Goal: Complete application form: Complete application form

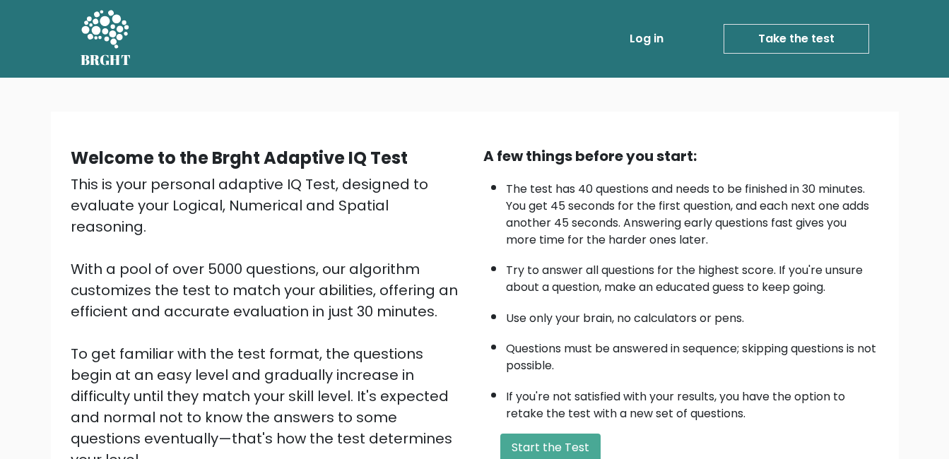
scroll to position [71, 0]
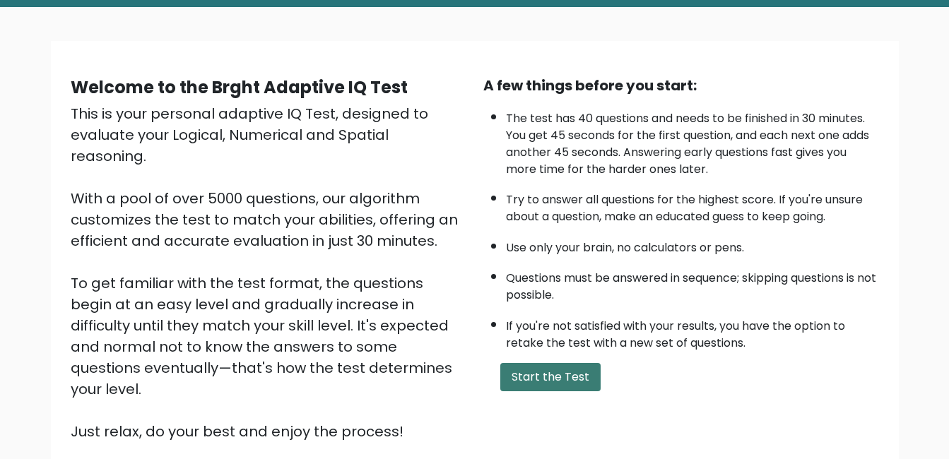
click at [589, 371] on button "Start the Test" at bounding box center [550, 377] width 100 height 28
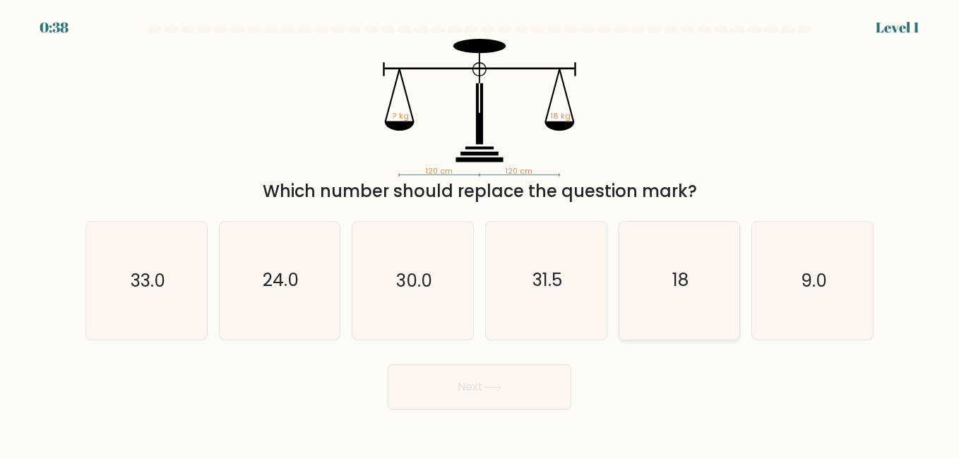
click at [637, 266] on icon "18" at bounding box center [679, 280] width 117 height 117
click at [480, 233] on input "e. 18" at bounding box center [480, 232] width 1 height 4
radio input "true"
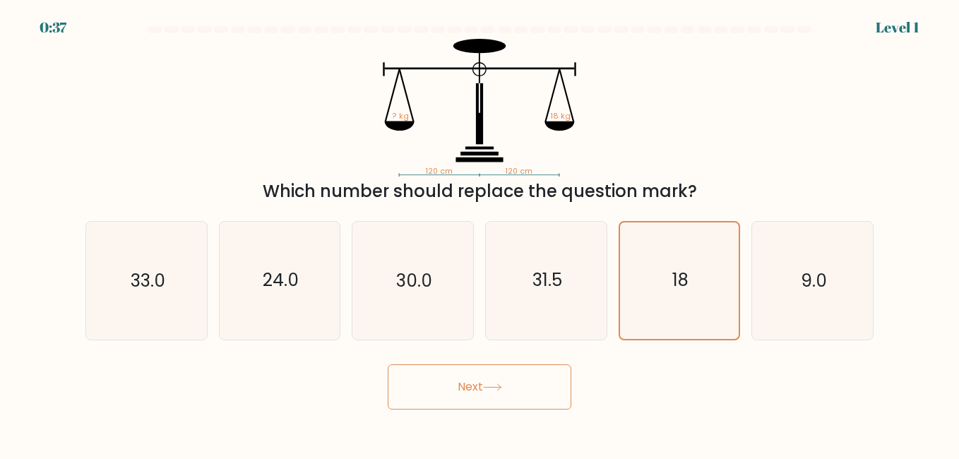
click at [526, 376] on button "Next" at bounding box center [480, 387] width 184 height 45
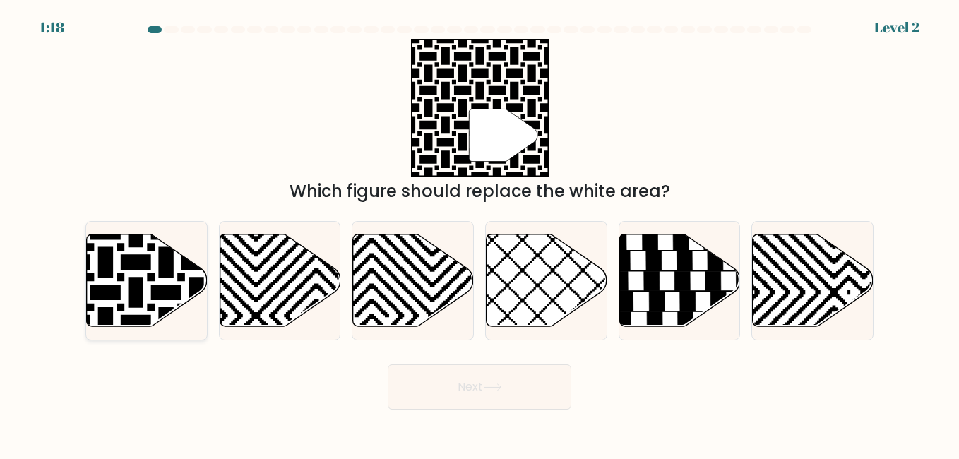
click at [134, 282] on icon at bounding box center [105, 231] width 243 height 243
click at [480, 233] on input "a." at bounding box center [480, 232] width 1 height 4
radio input "true"
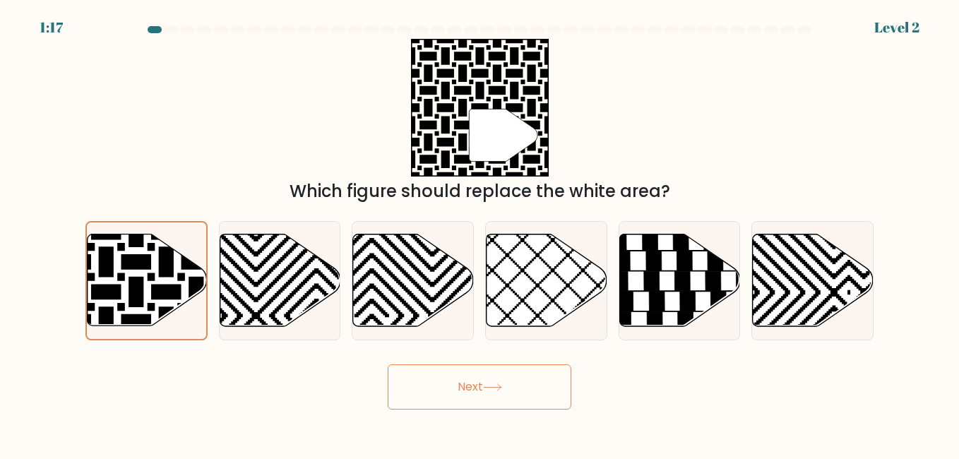
click at [468, 384] on button "Next" at bounding box center [480, 387] width 184 height 45
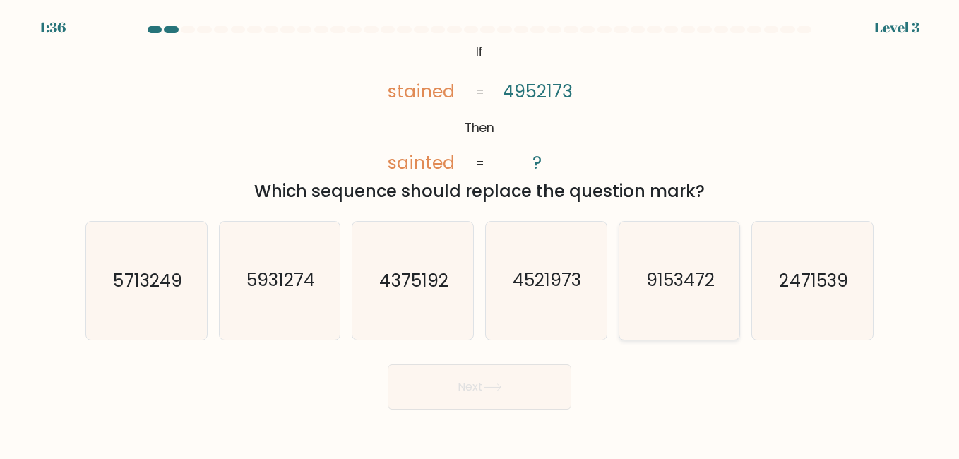
click at [635, 295] on icon "9153472" at bounding box center [679, 280] width 117 height 117
click at [480, 233] on input "e. 9153472" at bounding box center [480, 232] width 1 height 4
radio input "true"
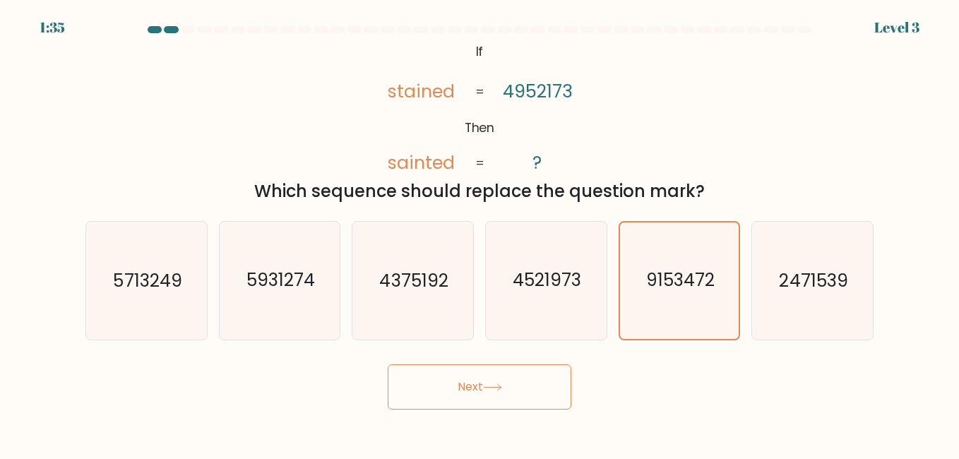
click at [413, 392] on button "Next" at bounding box center [480, 387] width 184 height 45
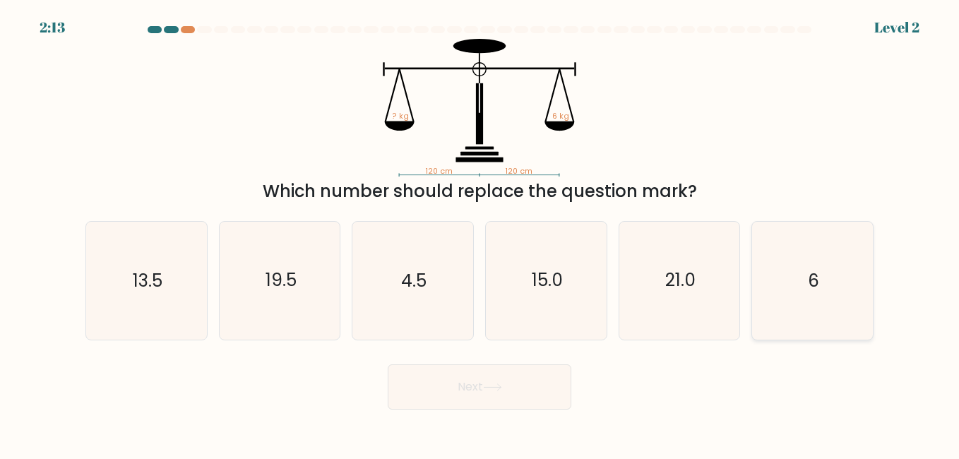
click at [831, 288] on icon "6" at bounding box center [812, 280] width 117 height 117
click at [480, 233] on input "f. 6" at bounding box center [480, 232] width 1 height 4
radio input "true"
click at [502, 373] on button "Next" at bounding box center [480, 387] width 184 height 45
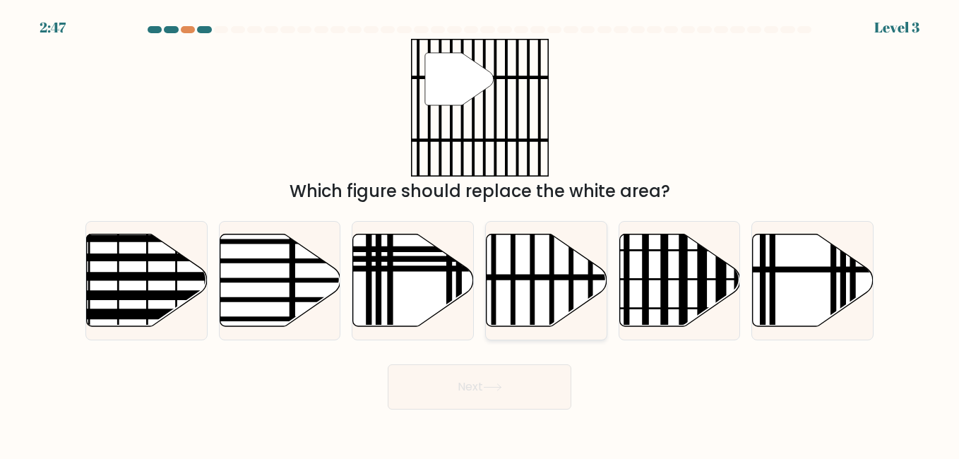
click at [521, 296] on icon at bounding box center [547, 280] width 121 height 93
click at [480, 233] on input "d." at bounding box center [480, 232] width 1 height 4
radio input "true"
click at [526, 396] on button "Next" at bounding box center [480, 387] width 184 height 45
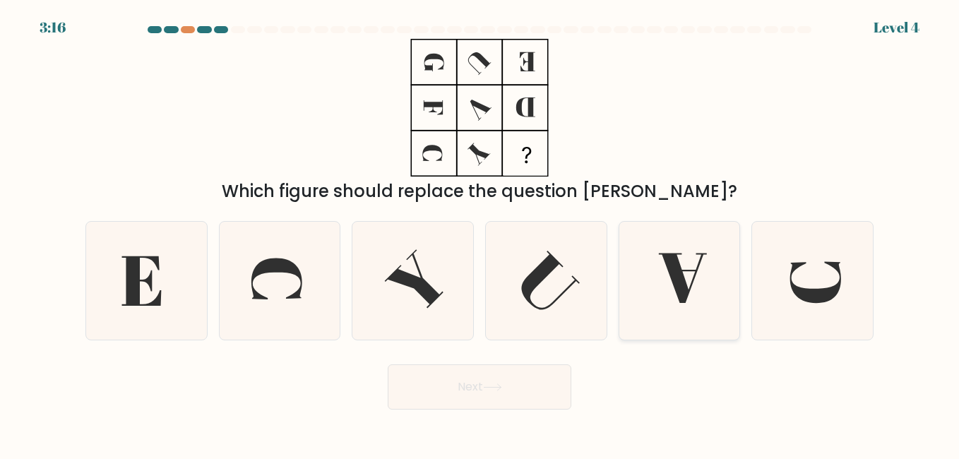
click at [682, 282] on icon at bounding box center [683, 278] width 48 height 49
click at [480, 233] on input "e." at bounding box center [480, 232] width 1 height 4
radio input "true"
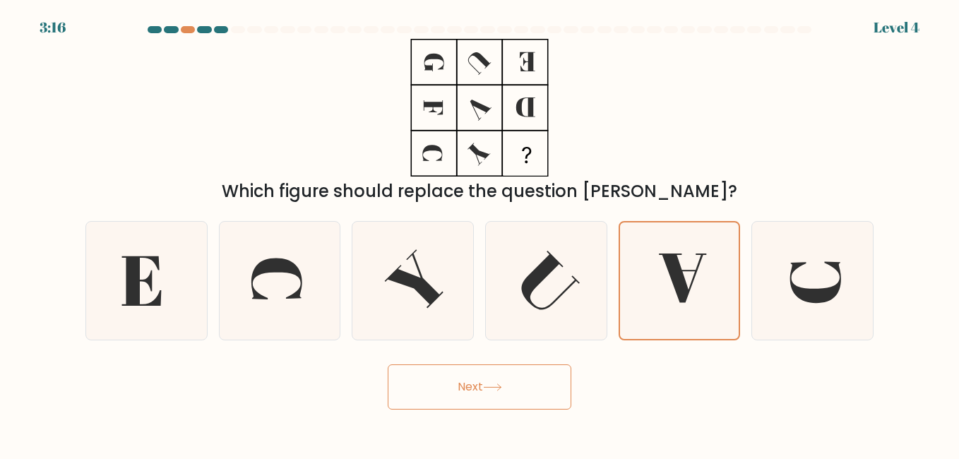
click at [389, 386] on button "Next" at bounding box center [480, 387] width 184 height 45
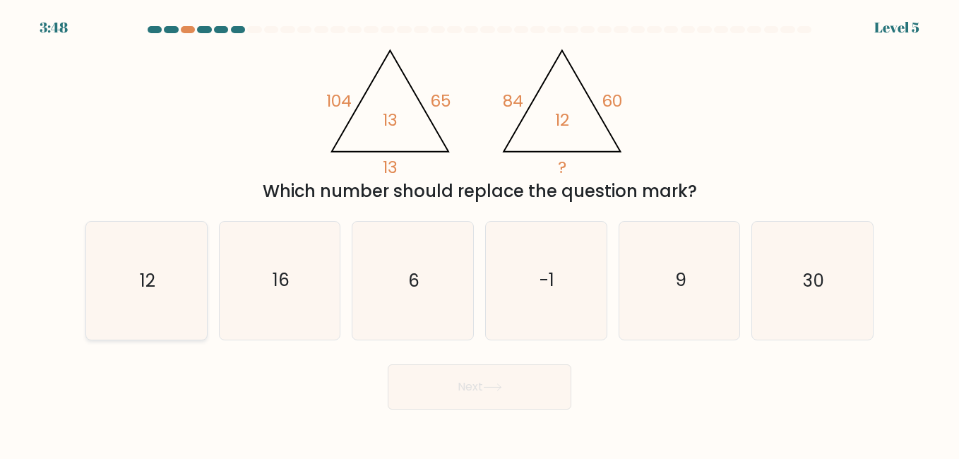
click at [176, 288] on icon "12" at bounding box center [146, 280] width 117 height 117
click at [480, 233] on input "a. 12" at bounding box center [480, 232] width 1 height 4
radio input "true"
click at [528, 382] on button "Next" at bounding box center [480, 387] width 184 height 45
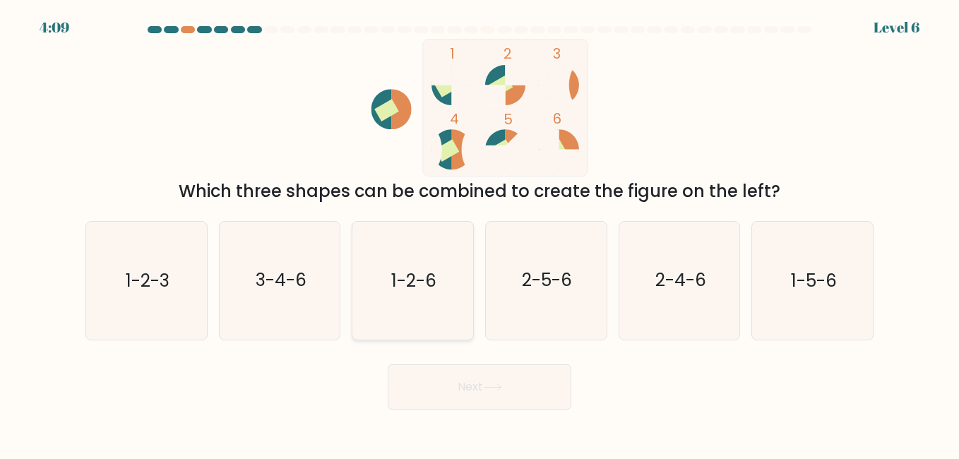
click at [430, 258] on icon "1-2-6" at bounding box center [412, 280] width 117 height 117
click at [480, 233] on input "c. 1-2-6" at bounding box center [480, 232] width 1 height 4
radio input "true"
click at [486, 392] on button "Next" at bounding box center [480, 387] width 184 height 45
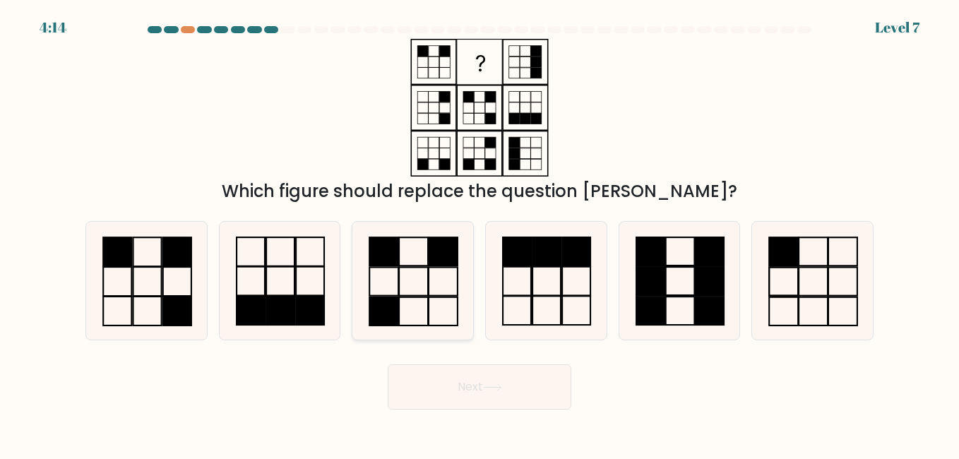
click at [430, 285] on rect at bounding box center [443, 281] width 29 height 28
click at [480, 233] on input "c." at bounding box center [480, 232] width 1 height 4
radio input "true"
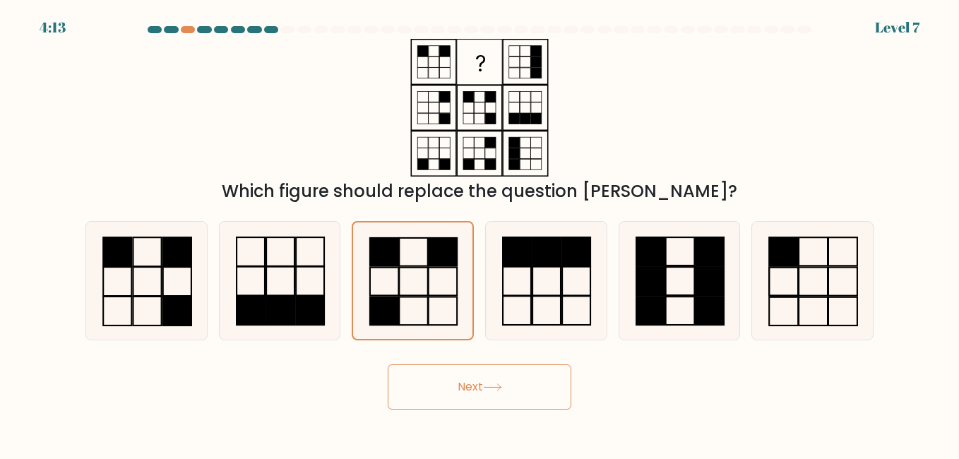
click at [526, 377] on button "Next" at bounding box center [480, 387] width 184 height 45
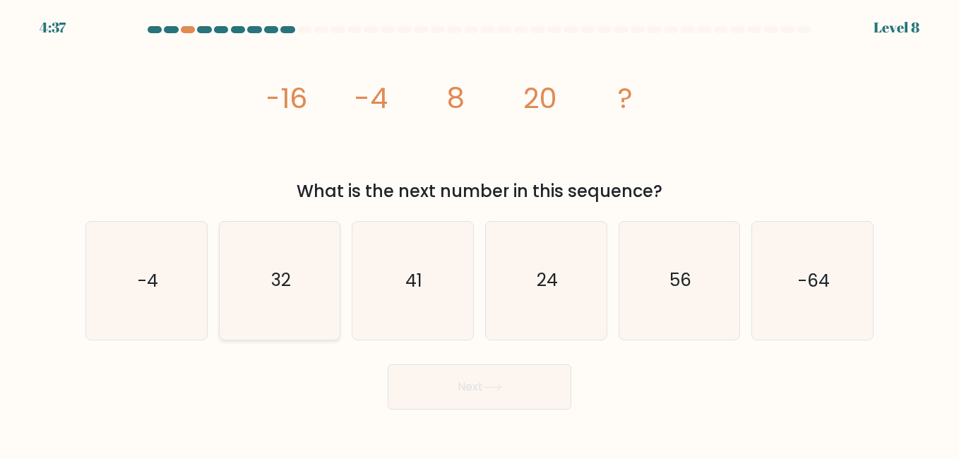
click at [271, 288] on text "32" at bounding box center [281, 280] width 20 height 25
click at [480, 233] on input "b. 32" at bounding box center [480, 232] width 1 height 4
radio input "true"
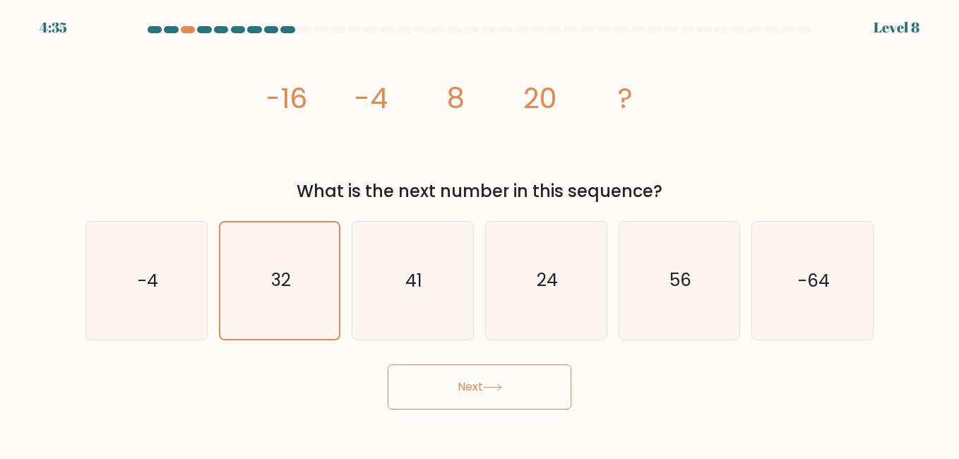
click at [534, 370] on button "Next" at bounding box center [480, 387] width 184 height 45
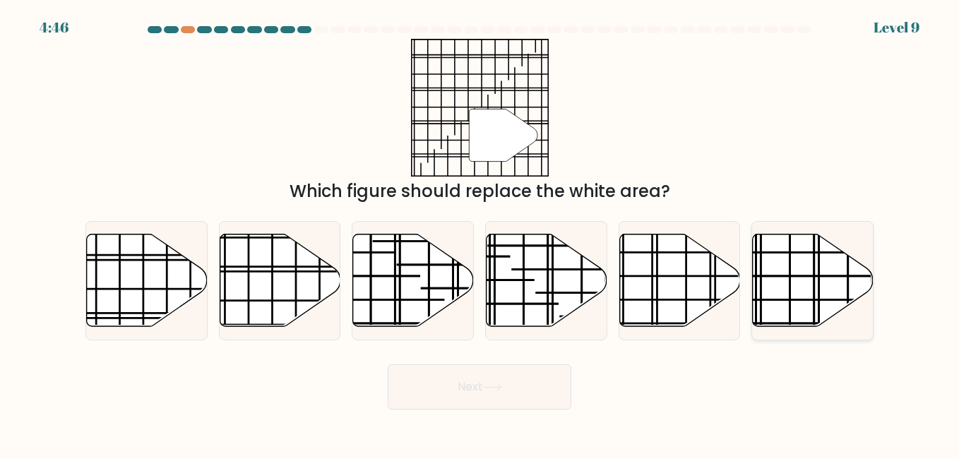
drag, startPoint x: 807, startPoint y: 291, endPoint x: 797, endPoint y: 290, distance: 9.9
click at [806, 292] on icon at bounding box center [813, 280] width 121 height 93
click at [480, 233] on input "f." at bounding box center [480, 232] width 1 height 4
radio input "true"
click at [483, 391] on button "Next" at bounding box center [480, 387] width 184 height 45
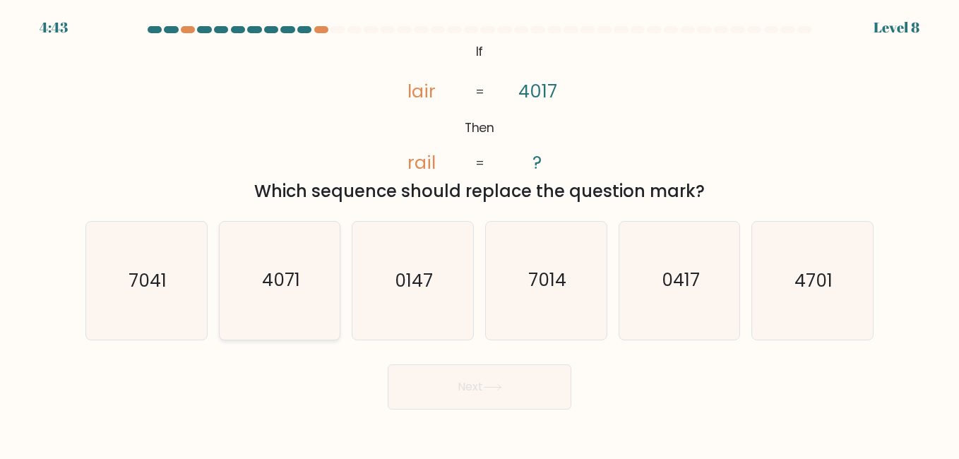
click at [315, 309] on icon "4071" at bounding box center [279, 280] width 117 height 117
click at [480, 233] on input "b. 4071" at bounding box center [480, 232] width 1 height 4
radio input "true"
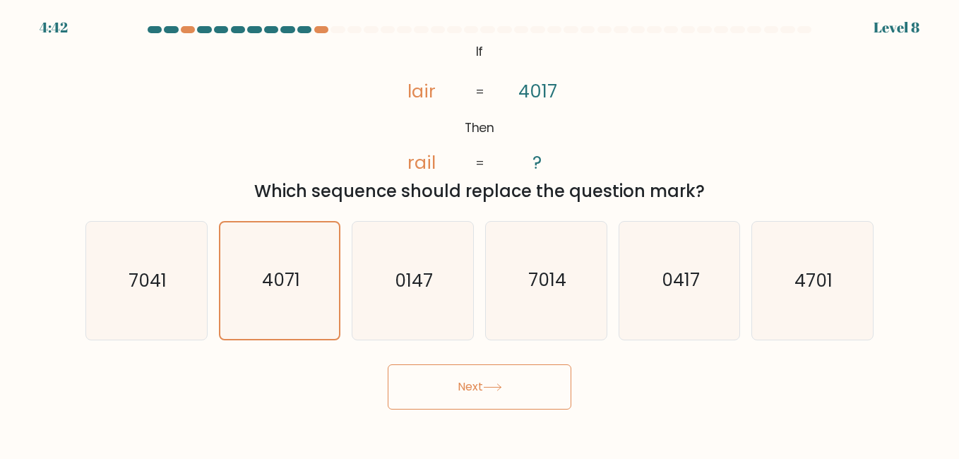
click at [454, 376] on button "Next" at bounding box center [480, 387] width 184 height 45
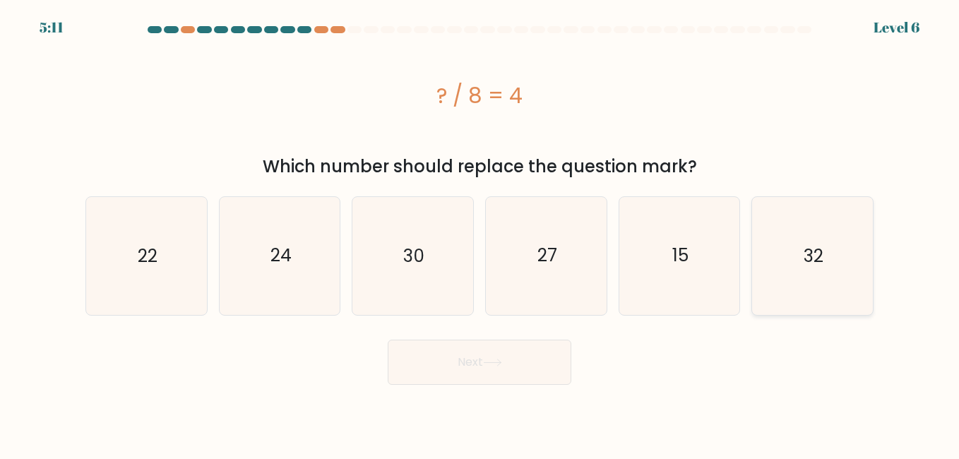
drag, startPoint x: 821, startPoint y: 236, endPoint x: 819, endPoint y: 228, distance: 8.1
click at [822, 235] on icon "32" at bounding box center [812, 255] width 117 height 117
click at [480, 233] on input "f. 32" at bounding box center [480, 232] width 1 height 4
radio input "true"
click at [545, 361] on button "Next" at bounding box center [480, 362] width 184 height 45
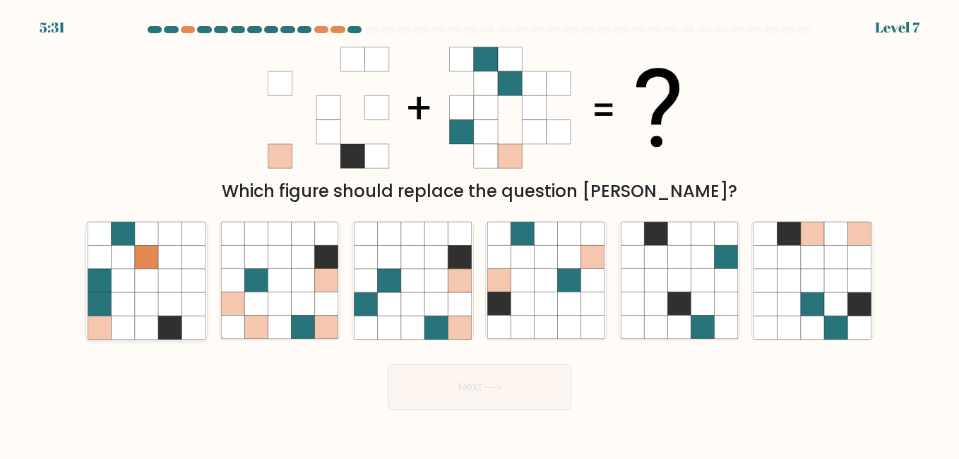
click at [160, 312] on icon at bounding box center [169, 303] width 23 height 23
click at [480, 233] on input "a." at bounding box center [480, 232] width 1 height 4
radio input "true"
click at [462, 381] on button "Next" at bounding box center [480, 387] width 184 height 45
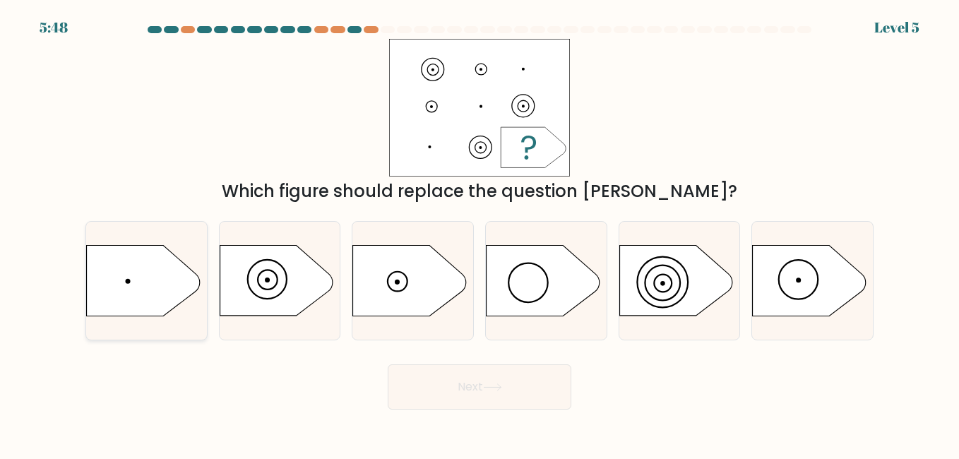
click at [182, 290] on icon at bounding box center [143, 281] width 113 height 71
click at [480, 233] on input "a." at bounding box center [480, 232] width 1 height 4
radio input "true"
click at [479, 370] on button "Next" at bounding box center [480, 387] width 184 height 45
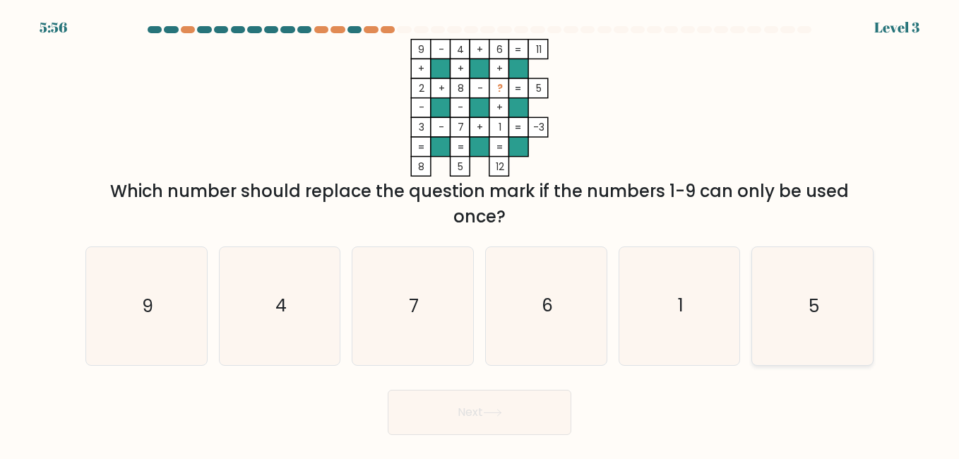
drag, startPoint x: 786, startPoint y: 331, endPoint x: 769, endPoint y: 329, distance: 17.0
click at [779, 331] on icon "5" at bounding box center [812, 305] width 117 height 117
click at [480, 233] on input "f. 5" at bounding box center [480, 232] width 1 height 4
radio input "true"
click at [507, 406] on button "Next" at bounding box center [480, 412] width 184 height 45
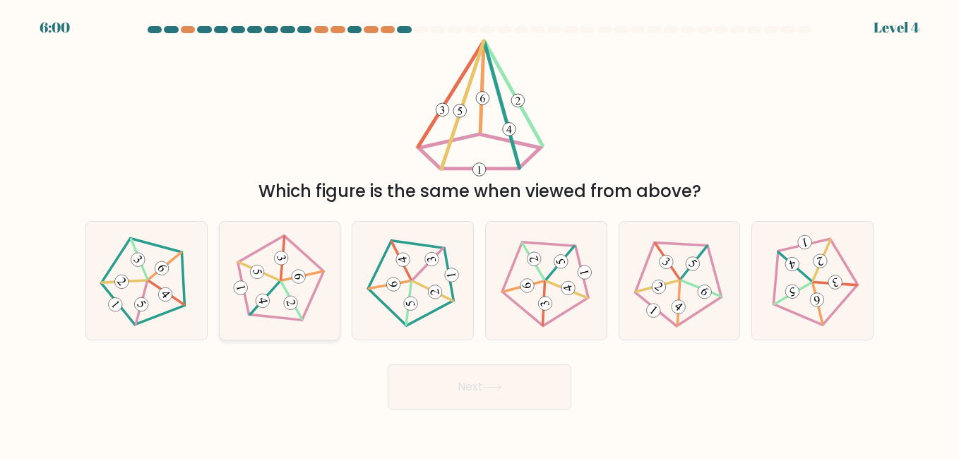
click at [283, 289] on icon at bounding box center [279, 281] width 94 height 94
click at [480, 233] on input "b." at bounding box center [480, 232] width 1 height 4
radio input "true"
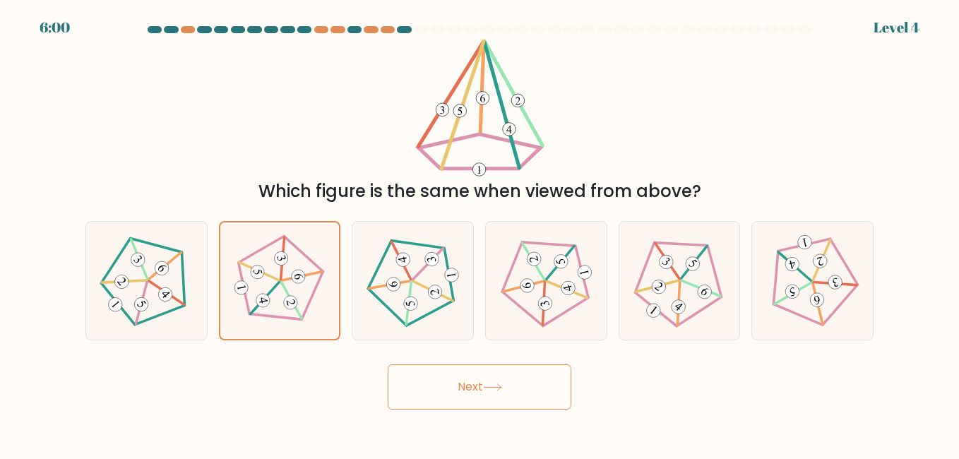
click at [469, 383] on button "Next" at bounding box center [480, 387] width 184 height 45
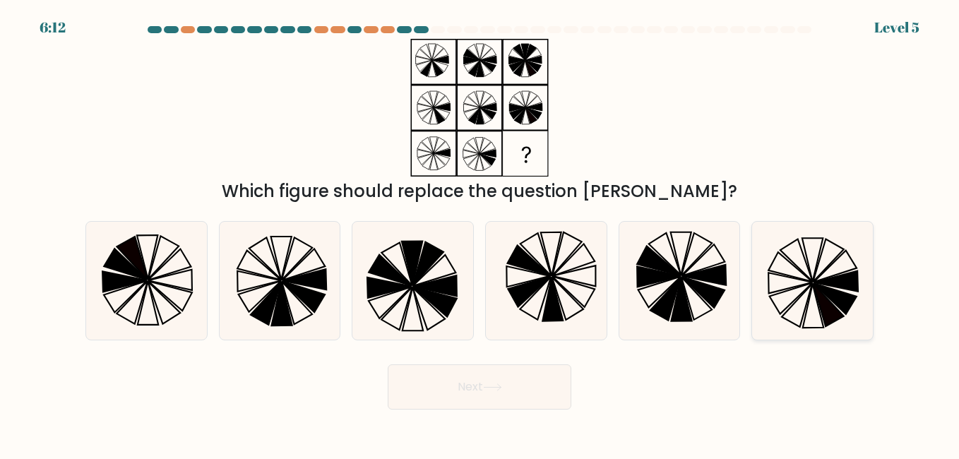
click at [805, 264] on icon at bounding box center [812, 280] width 117 height 117
click at [480, 233] on input "f." at bounding box center [480, 232] width 1 height 4
radio input "true"
click at [490, 380] on button "Next" at bounding box center [480, 387] width 184 height 45
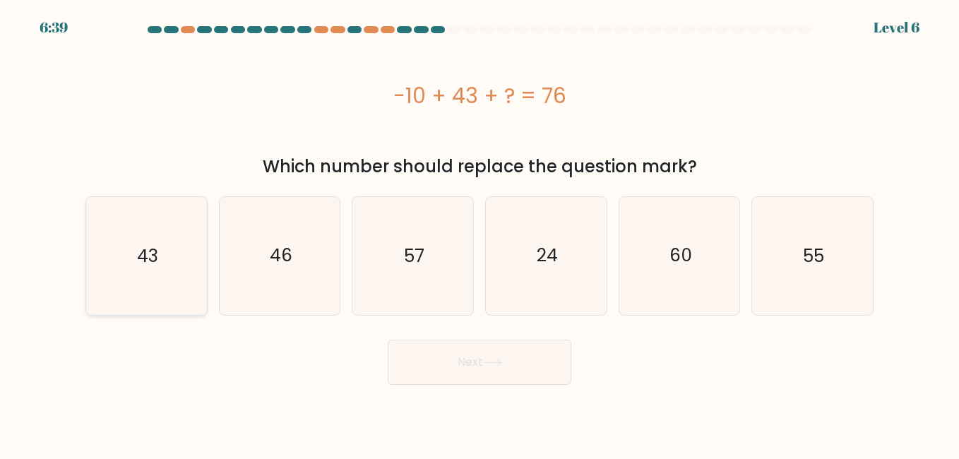
drag, startPoint x: 104, startPoint y: 247, endPoint x: 157, endPoint y: 266, distance: 56.1
click at [112, 247] on icon "43" at bounding box center [146, 255] width 117 height 117
click at [480, 233] on input "a. 43" at bounding box center [480, 232] width 1 height 4
radio input "true"
click at [483, 360] on button "Next" at bounding box center [480, 362] width 184 height 45
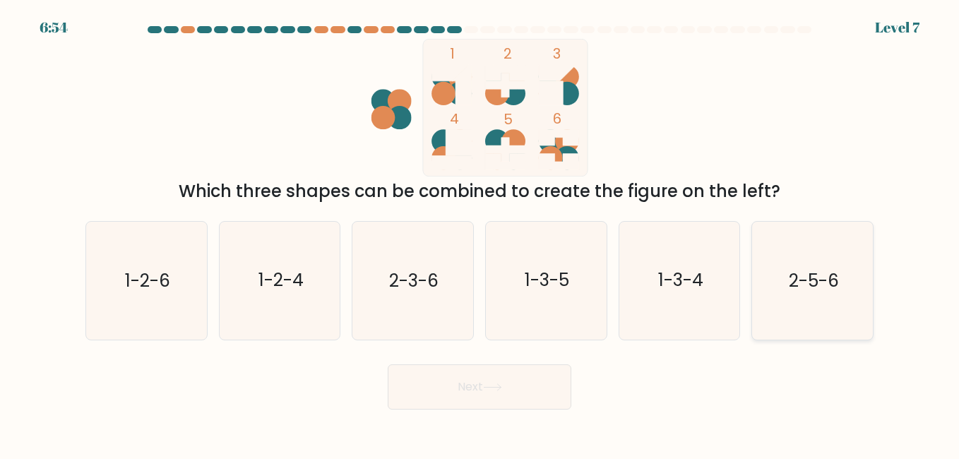
click at [805, 280] on text "2-5-6" at bounding box center [814, 280] width 50 height 25
click at [480, 233] on input "f. 2-5-6" at bounding box center [480, 232] width 1 height 4
radio input "true"
click at [415, 382] on button "Next" at bounding box center [480, 387] width 184 height 45
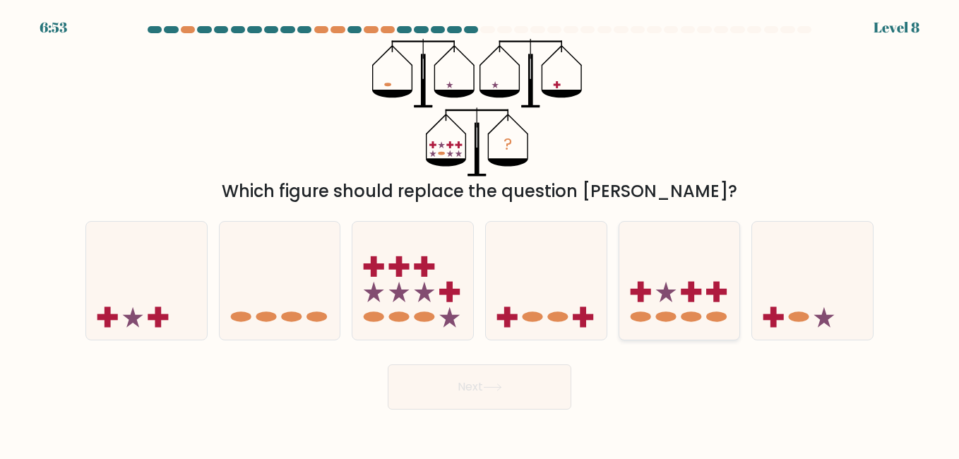
click at [711, 291] on rect at bounding box center [716, 292] width 20 height 6
click at [480, 233] on input "e." at bounding box center [480, 232] width 1 height 4
radio input "true"
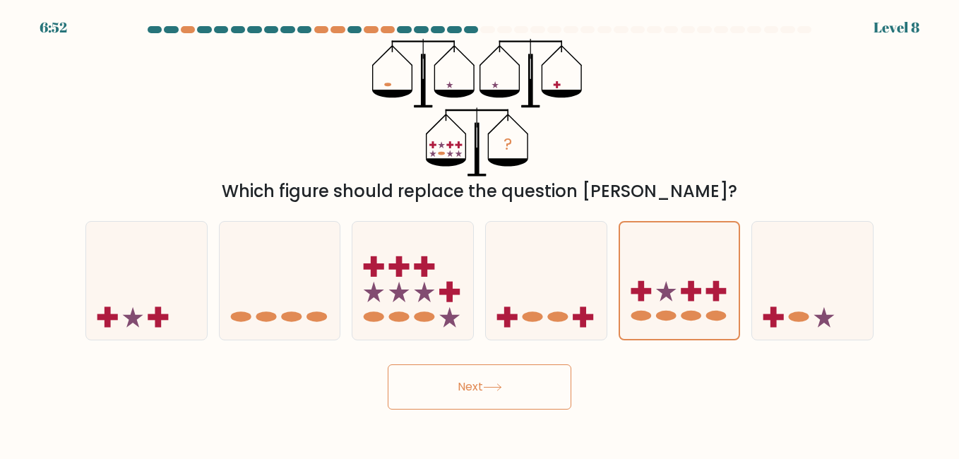
click at [510, 392] on button "Next" at bounding box center [480, 387] width 184 height 45
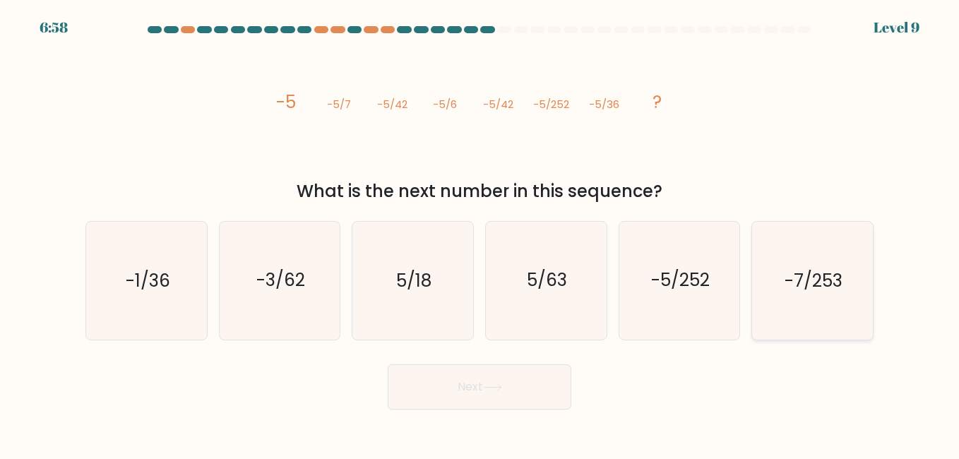
click at [781, 292] on icon "-7/253" at bounding box center [812, 280] width 117 height 117
click at [480, 233] on input "f. -7/253" at bounding box center [480, 232] width 1 height 4
radio input "true"
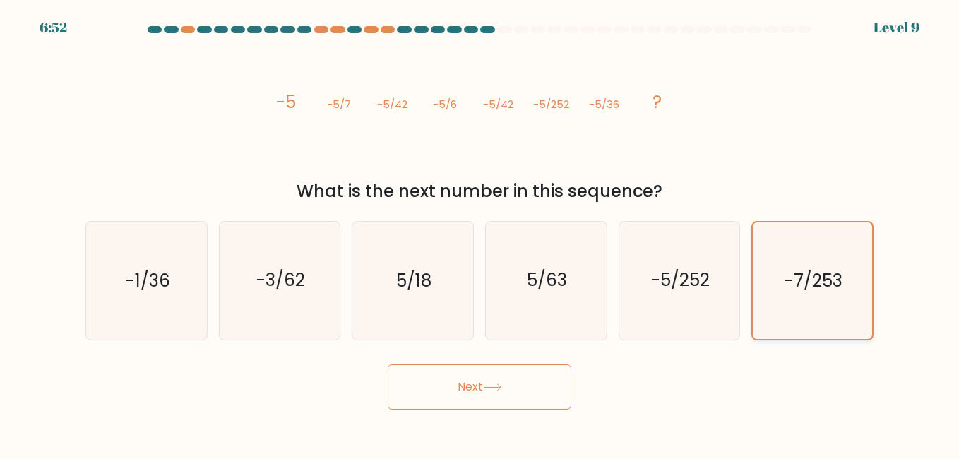
click at [841, 310] on icon "-7/253" at bounding box center [813, 281] width 116 height 116
click at [480, 233] on input "f. -7/253" at bounding box center [480, 232] width 1 height 4
click at [692, 273] on text "-5/252" at bounding box center [680, 280] width 59 height 25
click at [480, 233] on input "e. -5/252" at bounding box center [480, 232] width 1 height 4
radio input "true"
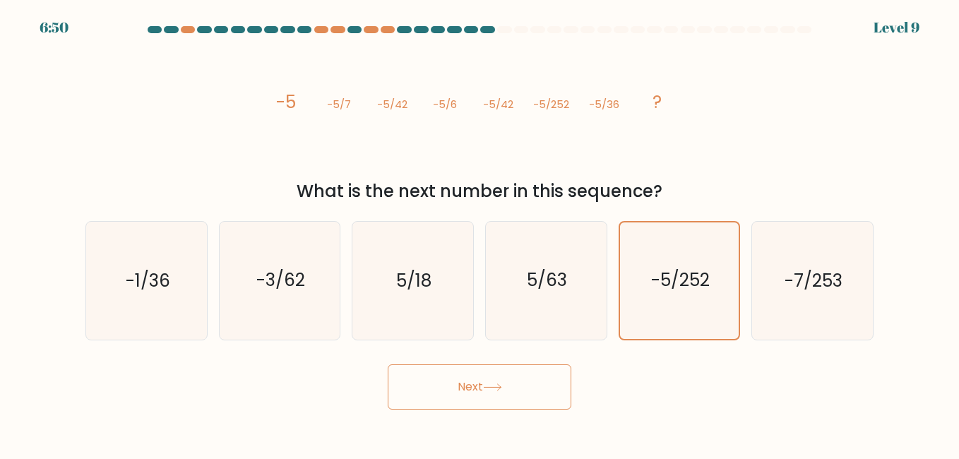
click at [454, 385] on button "Next" at bounding box center [480, 387] width 184 height 45
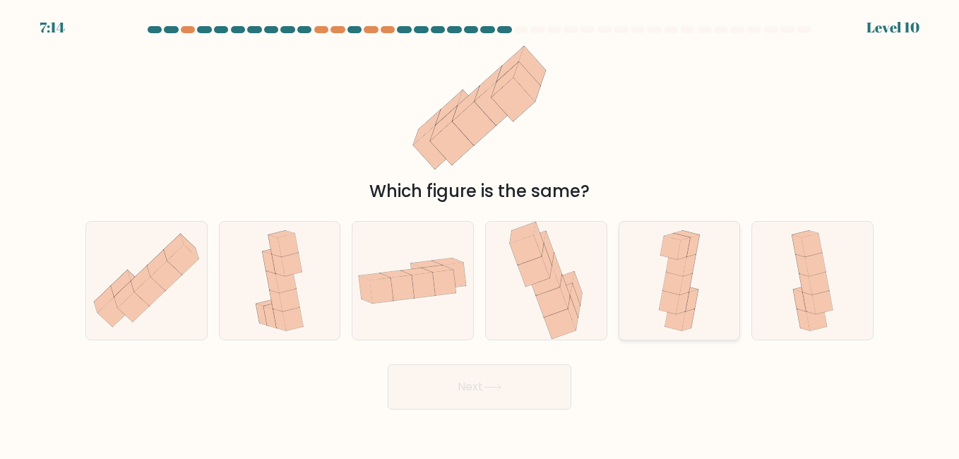
click at [672, 275] on icon at bounding box center [673, 282] width 20 height 23
click at [480, 233] on input "e." at bounding box center [480, 232] width 1 height 4
radio input "true"
click at [425, 371] on button "Next" at bounding box center [480, 387] width 184 height 45
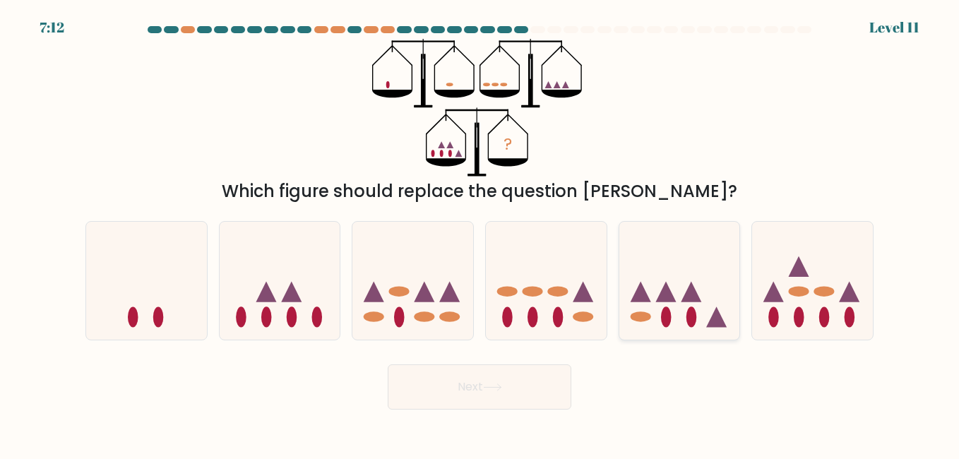
click at [685, 307] on icon at bounding box center [680, 281] width 121 height 100
click at [480, 233] on input "e." at bounding box center [480, 232] width 1 height 4
radio input "true"
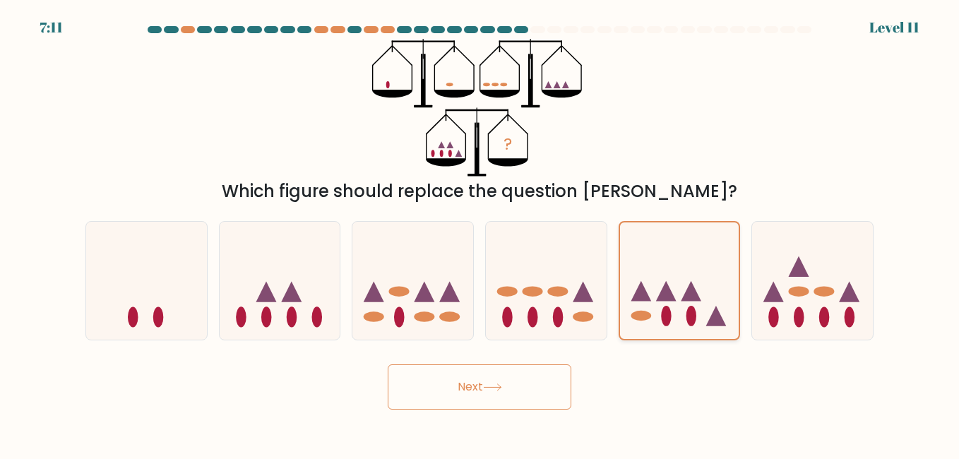
click at [690, 309] on ellipse at bounding box center [692, 317] width 10 height 20
click at [480, 233] on input "e." at bounding box center [480, 232] width 1 height 4
click at [311, 307] on icon at bounding box center [280, 281] width 121 height 100
click at [480, 233] on input "b." at bounding box center [480, 232] width 1 height 4
radio input "true"
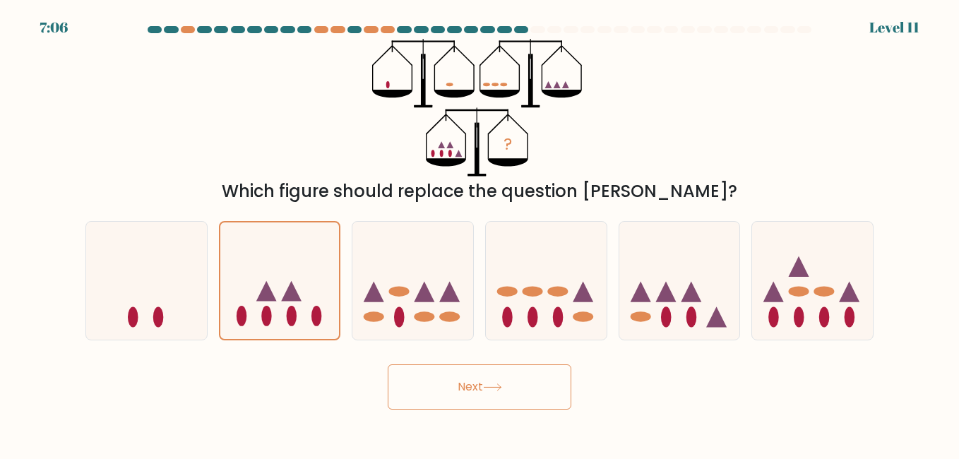
click at [446, 379] on button "Next" at bounding box center [480, 387] width 184 height 45
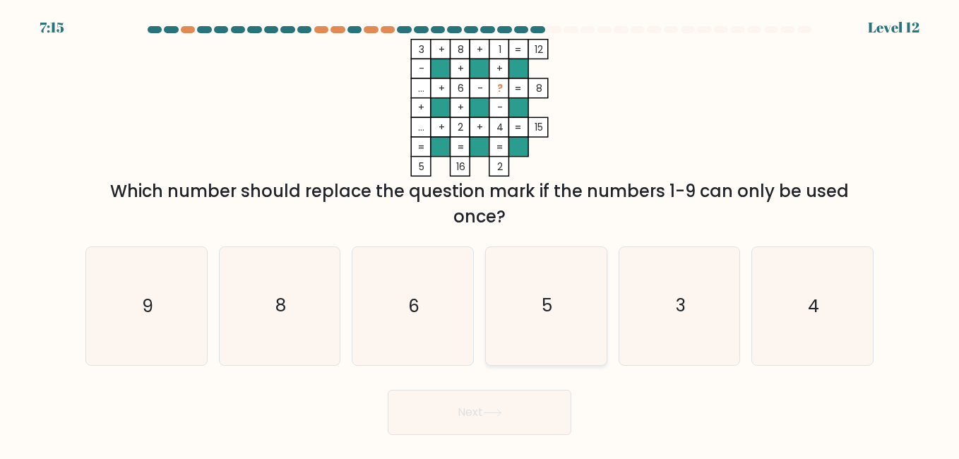
click at [519, 298] on icon "5" at bounding box center [545, 305] width 117 height 117
click at [480, 233] on input "d. 5" at bounding box center [480, 232] width 1 height 4
radio input "true"
click at [478, 408] on button "Next" at bounding box center [480, 412] width 184 height 45
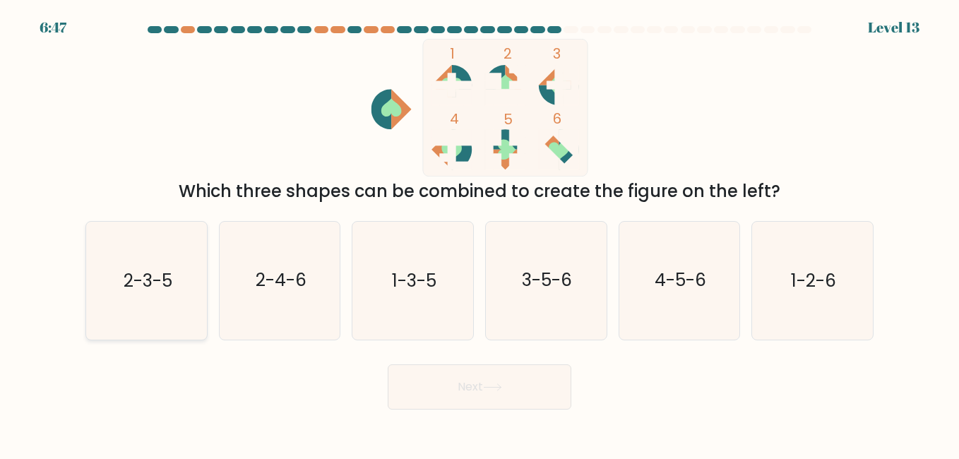
click at [165, 288] on text "2-3-5" at bounding box center [147, 280] width 49 height 25
click at [480, 233] on input "a. 2-3-5" at bounding box center [480, 232] width 1 height 4
radio input "true"
click at [408, 403] on button "Next" at bounding box center [480, 387] width 184 height 45
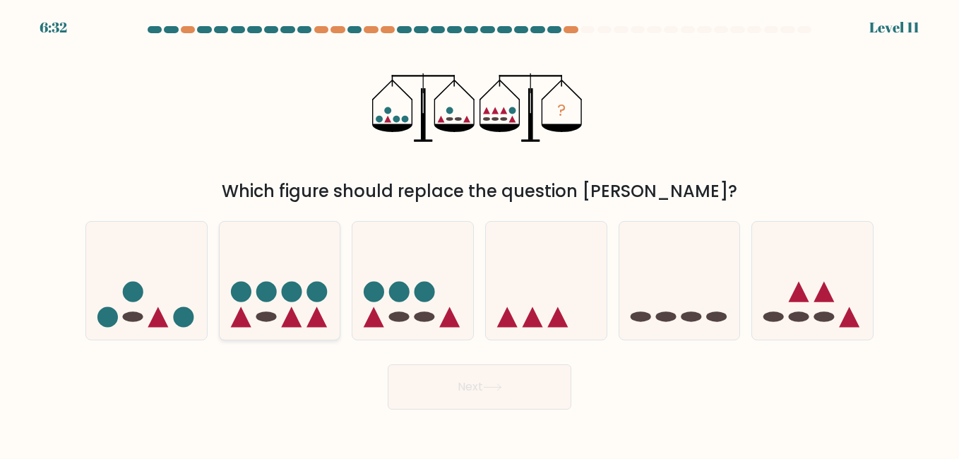
click at [322, 280] on icon at bounding box center [280, 281] width 121 height 100
click at [480, 233] on input "b." at bounding box center [480, 232] width 1 height 4
radio input "true"
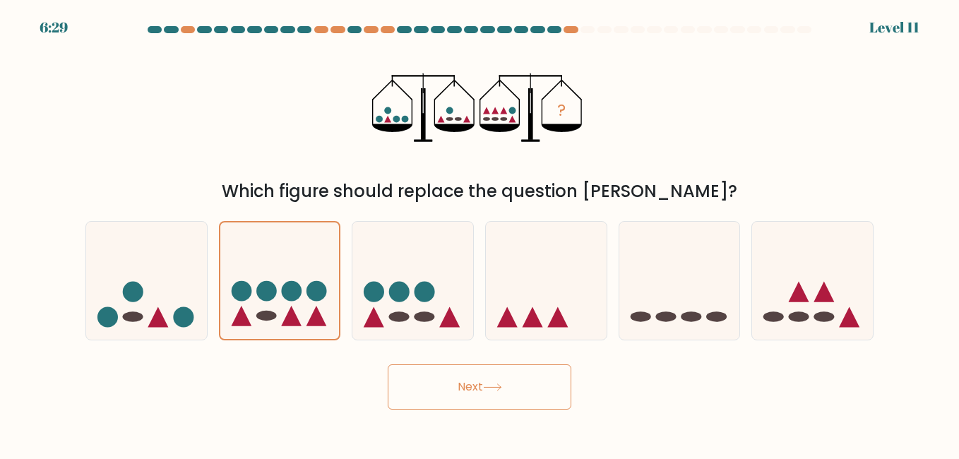
click at [430, 396] on button "Next" at bounding box center [480, 387] width 184 height 45
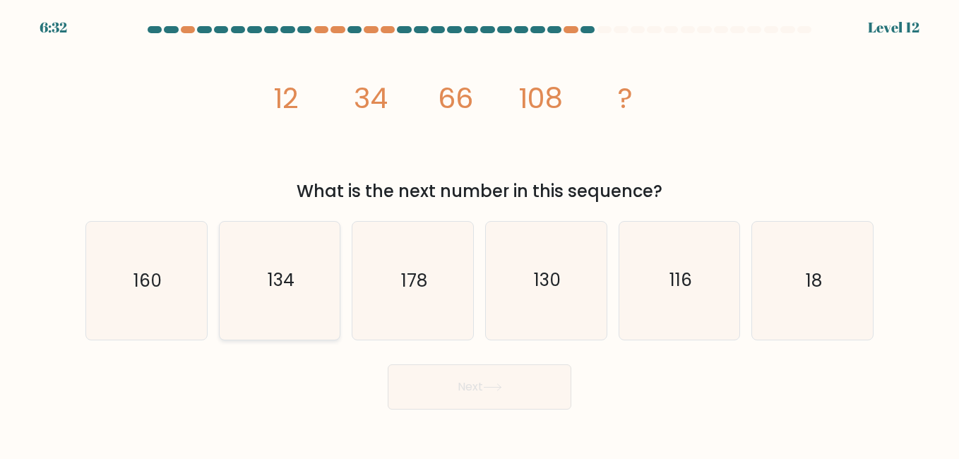
click at [280, 259] on icon "134" at bounding box center [279, 280] width 117 height 117
click at [480, 233] on input "b. 134" at bounding box center [480, 232] width 1 height 4
radio input "true"
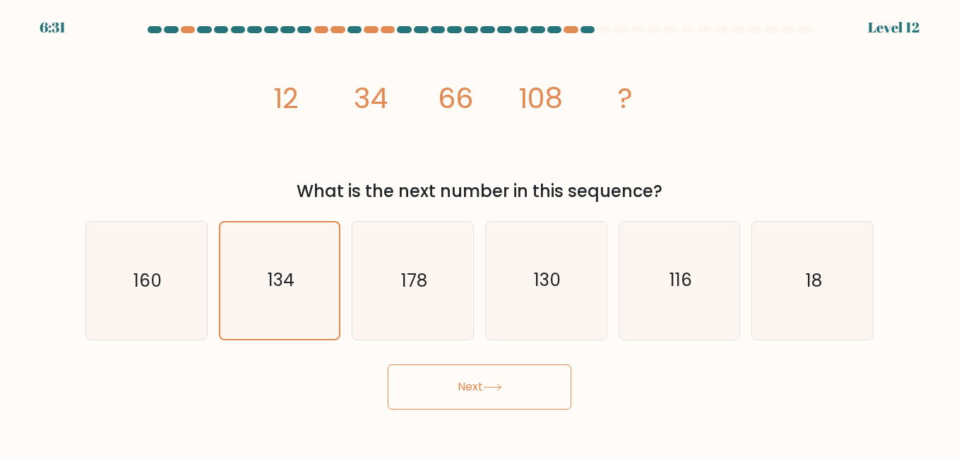
click at [434, 378] on button "Next" at bounding box center [480, 387] width 184 height 45
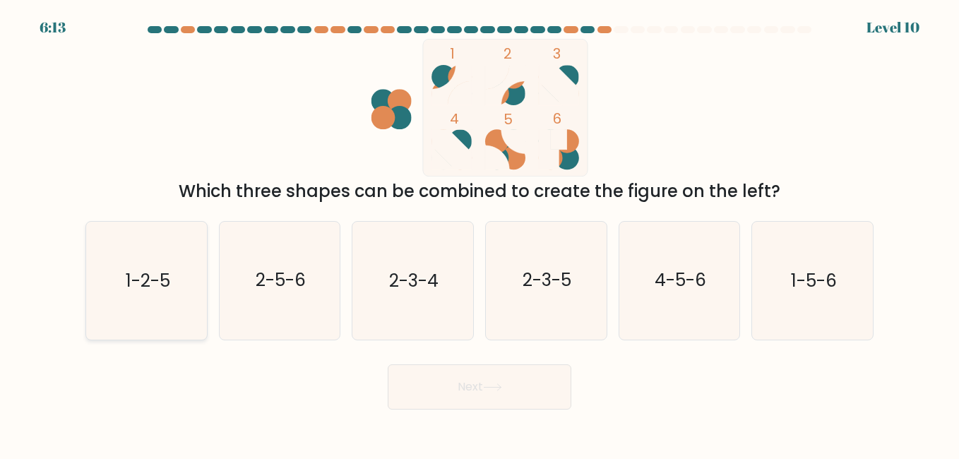
click at [145, 257] on icon "1-2-5" at bounding box center [146, 280] width 117 height 117
click at [480, 233] on input "a. 1-2-5" at bounding box center [480, 232] width 1 height 4
radio input "true"
click at [401, 401] on button "Next" at bounding box center [480, 387] width 184 height 45
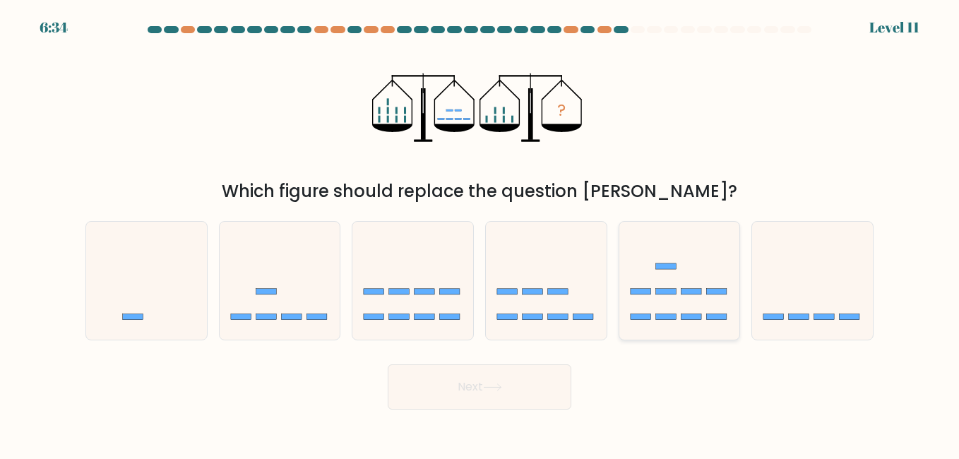
click at [656, 290] on icon at bounding box center [680, 281] width 121 height 100
click at [480, 233] on input "e." at bounding box center [480, 232] width 1 height 4
radio input "true"
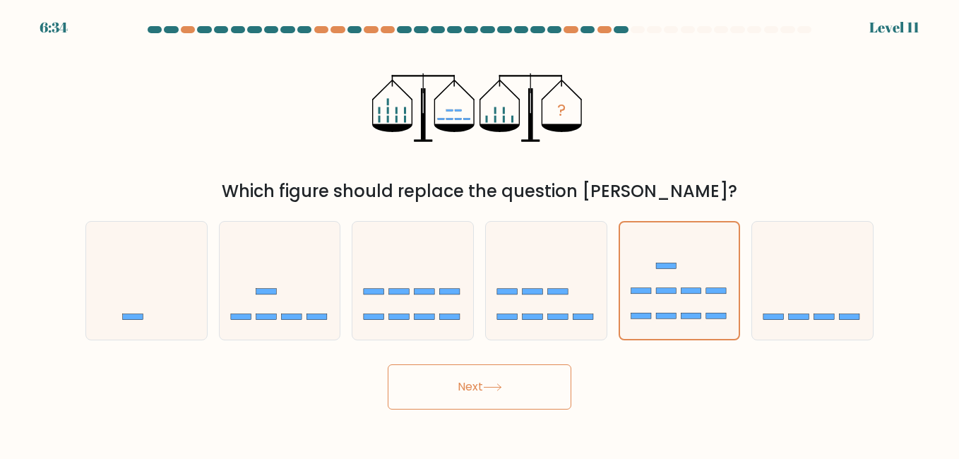
click at [534, 381] on button "Next" at bounding box center [480, 387] width 184 height 45
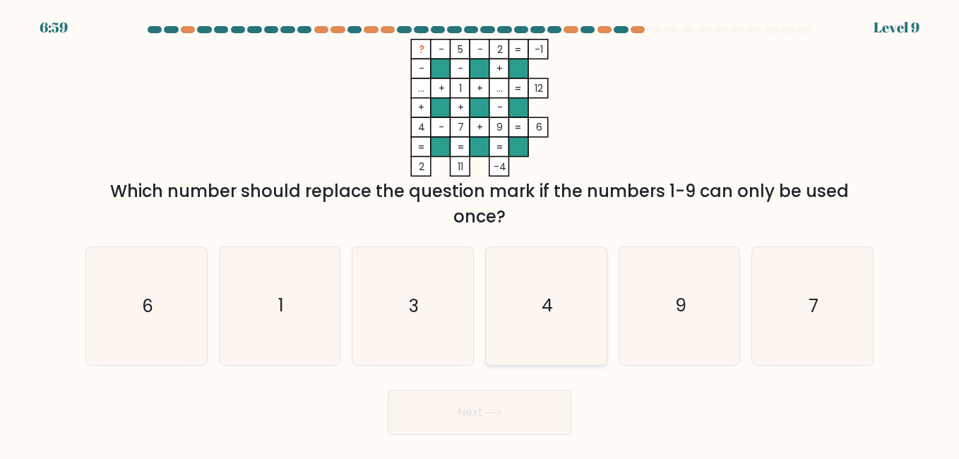
click at [522, 296] on icon "4" at bounding box center [545, 305] width 117 height 117
click at [480, 233] on input "d. 4" at bounding box center [480, 232] width 1 height 4
radio input "true"
click at [468, 409] on button "Next" at bounding box center [480, 412] width 184 height 45
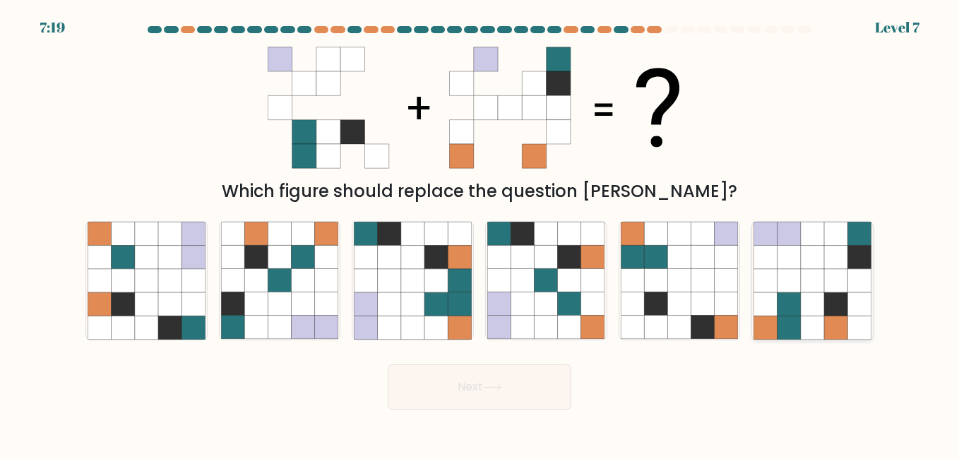
click at [773, 253] on icon at bounding box center [766, 257] width 23 height 23
click at [480, 233] on input "f." at bounding box center [480, 232] width 1 height 4
radio input "true"
click at [497, 380] on button "Next" at bounding box center [480, 387] width 184 height 45
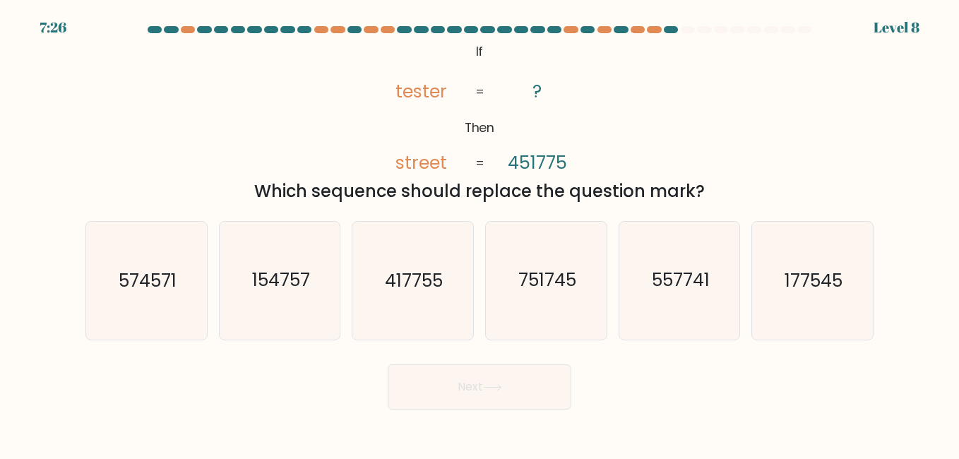
drag, startPoint x: 134, startPoint y: 273, endPoint x: 415, endPoint y: 384, distance: 302.5
click at [134, 272] on text "574571" at bounding box center [148, 280] width 58 height 25
click at [480, 233] on input "a. 574571" at bounding box center [480, 232] width 1 height 4
radio input "true"
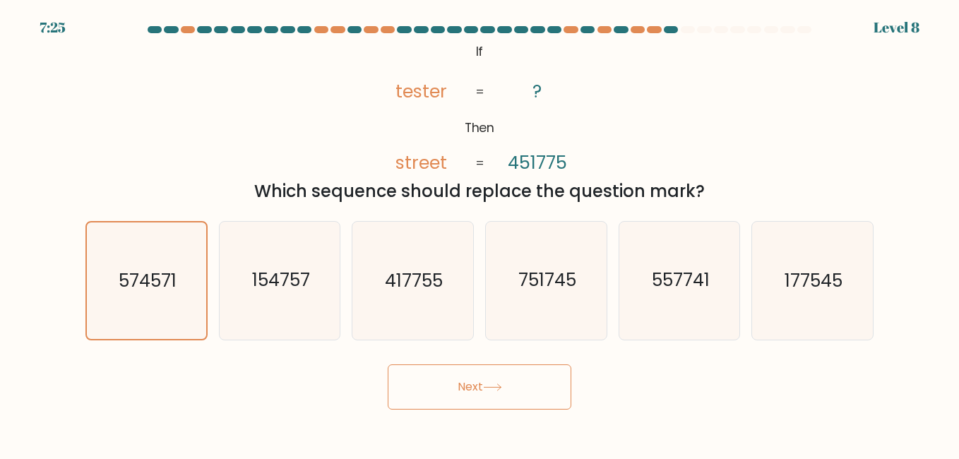
click at [559, 386] on button "Next" at bounding box center [480, 387] width 184 height 45
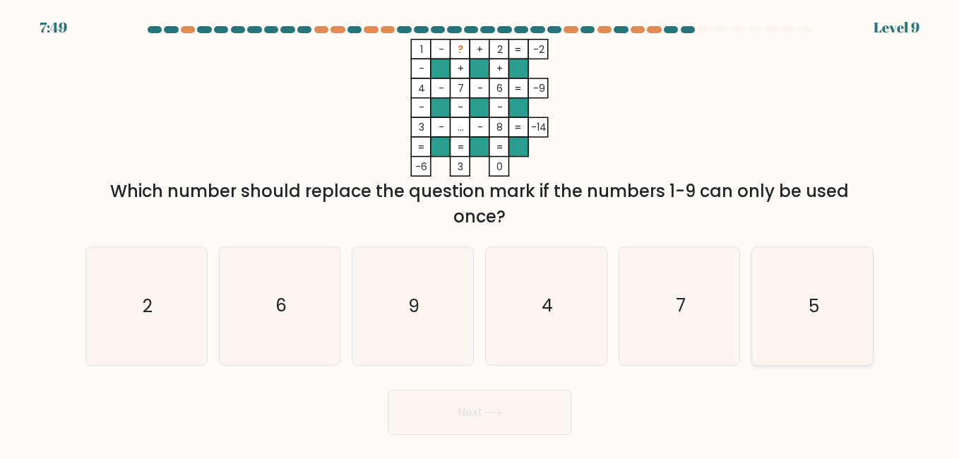
drag, startPoint x: 788, startPoint y: 316, endPoint x: 776, endPoint y: 320, distance: 12.7
click at [781, 319] on icon "5" at bounding box center [812, 305] width 117 height 117
click at [480, 233] on input "f. 5" at bounding box center [480, 232] width 1 height 4
radio input "true"
click at [468, 401] on button "Next" at bounding box center [480, 412] width 184 height 45
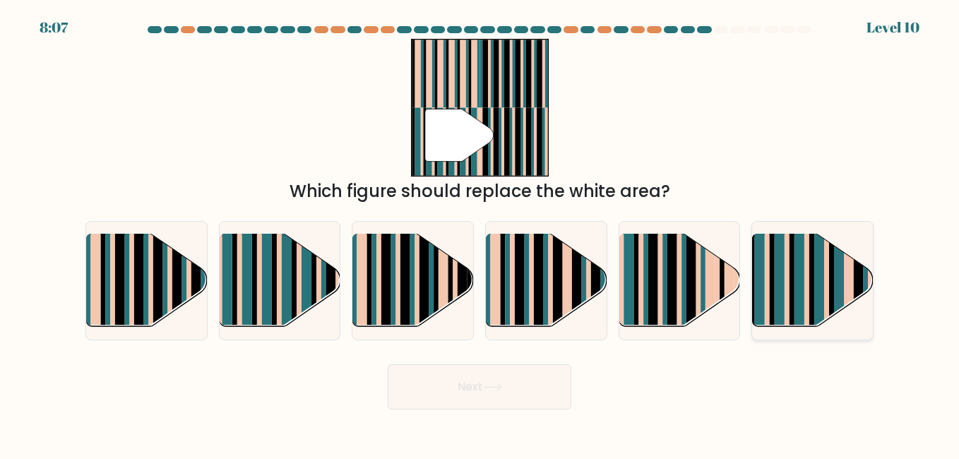
click at [804, 294] on rect at bounding box center [800, 291] width 10 height 119
click at [480, 233] on input "f." at bounding box center [480, 232] width 1 height 4
radio input "true"
click at [485, 381] on button "Next" at bounding box center [480, 387] width 184 height 45
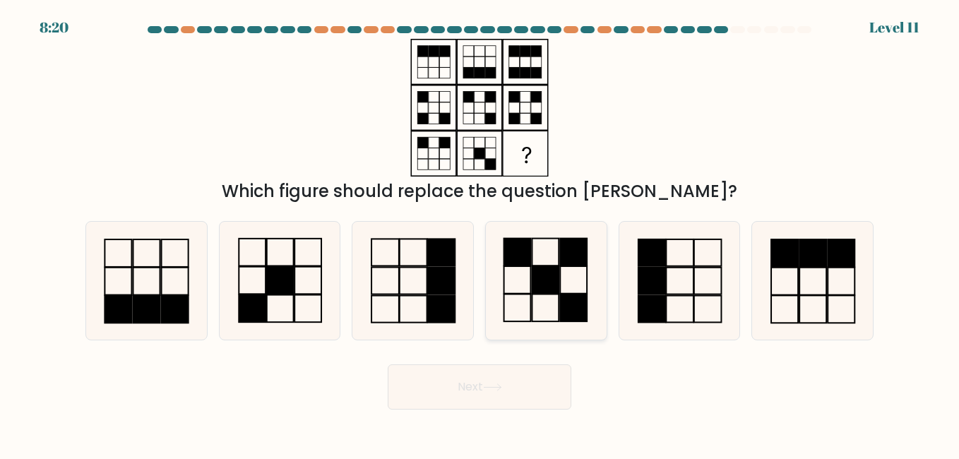
click at [569, 288] on icon at bounding box center [545, 280] width 117 height 117
click at [480, 233] on input "d." at bounding box center [480, 232] width 1 height 4
radio input "true"
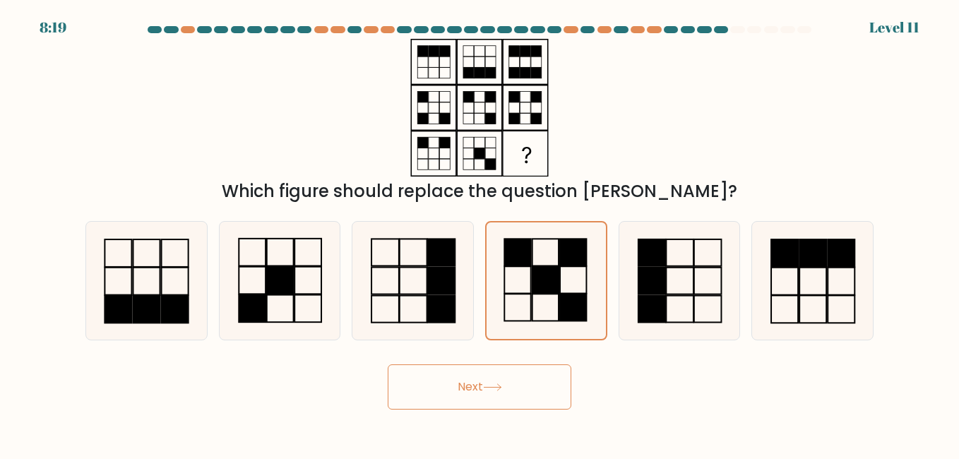
click at [497, 387] on icon at bounding box center [492, 388] width 19 height 8
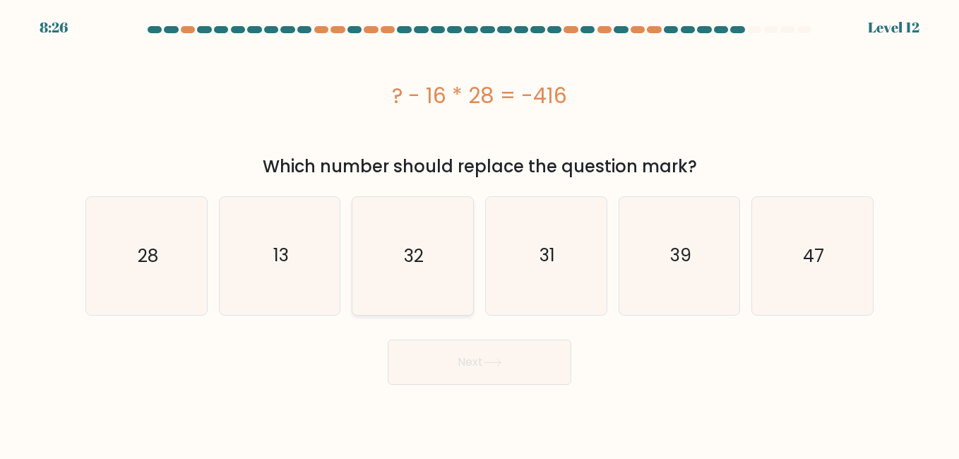
drag, startPoint x: 430, startPoint y: 256, endPoint x: 430, endPoint y: 302, distance: 45.9
click at [430, 268] on icon "32" at bounding box center [412, 255] width 117 height 117
click at [480, 233] on input "c. 32" at bounding box center [480, 232] width 1 height 4
radio input "true"
click at [439, 362] on button "Next" at bounding box center [480, 362] width 184 height 45
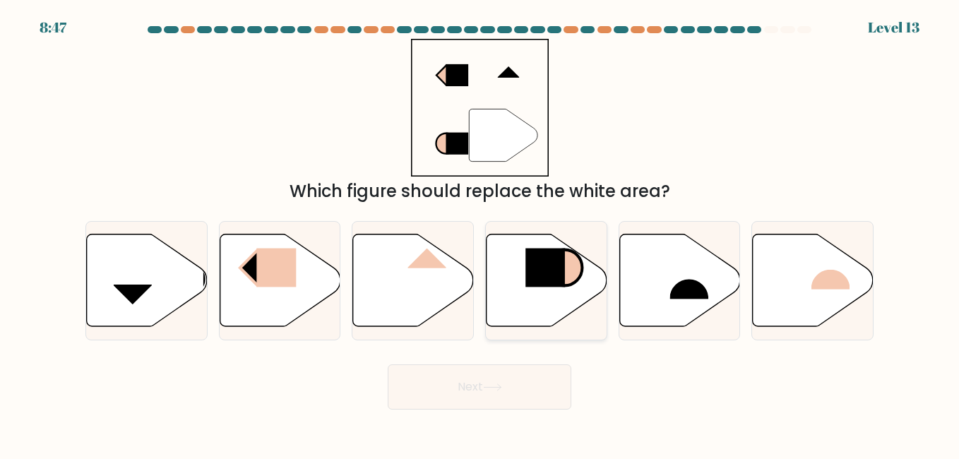
click at [559, 276] on rect at bounding box center [546, 267] width 40 height 39
click at [480, 233] on input "d." at bounding box center [480, 232] width 1 height 4
radio input "true"
drag, startPoint x: 513, startPoint y: 355, endPoint x: 507, endPoint y: 362, distance: 9.5
click at [507, 362] on form at bounding box center [479, 218] width 959 height 384
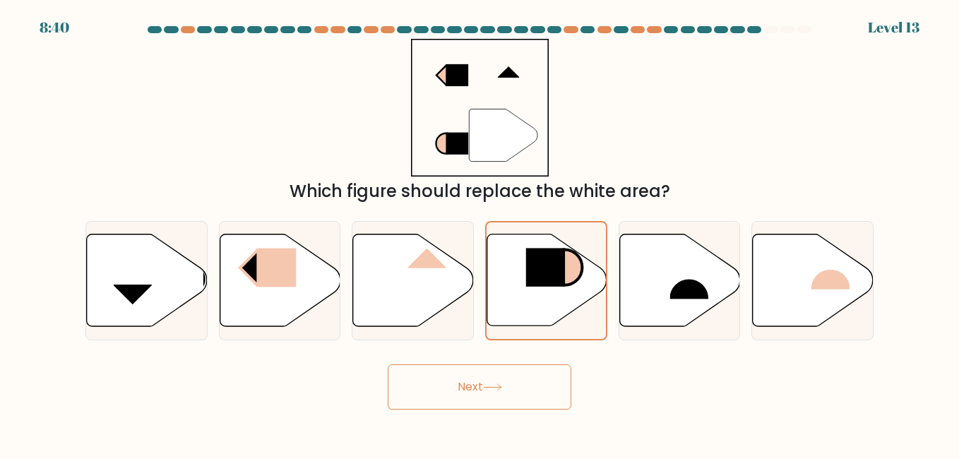
drag, startPoint x: 507, startPoint y: 362, endPoint x: 664, endPoint y: 367, distance: 157.6
click at [667, 367] on div "Next" at bounding box center [479, 383] width 805 height 52
click at [434, 289] on icon at bounding box center [413, 280] width 121 height 93
click at [480, 233] on input "c." at bounding box center [480, 232] width 1 height 4
radio input "true"
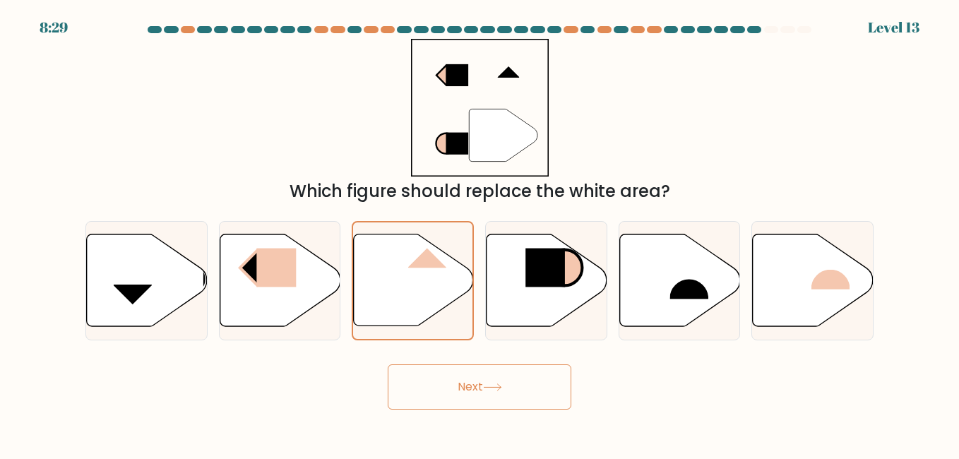
click at [466, 381] on button "Next" at bounding box center [480, 387] width 184 height 45
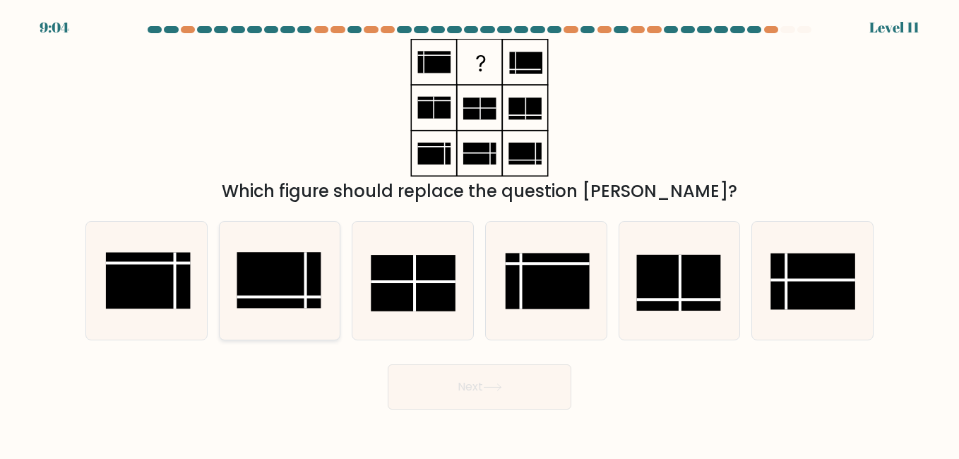
drag, startPoint x: 275, startPoint y: 269, endPoint x: 310, endPoint y: 295, distance: 43.5
click at [276, 268] on rect at bounding box center [279, 281] width 84 height 56
click at [480, 233] on input "b." at bounding box center [480, 232] width 1 height 4
radio input "true"
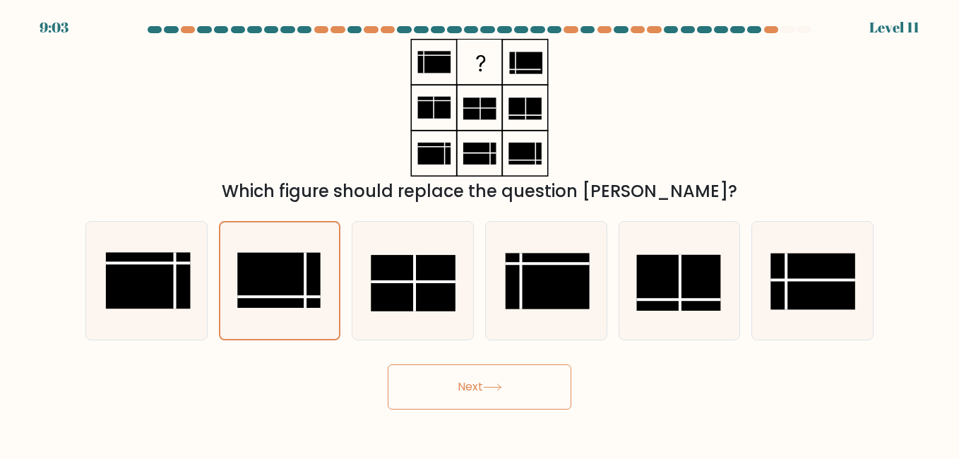
click at [418, 393] on button "Next" at bounding box center [480, 387] width 184 height 45
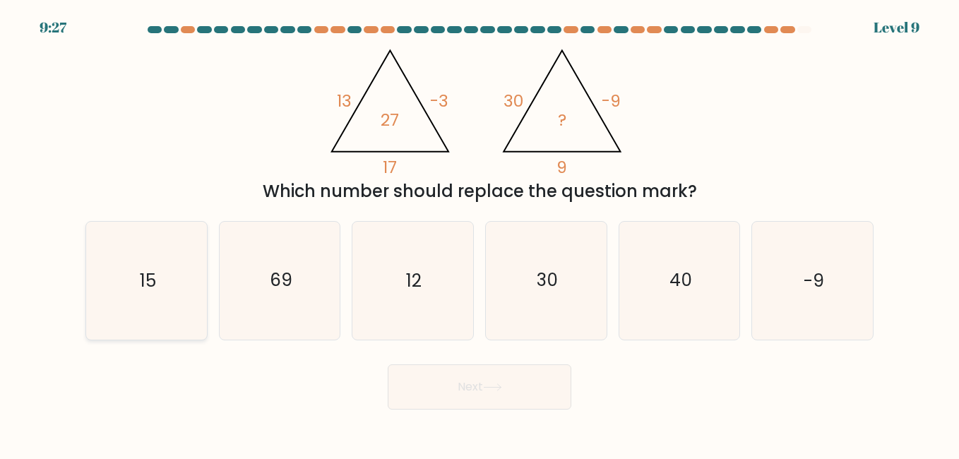
click at [187, 256] on icon "15" at bounding box center [146, 280] width 117 height 117
click at [480, 233] on input "a. 15" at bounding box center [480, 232] width 1 height 4
radio input "true"
drag, startPoint x: 179, startPoint y: 259, endPoint x: 324, endPoint y: 308, distance: 153.0
click at [324, 308] on div "a. 15 b. 69 c." at bounding box center [480, 275] width 800 height 130
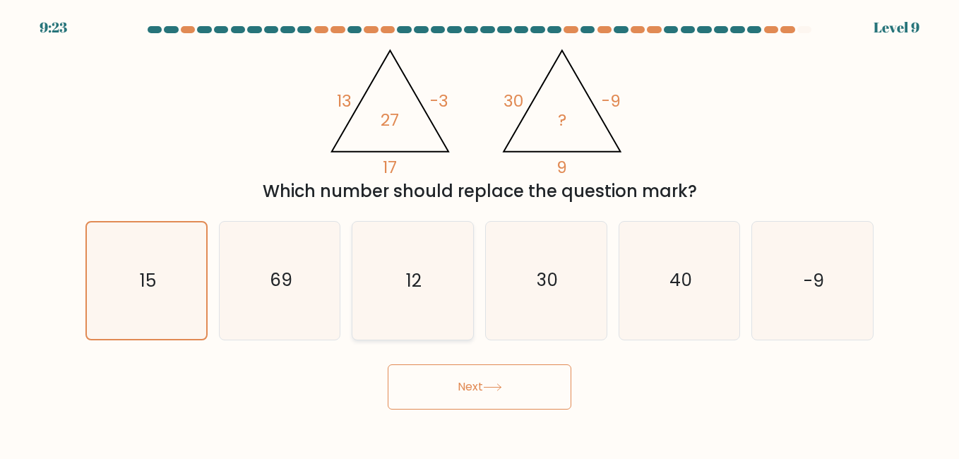
drag, startPoint x: 324, startPoint y: 308, endPoint x: 409, endPoint y: 295, distance: 85.8
click at [409, 295] on icon "12" at bounding box center [412, 280] width 117 height 117
click at [480, 233] on input "c. 12" at bounding box center [480, 232] width 1 height 4
radio input "true"
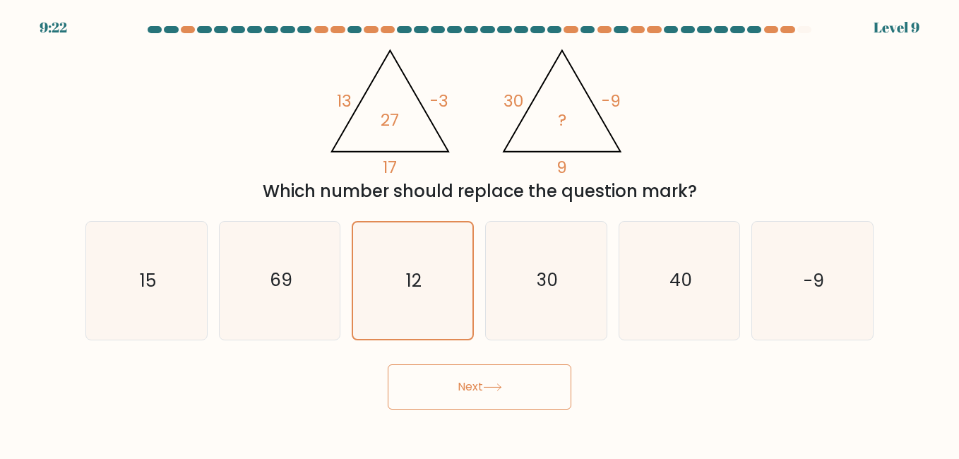
click at [422, 392] on button "Next" at bounding box center [480, 387] width 184 height 45
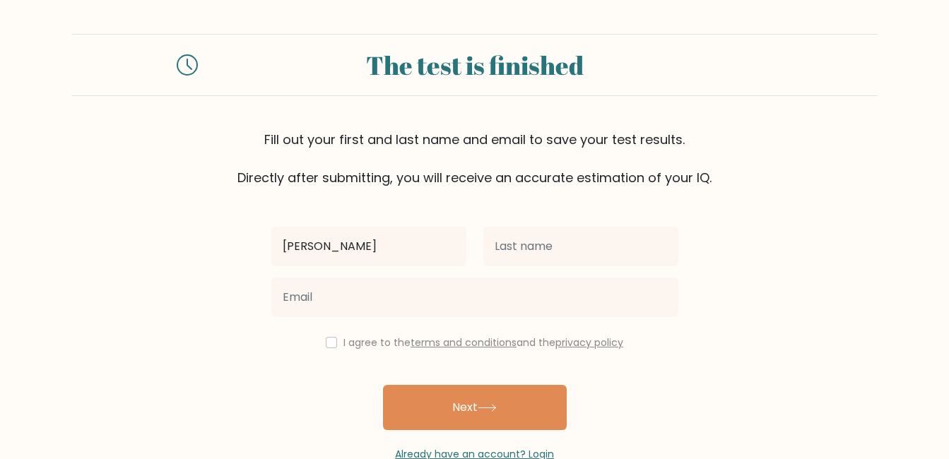
type input "[PERSON_NAME]"
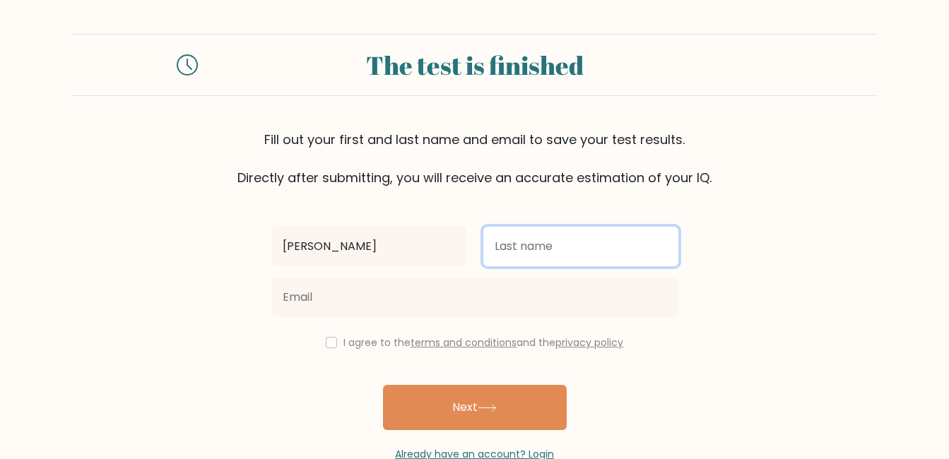
click at [512, 249] on input "text" at bounding box center [580, 247] width 195 height 40
type input "[PERSON_NAME]"
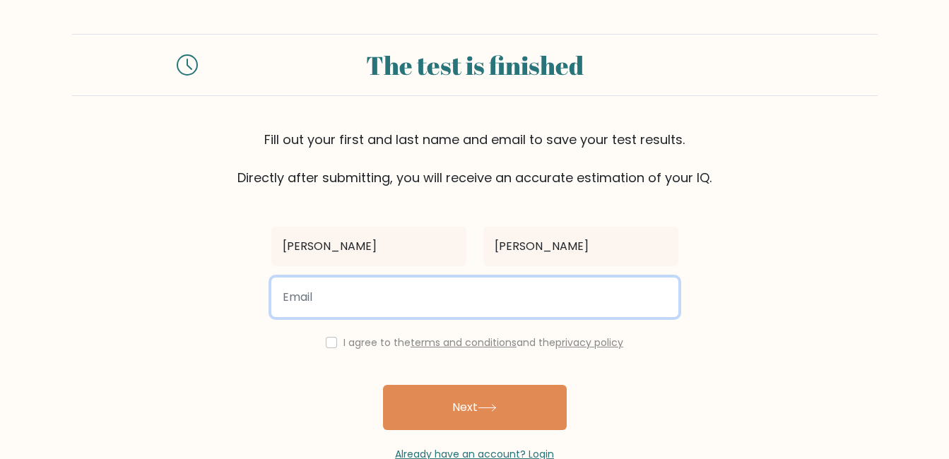
click at [437, 303] on input "email" at bounding box center [474, 298] width 407 height 40
type input "jameskariuki6290@gmail.com"
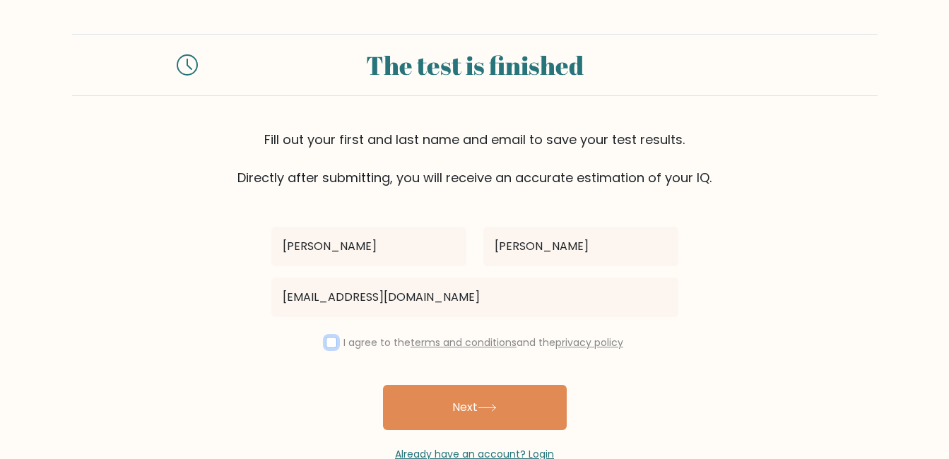
click at [331, 344] on input "checkbox" at bounding box center [331, 342] width 11 height 11
checkbox input "true"
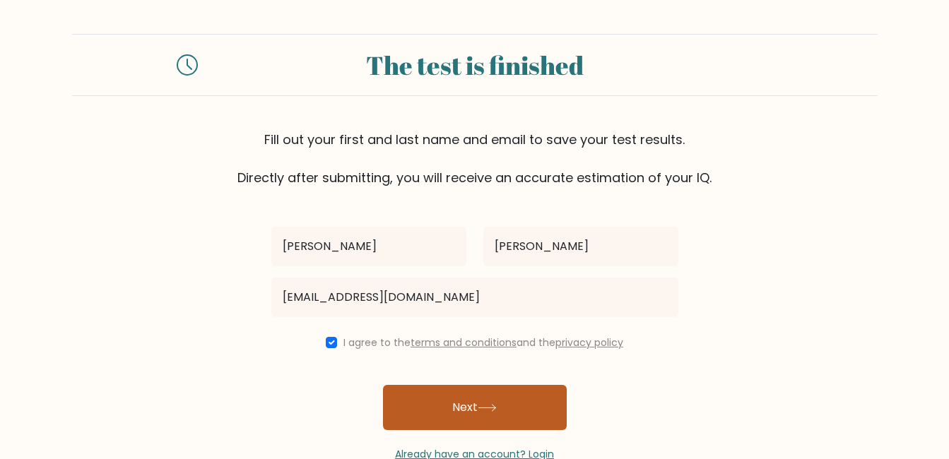
click at [397, 403] on button "Next" at bounding box center [475, 407] width 184 height 45
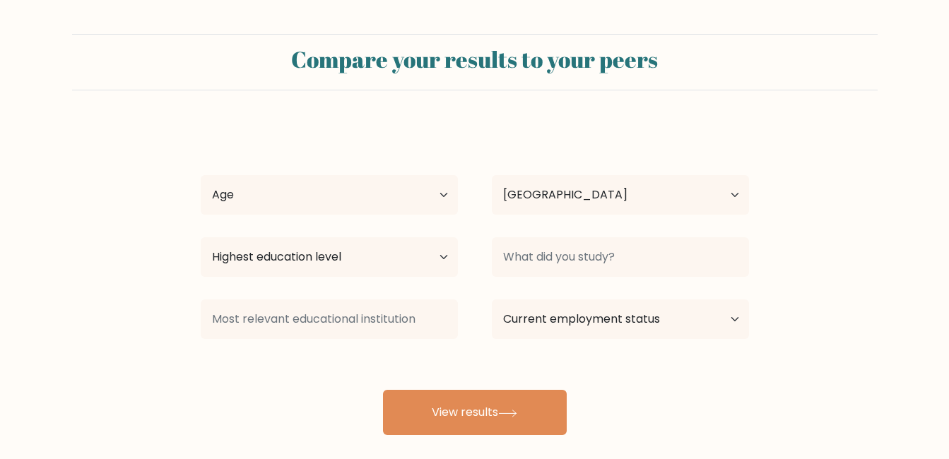
select select "KE"
click at [445, 191] on select "Age Under [DEMOGRAPHIC_DATA] [DEMOGRAPHIC_DATA] [DEMOGRAPHIC_DATA] [DEMOGRAPHIC…" at bounding box center [329, 195] width 257 height 40
select select "18_24"
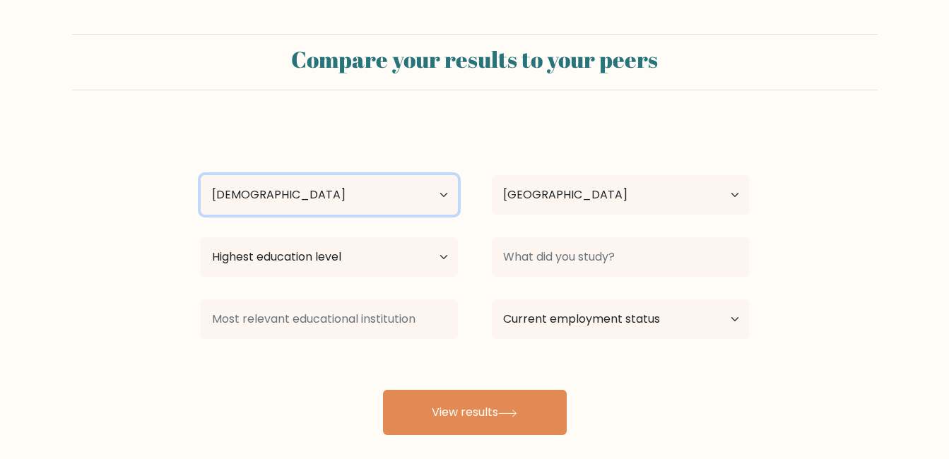
click at [201, 175] on select "Age Under [DEMOGRAPHIC_DATA] [DEMOGRAPHIC_DATA] [DEMOGRAPHIC_DATA] [DEMOGRAPHIC…" at bounding box center [329, 195] width 257 height 40
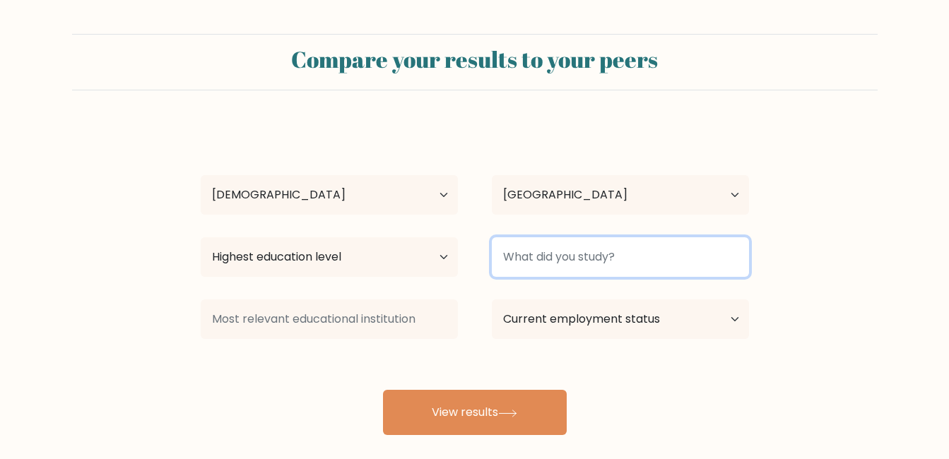
click at [577, 270] on input at bounding box center [620, 257] width 257 height 40
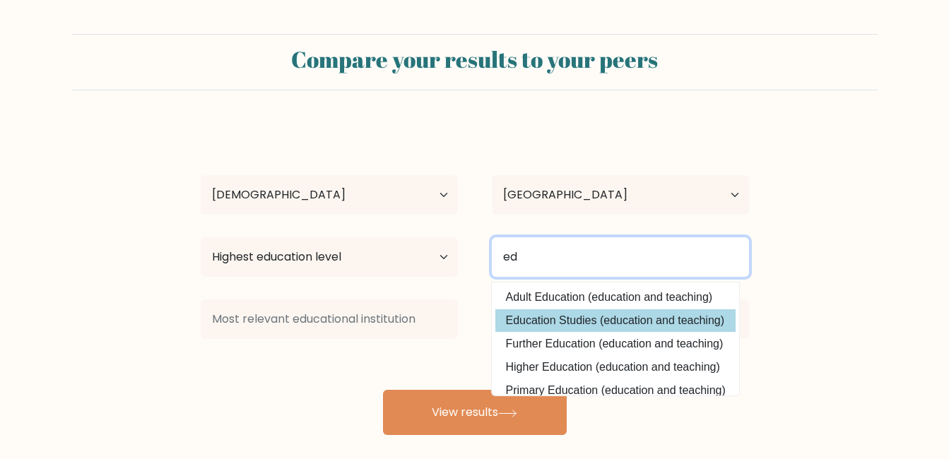
type input "ed"
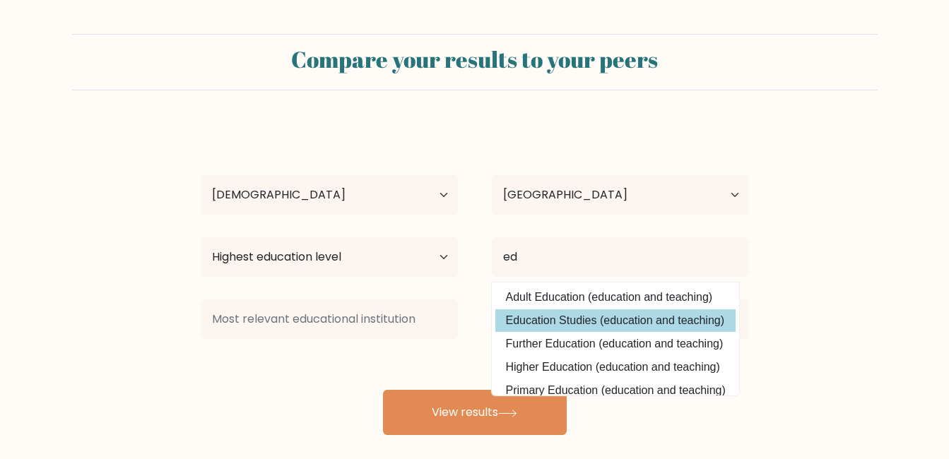
click at [557, 322] on div "James Kariuki Age Under 18 years old 18-24 years old 25-34 years old 35-44 year…" at bounding box center [474, 279] width 565 height 311
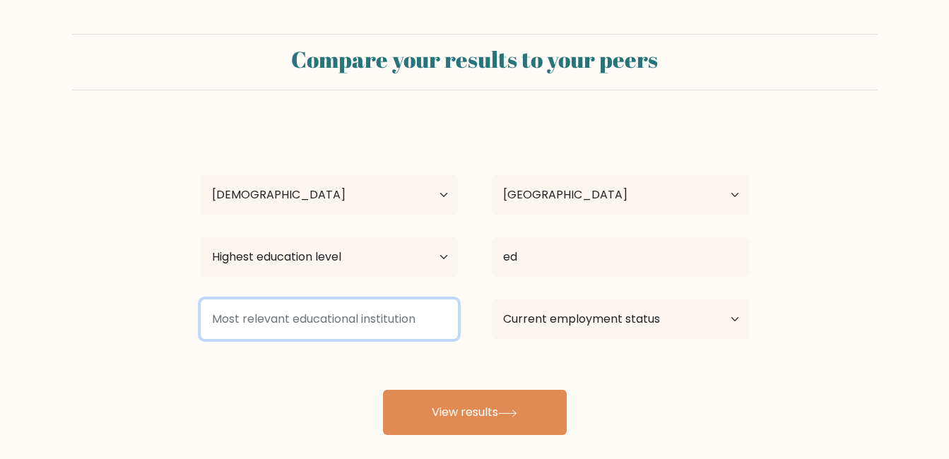
click at [350, 316] on input at bounding box center [329, 320] width 257 height 40
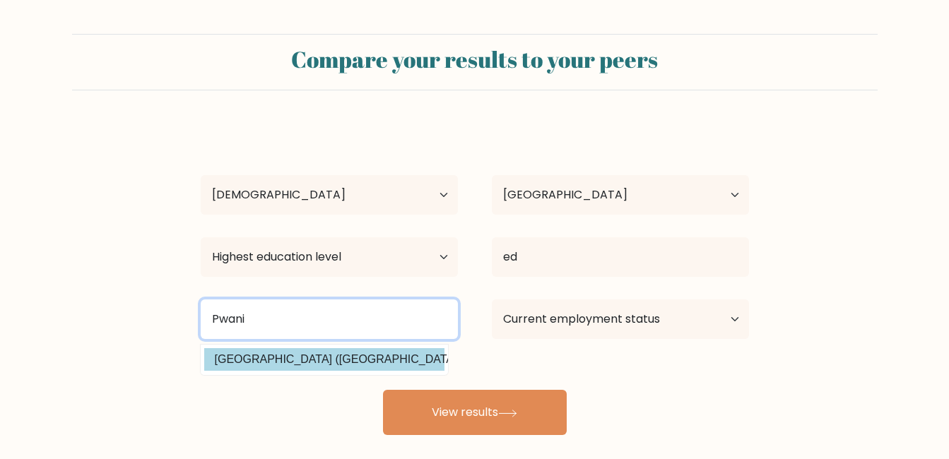
type input "Pwani"
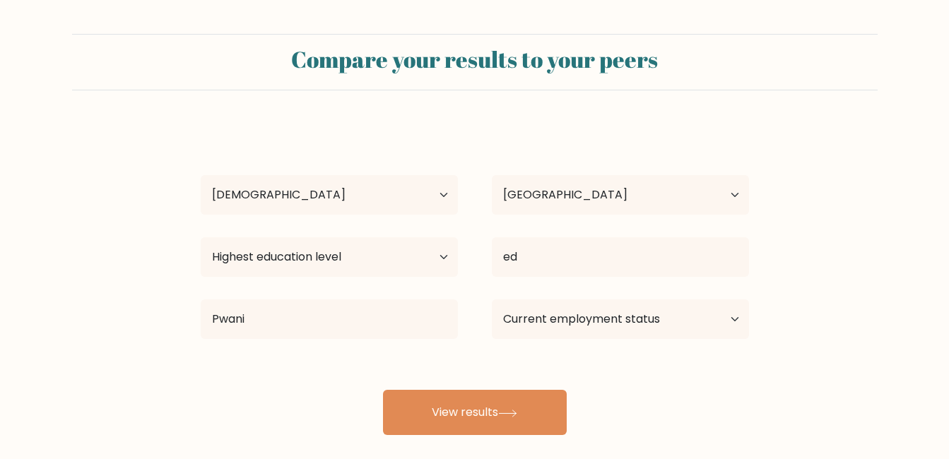
drag, startPoint x: 345, startPoint y: 362, endPoint x: 394, endPoint y: 369, distance: 49.3
click at [346, 362] on div "James Kariuki Age Under 18 years old 18-24 years old 25-34 years old 35-44 year…" at bounding box center [474, 279] width 565 height 311
click at [622, 320] on select "Current employment status Employed Student Retired Other / prefer not to answer" at bounding box center [620, 320] width 257 height 40
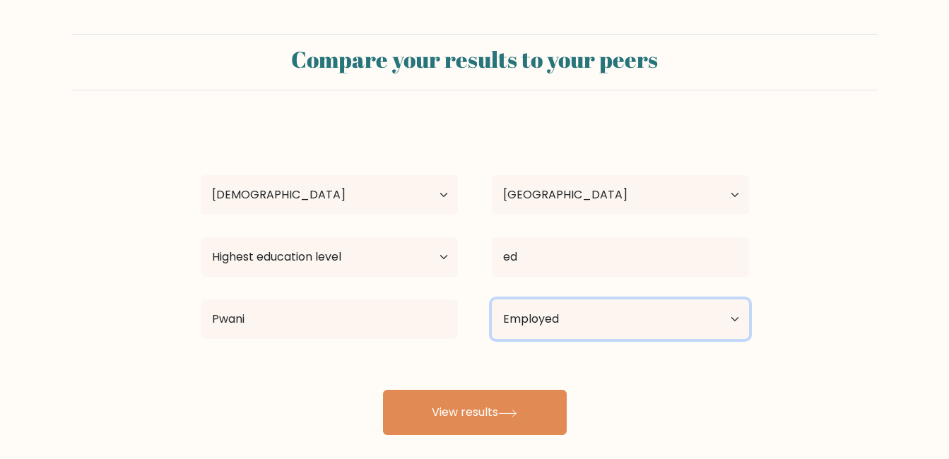
click at [492, 300] on select "Current employment status Employed Student Retired Other / prefer not to answer" at bounding box center [620, 320] width 257 height 40
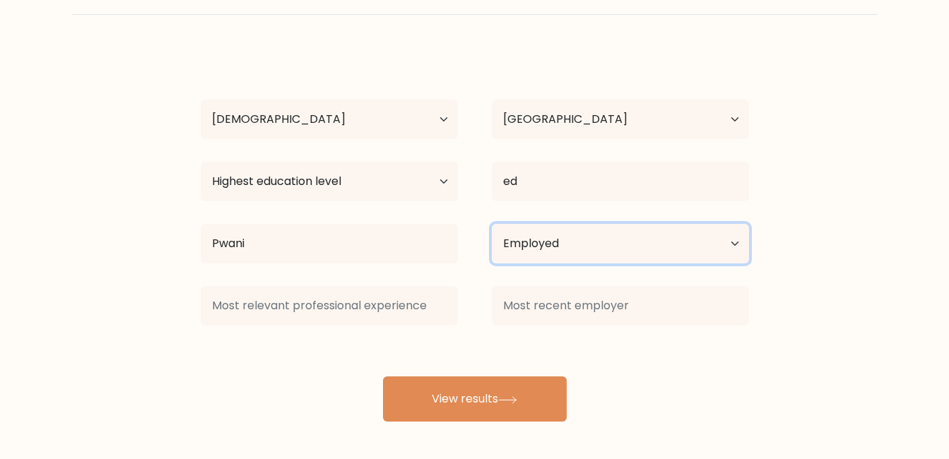
scroll to position [76, 0]
click at [598, 251] on select "Current employment status Employed Student Retired Other / prefer not to answer" at bounding box center [620, 243] width 257 height 40
select select "student"
click at [492, 223] on select "Current employment status Employed Student Retired Other / prefer not to answer" at bounding box center [620, 243] width 257 height 40
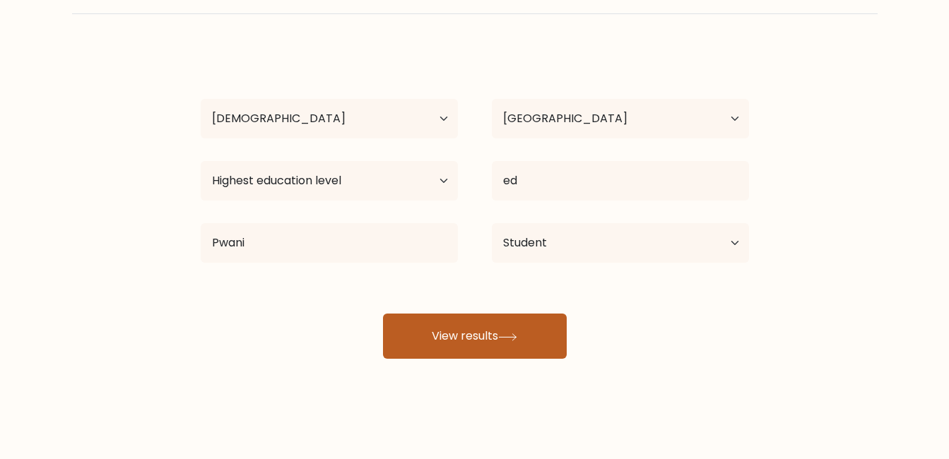
click at [544, 338] on button "View results" at bounding box center [475, 336] width 184 height 45
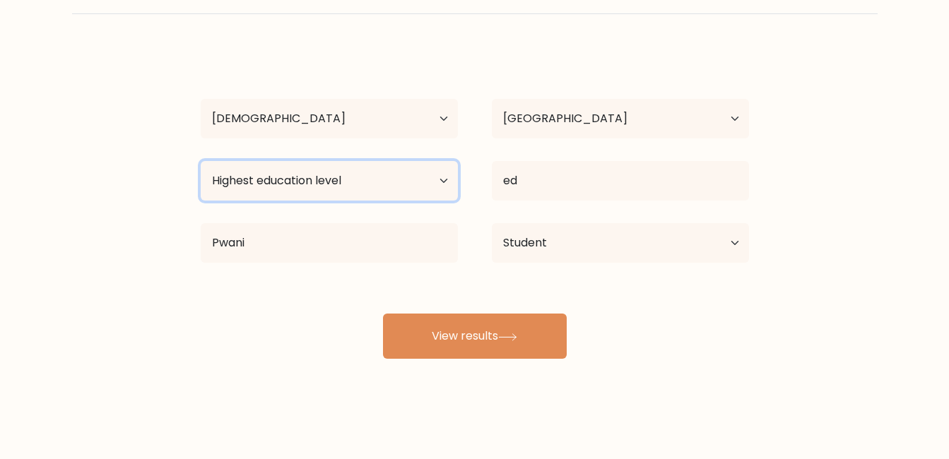
click at [313, 181] on select "Highest education level No schooling Primary Lower Secondary Upper Secondary Oc…" at bounding box center [329, 181] width 257 height 40
select select "bachelors_degree"
click at [201, 161] on select "Highest education level No schooling Primary Lower Secondary Upper Secondary Oc…" at bounding box center [329, 181] width 257 height 40
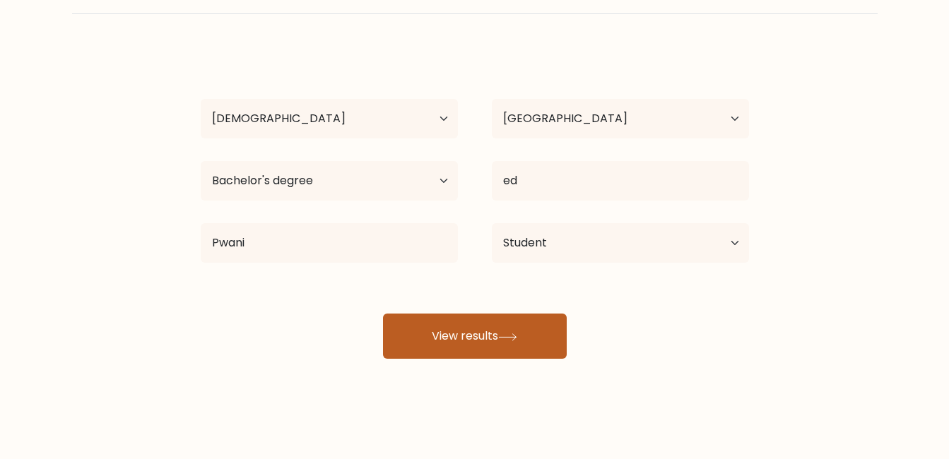
click at [408, 327] on button "View results" at bounding box center [475, 336] width 184 height 45
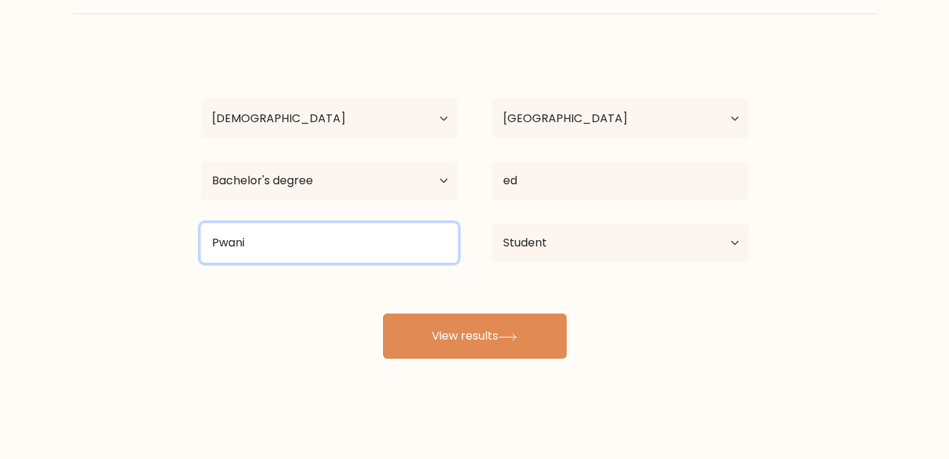
click at [357, 243] on input "Pwani" at bounding box center [329, 243] width 257 height 40
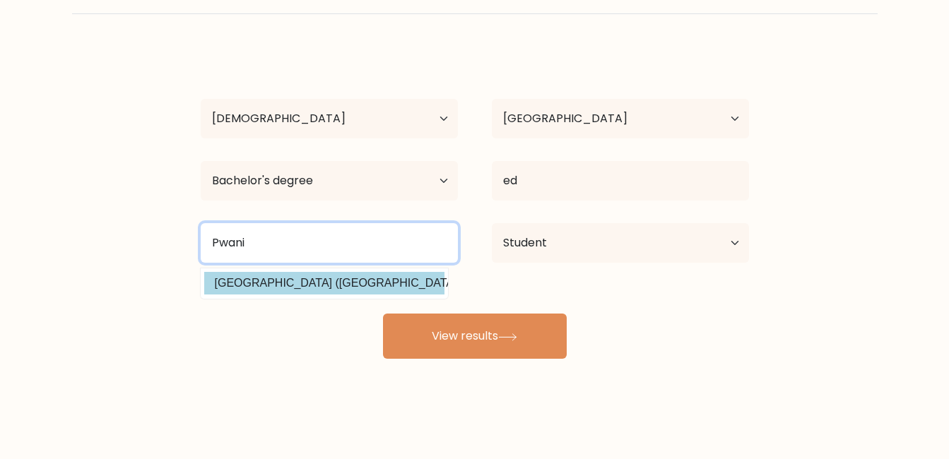
type input "Pwani"
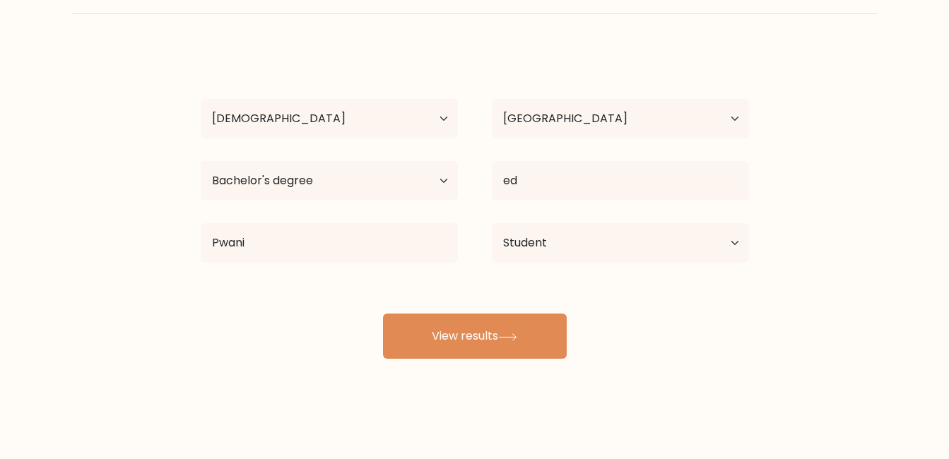
click at [207, 283] on div "James Kariuki Age Under 18 years old 18-24 years old 25-34 years old 35-44 year…" at bounding box center [474, 203] width 565 height 311
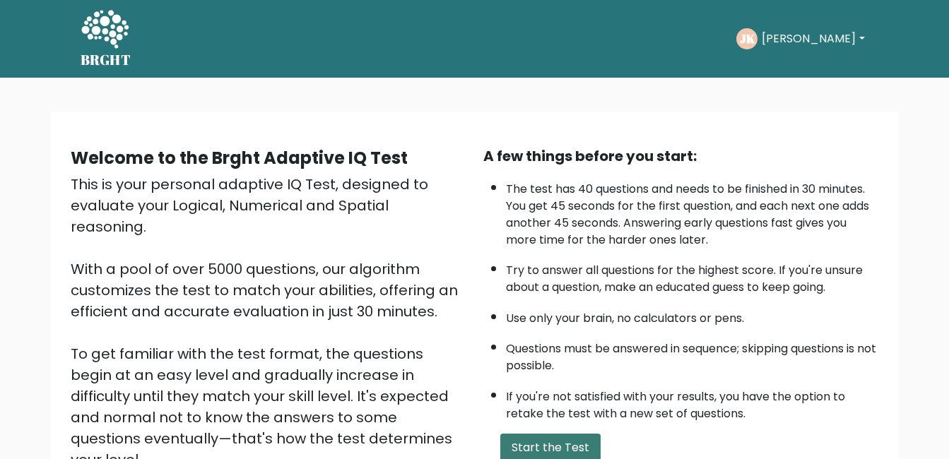
click at [514, 446] on button "Start the Test" at bounding box center [550, 448] width 100 height 28
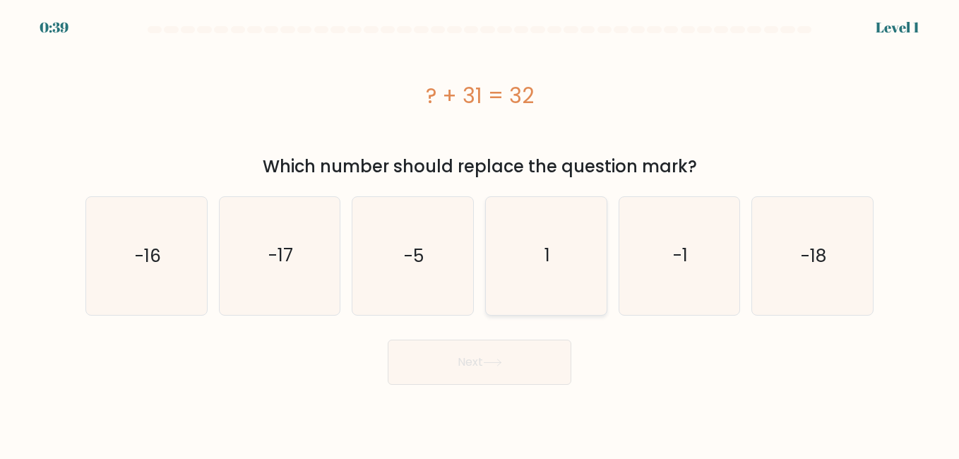
click at [576, 225] on icon "1" at bounding box center [545, 255] width 117 height 117
click at [480, 230] on input "d. 1" at bounding box center [480, 232] width 1 height 4
radio input "true"
click at [471, 357] on button "Next" at bounding box center [480, 362] width 184 height 45
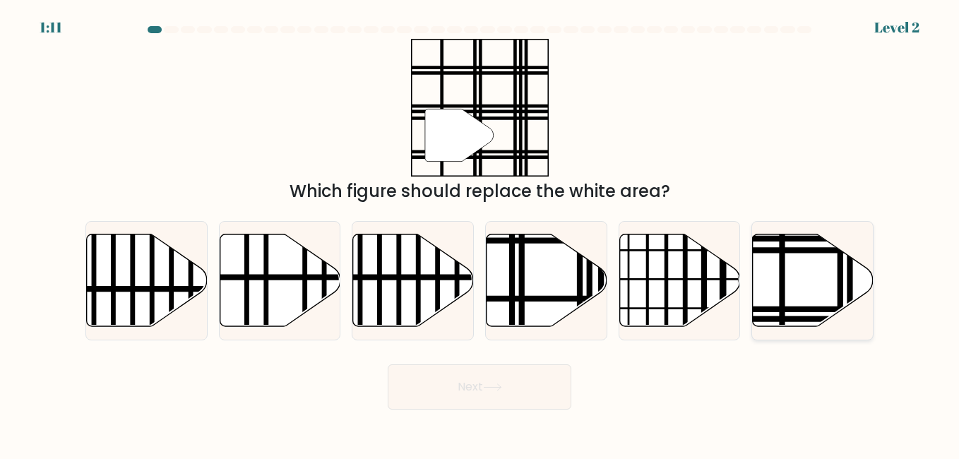
click at [783, 280] on line at bounding box center [783, 231] width 0 height 243
click at [480, 233] on input "f." at bounding box center [480, 232] width 1 height 4
radio input "true"
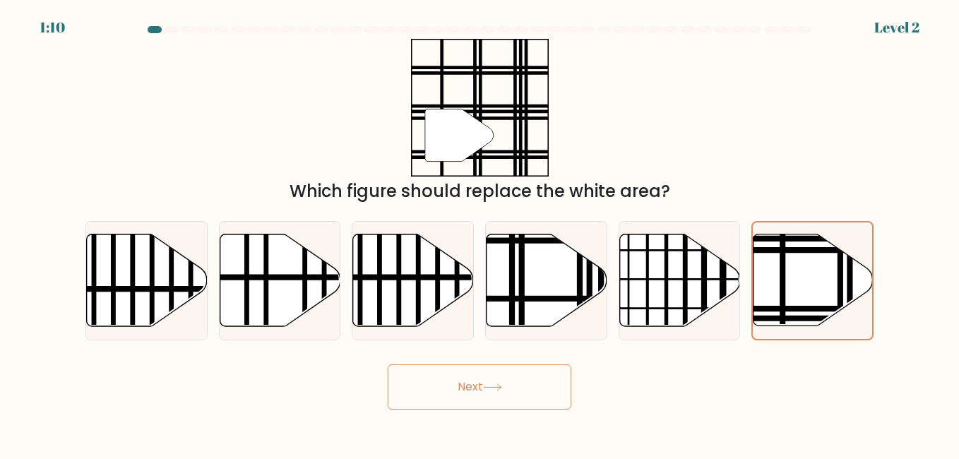
click at [439, 386] on button "Next" at bounding box center [480, 387] width 184 height 45
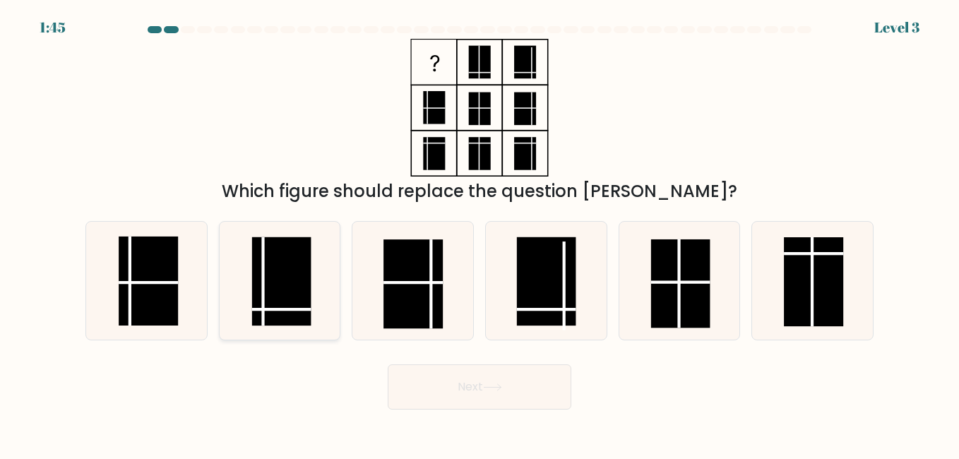
click at [285, 301] on rect at bounding box center [281, 281] width 59 height 89
click at [480, 233] on input "b." at bounding box center [480, 232] width 1 height 4
radio input "true"
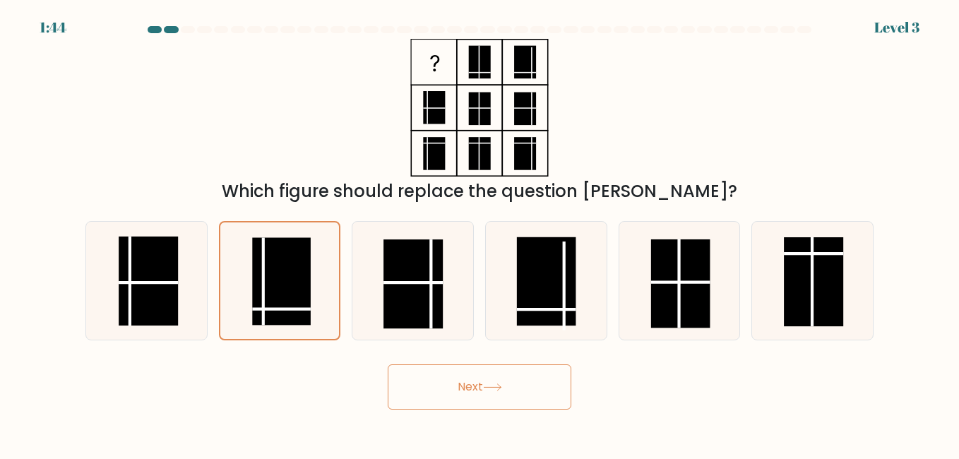
click at [440, 381] on button "Next" at bounding box center [480, 387] width 184 height 45
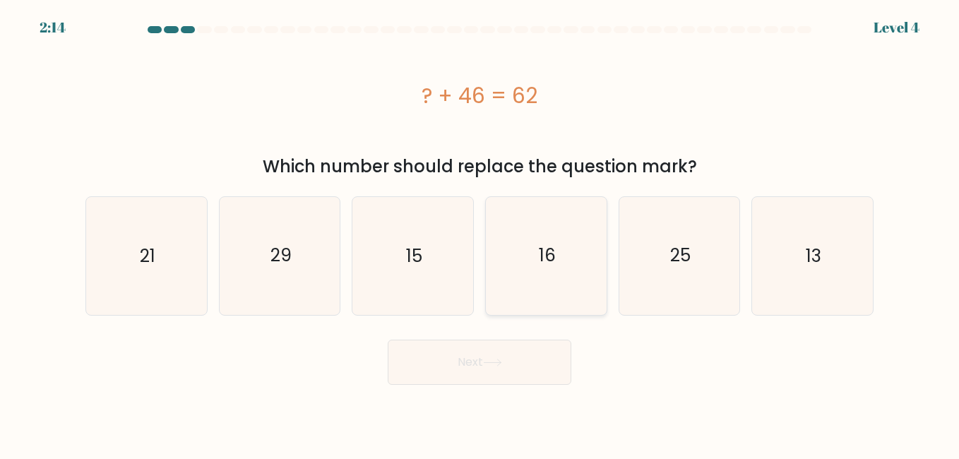
click at [517, 275] on icon "16" at bounding box center [545, 255] width 117 height 117
click at [480, 233] on input "d. 16" at bounding box center [480, 232] width 1 height 4
radio input "true"
click at [507, 348] on button "Next" at bounding box center [480, 362] width 184 height 45
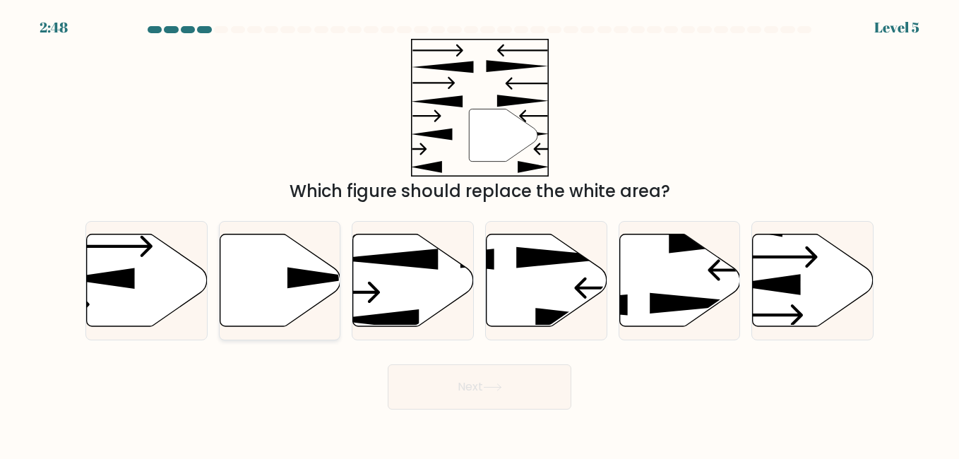
click at [257, 297] on icon at bounding box center [280, 280] width 121 height 93
click at [480, 233] on input "b." at bounding box center [480, 232] width 1 height 4
radio input "true"
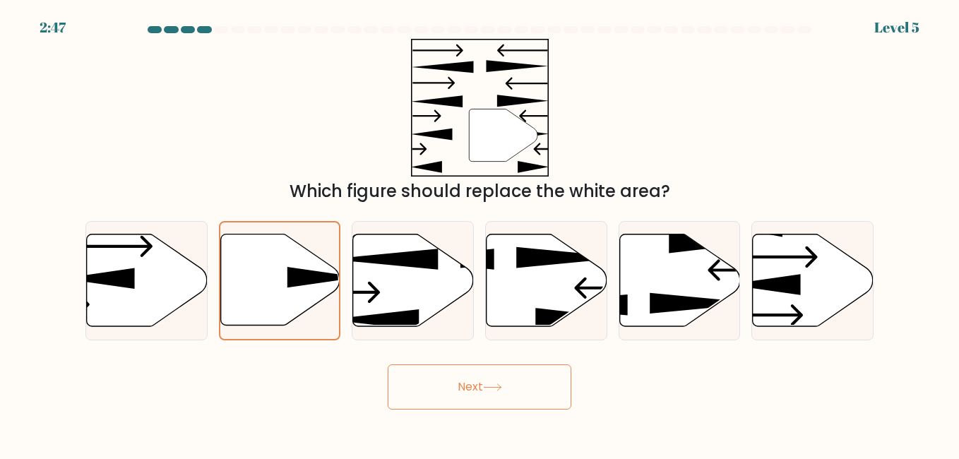
click at [439, 394] on button "Next" at bounding box center [480, 387] width 184 height 45
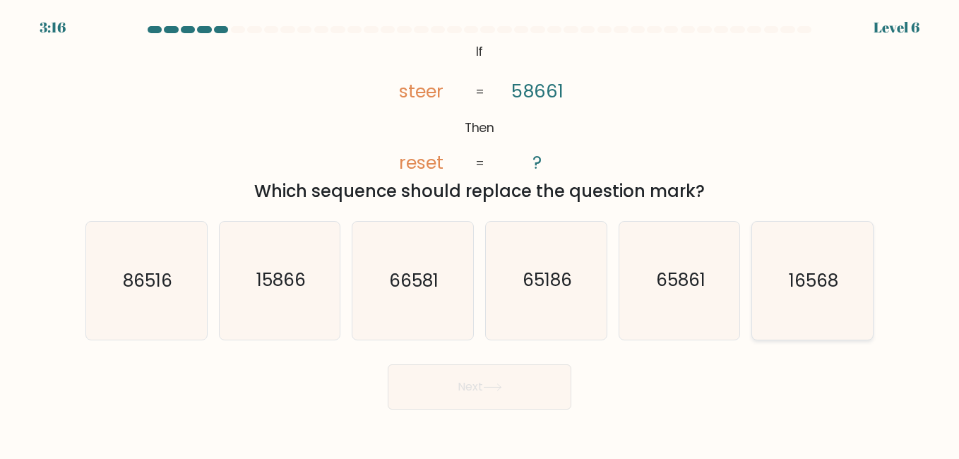
click at [800, 310] on icon "16568" at bounding box center [812, 280] width 117 height 117
click at [480, 233] on input "f. 16568" at bounding box center [480, 232] width 1 height 4
radio input "true"
click at [534, 367] on button "Next" at bounding box center [480, 387] width 184 height 45
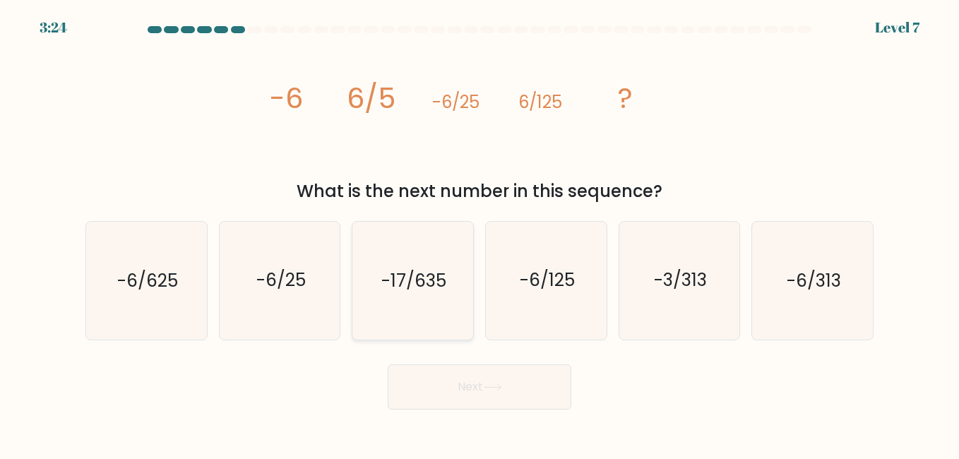
click at [422, 312] on icon "-17/635" at bounding box center [412, 280] width 117 height 117
click at [480, 233] on input "c. -17/635" at bounding box center [480, 232] width 1 height 4
radio input "true"
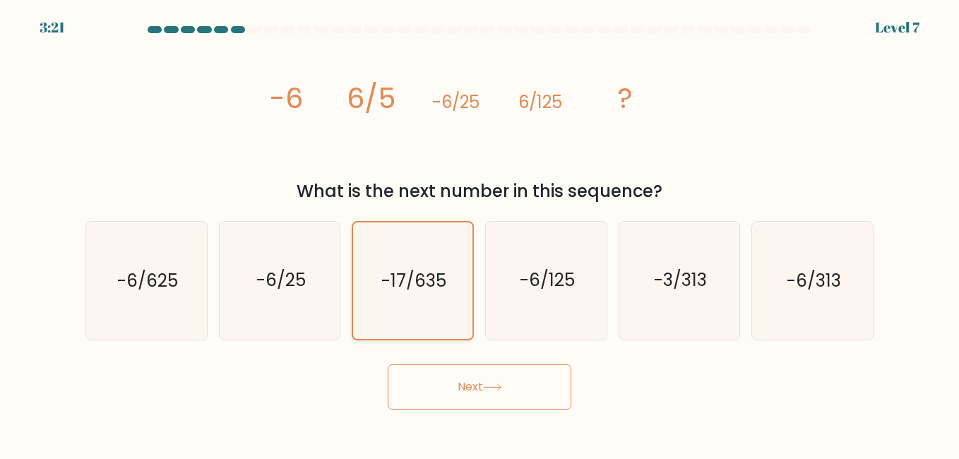
click at [381, 276] on text "-17/635" at bounding box center [413, 280] width 65 height 25
click at [480, 233] on input "c. -17/635" at bounding box center [480, 232] width 1 height 4
click at [839, 302] on icon "-6/313" at bounding box center [812, 280] width 117 height 117
click at [480, 233] on input "f. -6/313" at bounding box center [480, 232] width 1 height 4
radio input "true"
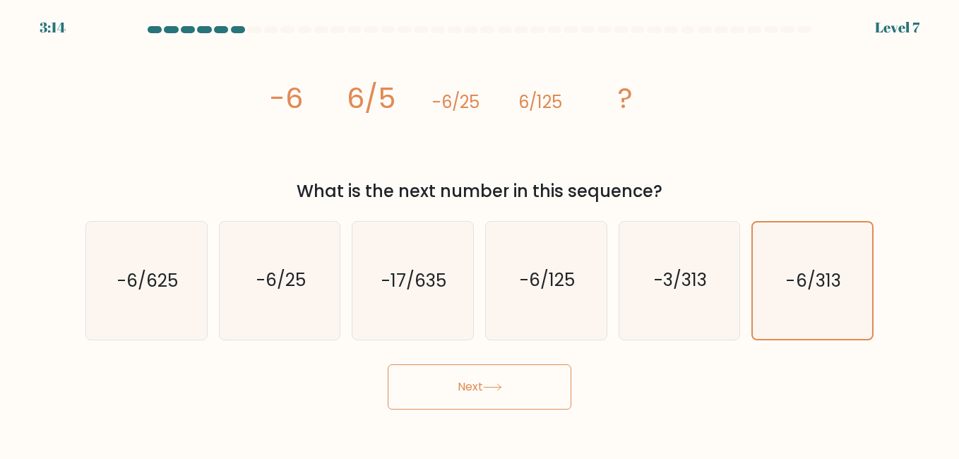
click at [403, 390] on button "Next" at bounding box center [480, 387] width 184 height 45
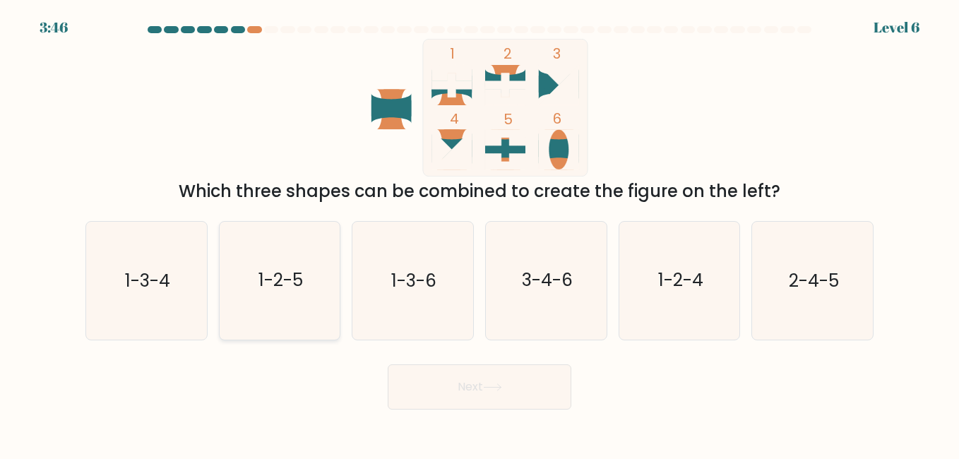
drag, startPoint x: 268, startPoint y: 291, endPoint x: 283, endPoint y: 289, distance: 15.0
click at [283, 289] on text "1-2-5" at bounding box center [281, 280] width 45 height 25
click at [321, 325] on icon "1-2-5" at bounding box center [279, 280] width 117 height 117
click at [480, 233] on input "b. 1-2-5" at bounding box center [480, 232] width 1 height 4
radio input "true"
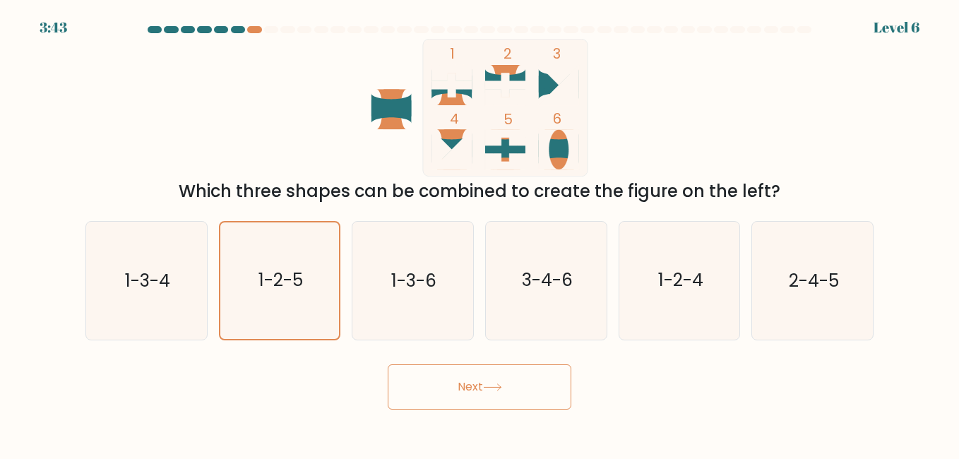
click at [477, 389] on button "Next" at bounding box center [480, 387] width 184 height 45
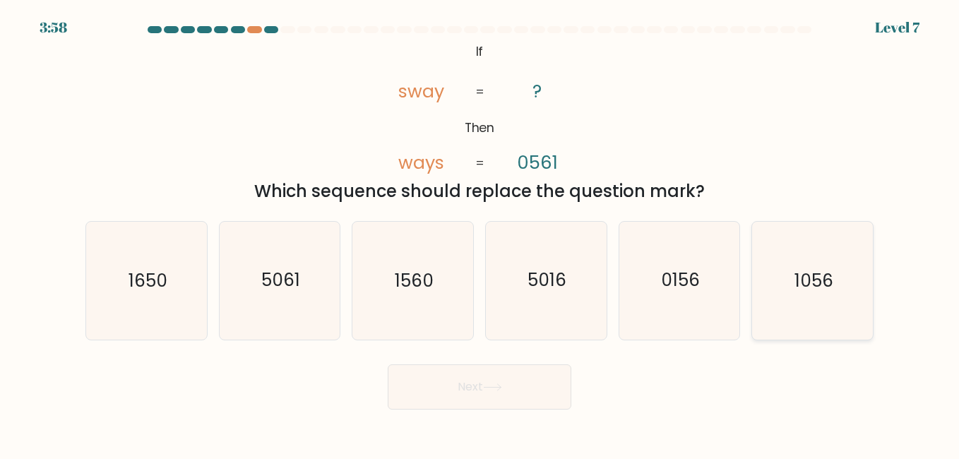
click at [844, 301] on icon "1056" at bounding box center [812, 280] width 117 height 117
click at [480, 233] on input "f. 1056" at bounding box center [480, 232] width 1 height 4
radio input "true"
click at [502, 368] on button "Next" at bounding box center [480, 387] width 184 height 45
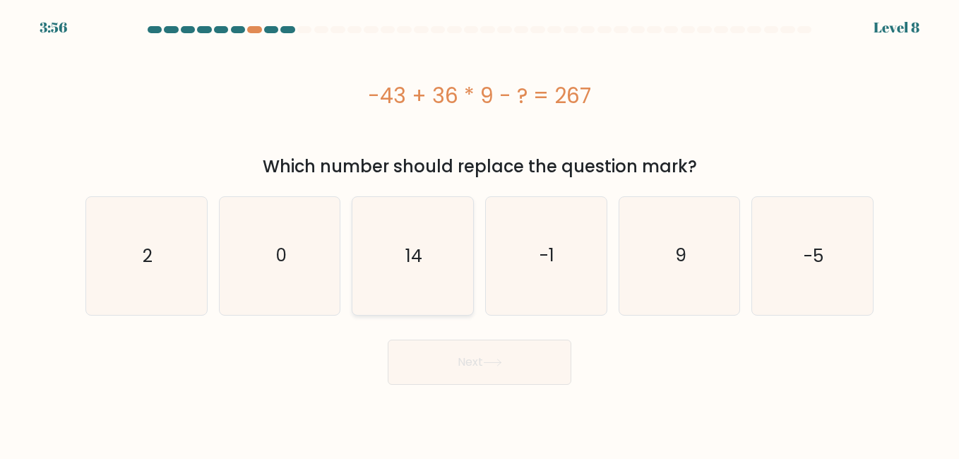
click at [383, 253] on icon "14" at bounding box center [412, 255] width 117 height 117
click at [480, 233] on input "c. 14" at bounding box center [480, 232] width 1 height 4
radio input "true"
click at [453, 379] on button "Next" at bounding box center [480, 362] width 184 height 45
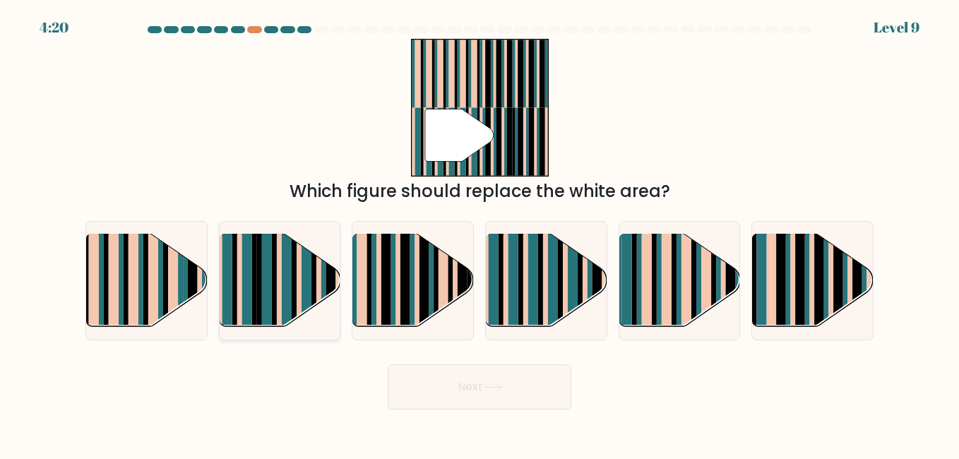
click at [235, 316] on rect at bounding box center [234, 291] width 5 height 119
click at [480, 233] on input "b." at bounding box center [480, 232] width 1 height 4
radio input "true"
click at [436, 391] on button "Next" at bounding box center [480, 387] width 184 height 45
click at [463, 392] on button "Next" at bounding box center [480, 387] width 184 height 45
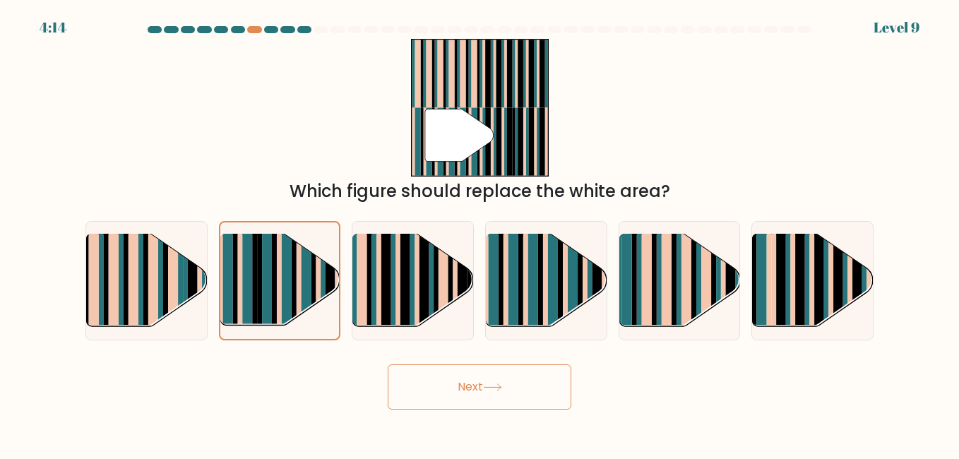
click at [490, 386] on icon at bounding box center [492, 388] width 19 height 8
click at [304, 306] on rect at bounding box center [307, 291] width 10 height 118
click at [480, 233] on input "b." at bounding box center [480, 232] width 1 height 4
click at [449, 394] on button "Next" at bounding box center [480, 387] width 184 height 45
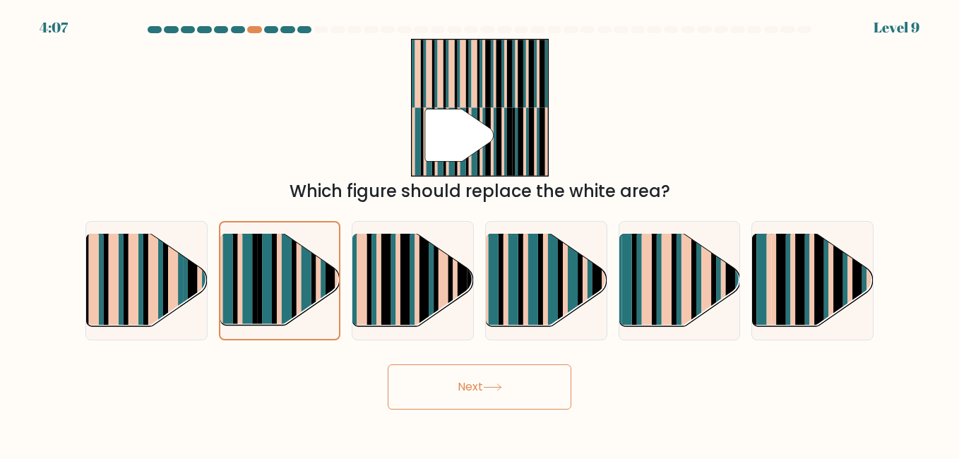
click at [454, 393] on button "Next" at bounding box center [480, 387] width 184 height 45
click at [454, 391] on button "Next" at bounding box center [480, 387] width 184 height 45
click at [452, 389] on button "Next" at bounding box center [480, 387] width 184 height 45
click at [449, 389] on button "Next" at bounding box center [480, 387] width 184 height 45
click at [442, 390] on button "Next" at bounding box center [480, 387] width 184 height 45
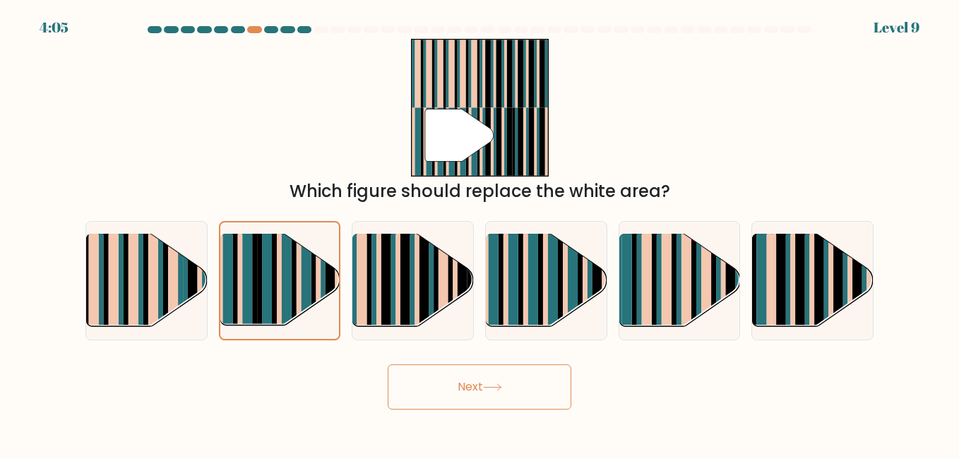
click at [437, 391] on button "Next" at bounding box center [480, 387] width 184 height 45
drag, startPoint x: 421, startPoint y: 392, endPoint x: 394, endPoint y: 396, distance: 27.2
click at [394, 396] on button "Next" at bounding box center [480, 387] width 184 height 45
click at [408, 390] on button "Next" at bounding box center [480, 387] width 184 height 45
click at [549, 372] on button "Next" at bounding box center [480, 387] width 184 height 45
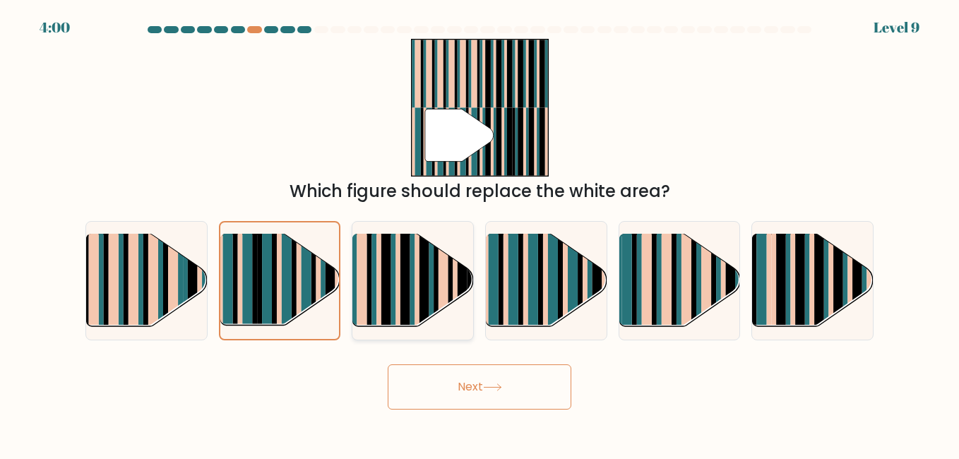
click at [389, 270] on rect at bounding box center [386, 270] width 10 height 119
click at [480, 233] on input "c." at bounding box center [480, 232] width 1 height 4
radio input "true"
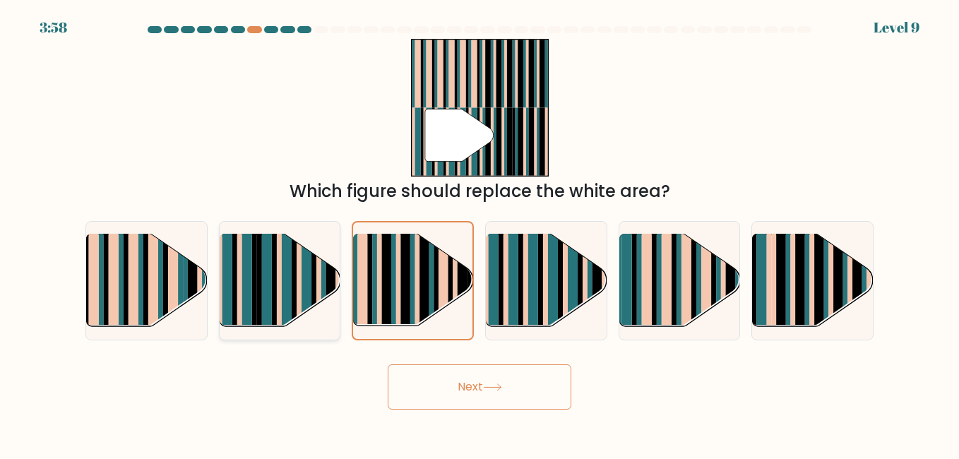
click at [308, 300] on rect at bounding box center [307, 291] width 10 height 119
click at [480, 233] on input "b." at bounding box center [480, 232] width 1 height 4
radio input "true"
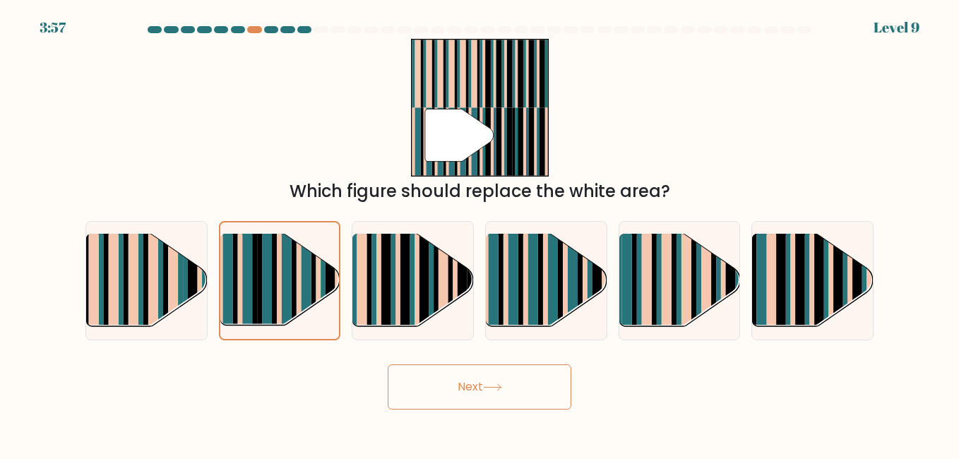
click at [459, 388] on button "Next" at bounding box center [480, 387] width 184 height 45
click at [137, 261] on rect at bounding box center [134, 270] width 10 height 119
click at [480, 233] on input "a." at bounding box center [480, 232] width 1 height 4
radio input "true"
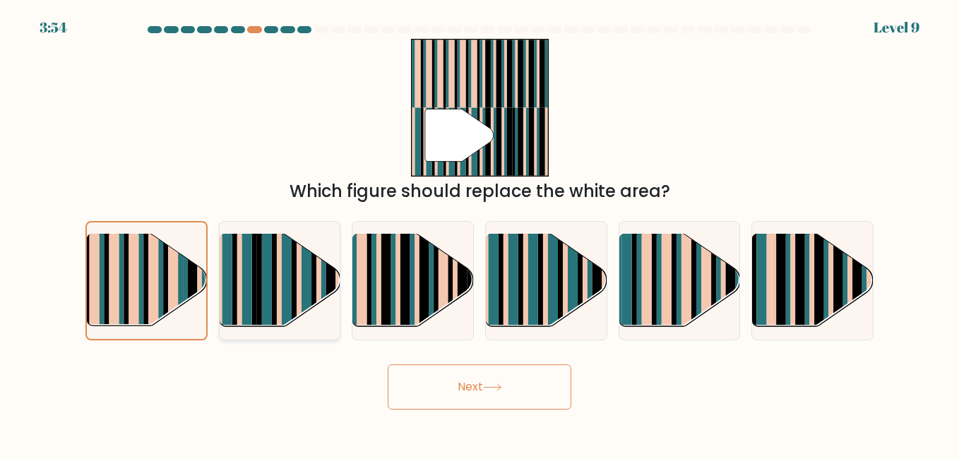
click at [264, 296] on rect at bounding box center [267, 291] width 10 height 119
click at [480, 233] on input "b." at bounding box center [480, 232] width 1 height 4
radio input "true"
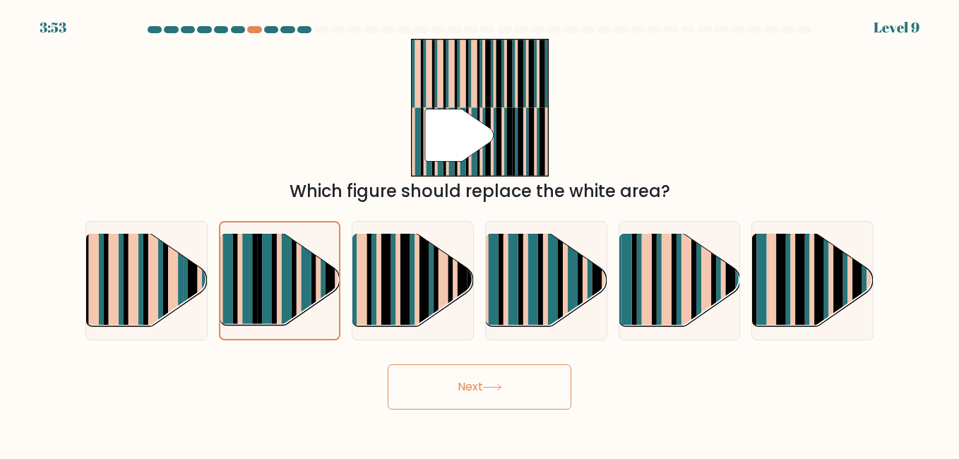
click at [449, 372] on button "Next" at bounding box center [480, 387] width 184 height 45
click at [533, 391] on button "Next" at bounding box center [480, 387] width 184 height 45
click at [486, 391] on button "Next" at bounding box center [480, 387] width 184 height 45
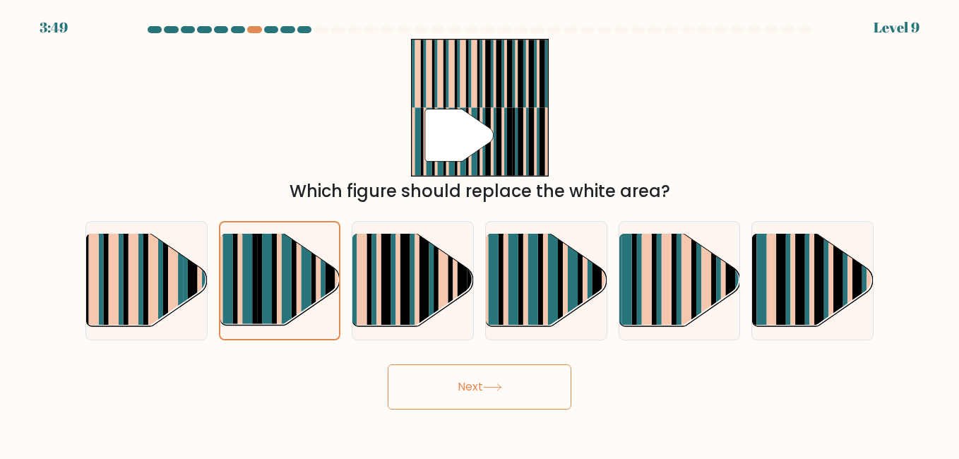
click at [486, 391] on button "Next" at bounding box center [480, 387] width 184 height 45
drag, startPoint x: 400, startPoint y: 221, endPoint x: 399, endPoint y: 237, distance: 15.6
click at [399, 237] on div at bounding box center [413, 280] width 122 height 119
click at [480, 233] on input "c." at bounding box center [480, 232] width 1 height 4
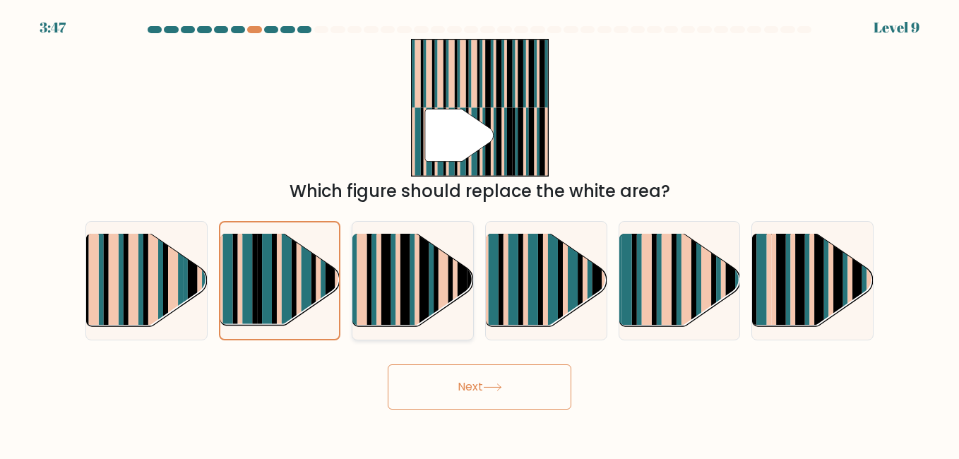
radio input "true"
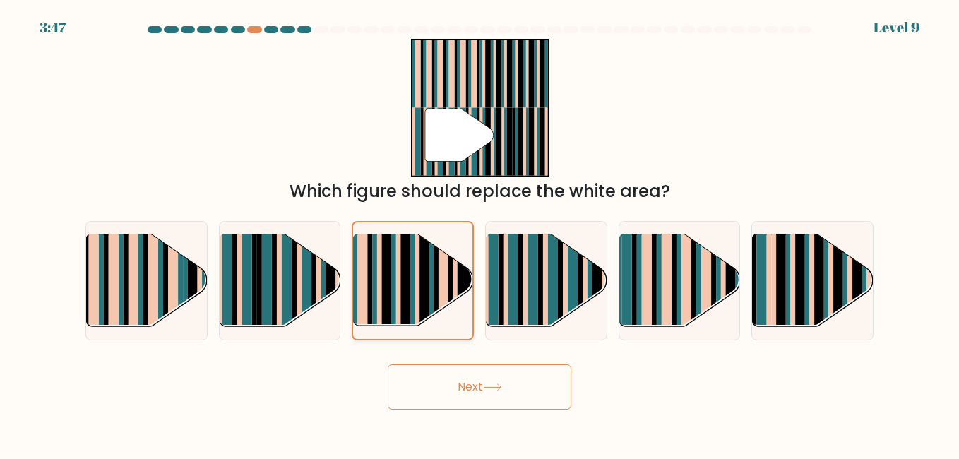
click at [398, 239] on rect at bounding box center [398, 271] width 5 height 118
click at [480, 233] on input "c." at bounding box center [480, 232] width 1 height 4
click at [297, 276] on rect at bounding box center [299, 291] width 5 height 119
click at [480, 233] on input "b." at bounding box center [480, 232] width 1 height 4
radio input "true"
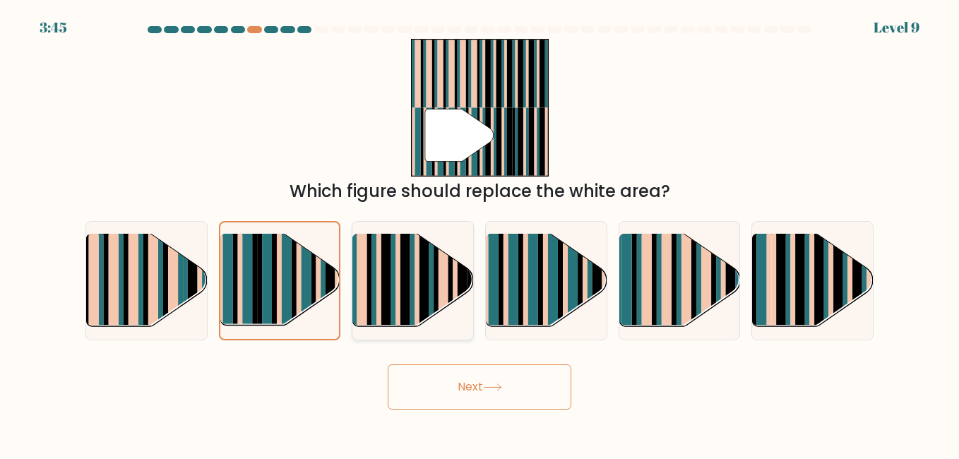
drag, startPoint x: 400, startPoint y: 294, endPoint x: 420, endPoint y: 323, distance: 35.5
click at [401, 294] on rect at bounding box center [398, 270] width 5 height 119
click at [480, 233] on input "c." at bounding box center [480, 232] width 1 height 4
radio input "true"
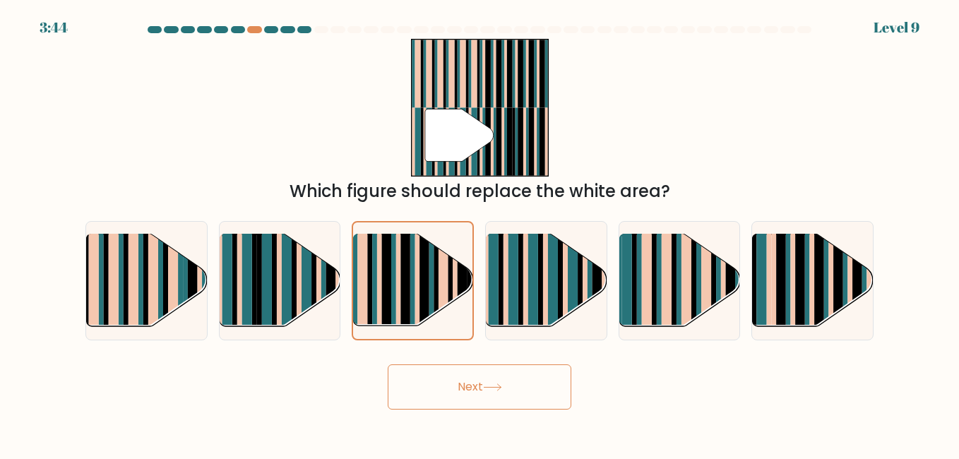
click at [444, 394] on button "Next" at bounding box center [480, 387] width 184 height 45
click at [313, 313] on rect at bounding box center [314, 291] width 5 height 119
click at [480, 233] on input "b." at bounding box center [480, 232] width 1 height 4
radio input "true"
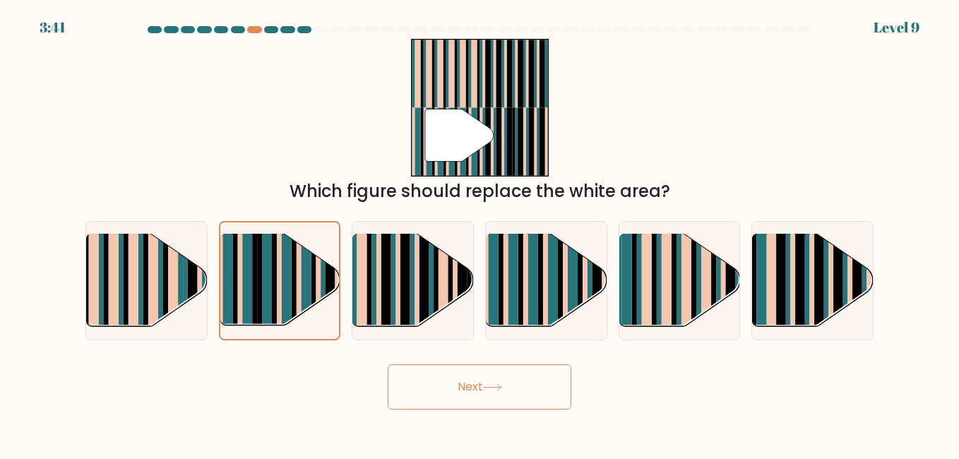
click at [416, 372] on button "Next" at bounding box center [480, 387] width 184 height 45
click at [416, 373] on button "Next" at bounding box center [480, 387] width 184 height 45
click at [409, 379] on button "Next" at bounding box center [480, 387] width 184 height 45
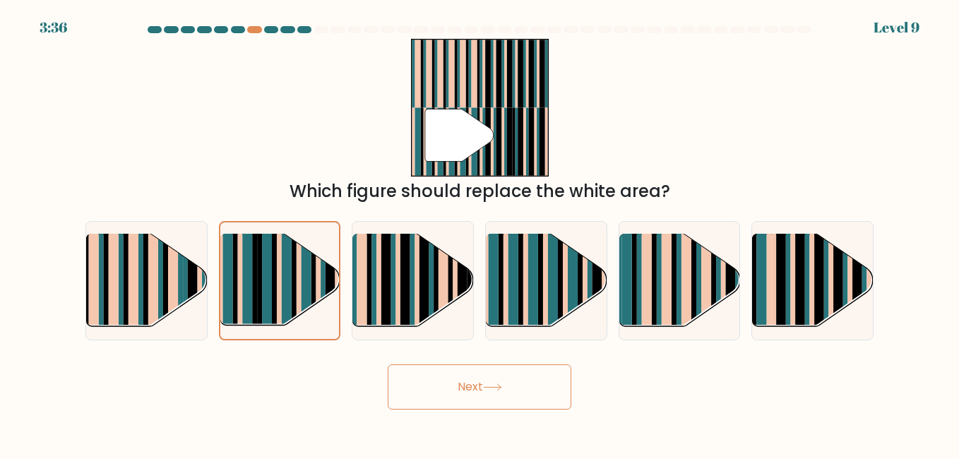
click at [409, 379] on button "Next" at bounding box center [480, 387] width 184 height 45
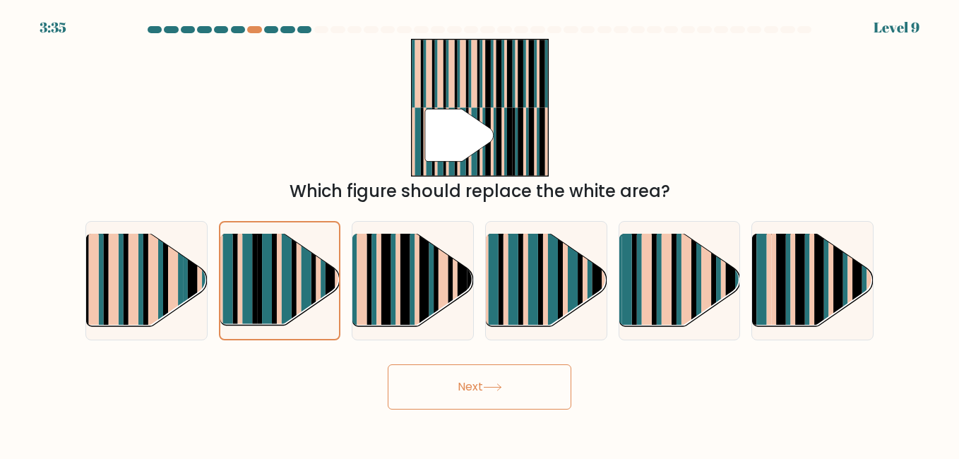
click at [409, 379] on button "Next" at bounding box center [480, 387] width 184 height 45
click at [408, 376] on button "Next" at bounding box center [480, 387] width 184 height 45
drag, startPoint x: 408, startPoint y: 376, endPoint x: 391, endPoint y: 319, distance: 59.5
click at [408, 375] on button "Next" at bounding box center [480, 387] width 184 height 45
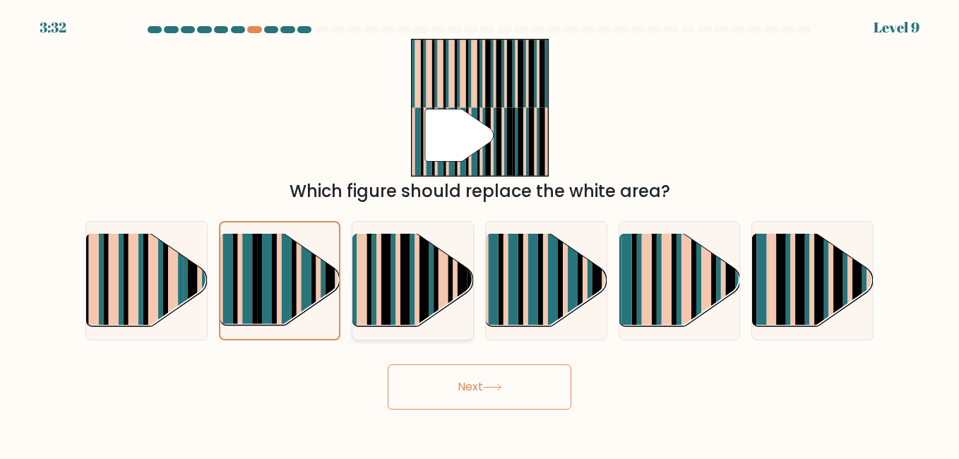
click at [371, 251] on rect at bounding box center [369, 270] width 5 height 119
click at [480, 233] on input "c." at bounding box center [480, 232] width 1 height 4
radio input "true"
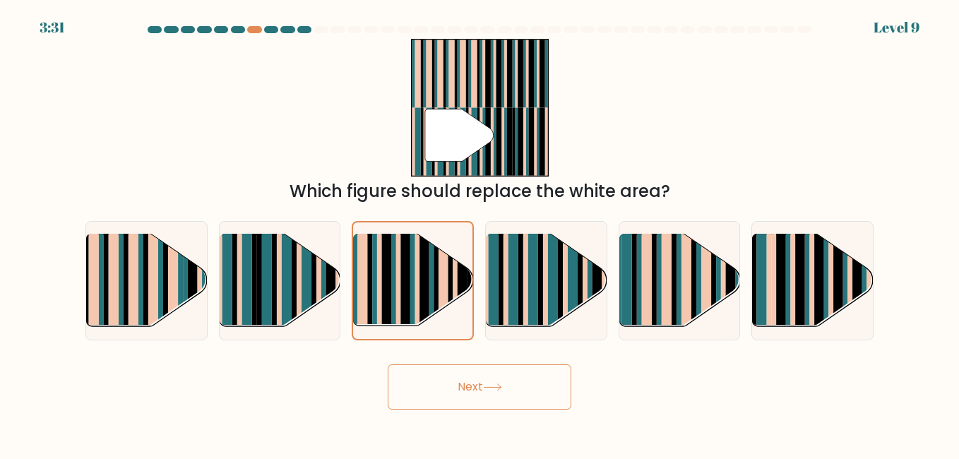
click at [490, 367] on button "Next" at bounding box center [480, 387] width 184 height 45
click at [291, 303] on rect at bounding box center [287, 291] width 10 height 119
click at [480, 233] on input "b." at bounding box center [480, 232] width 1 height 4
radio input "true"
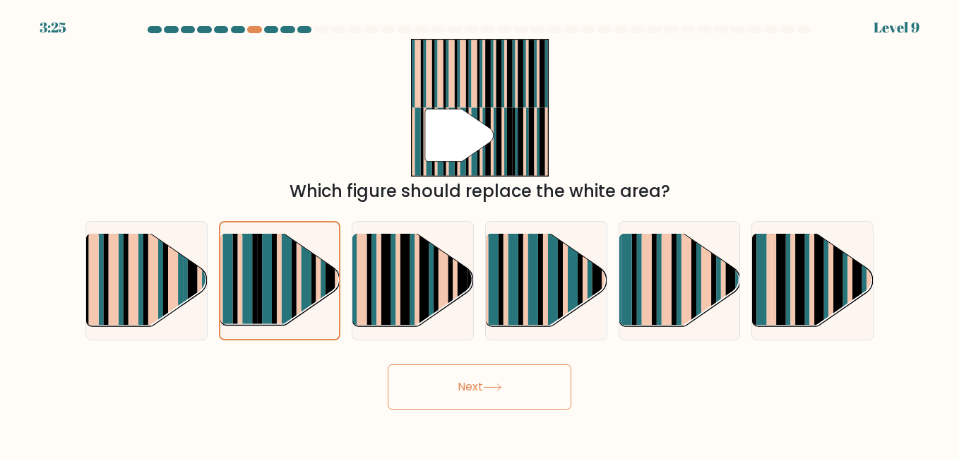
drag, startPoint x: 287, startPoint y: 303, endPoint x: 482, endPoint y: 390, distance: 213.5
click at [482, 390] on button "Next" at bounding box center [480, 387] width 184 height 45
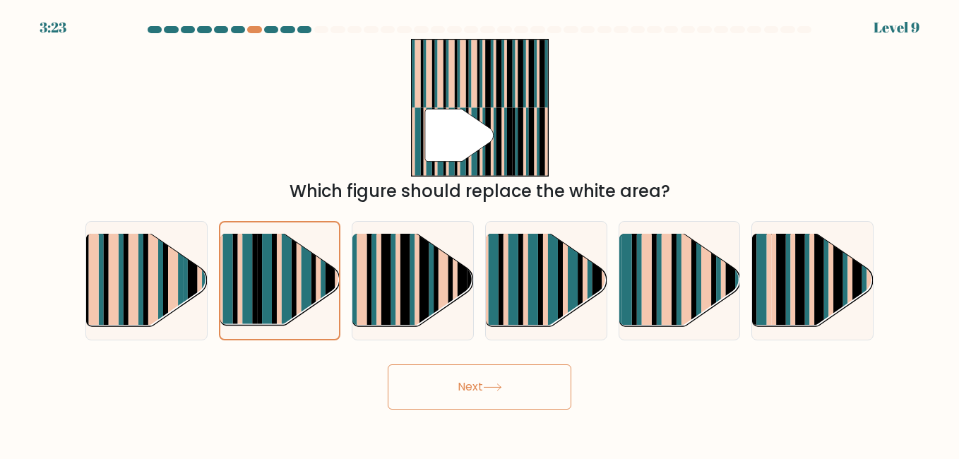
click at [482, 390] on button "Next" at bounding box center [480, 387] width 184 height 45
click at [319, 32] on div at bounding box center [321, 29] width 14 height 7
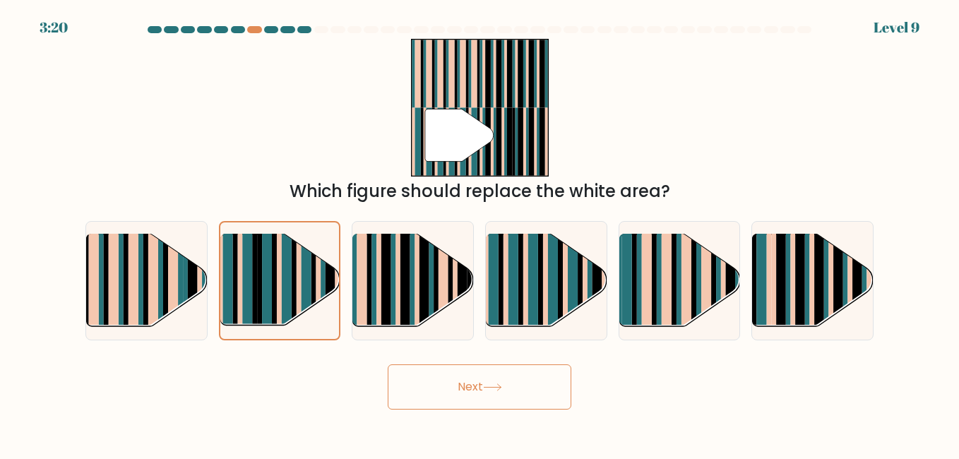
click at [319, 32] on div at bounding box center [321, 29] width 14 height 7
click at [401, 264] on rect at bounding box center [406, 270] width 10 height 119
click at [480, 233] on input "c." at bounding box center [480, 232] width 1 height 4
radio input "true"
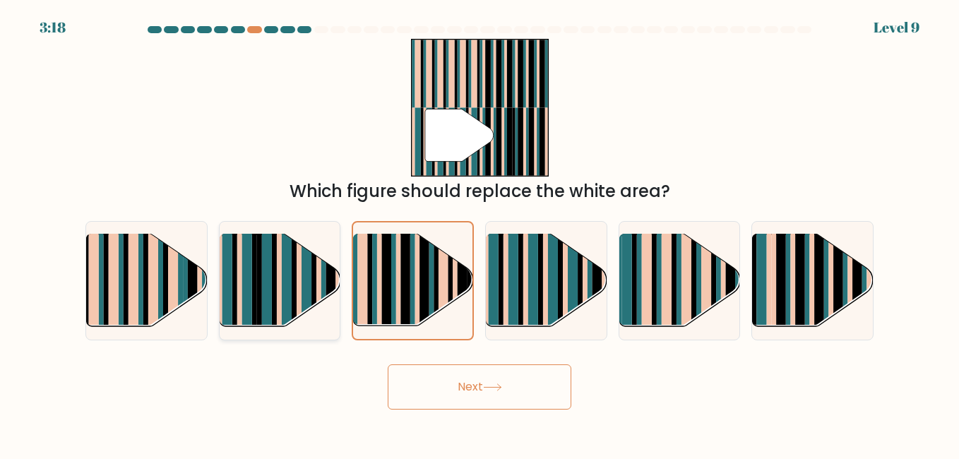
click at [295, 273] on rect at bounding box center [294, 291] width 5 height 119
click at [480, 233] on input "b." at bounding box center [480, 232] width 1 height 4
radio input "true"
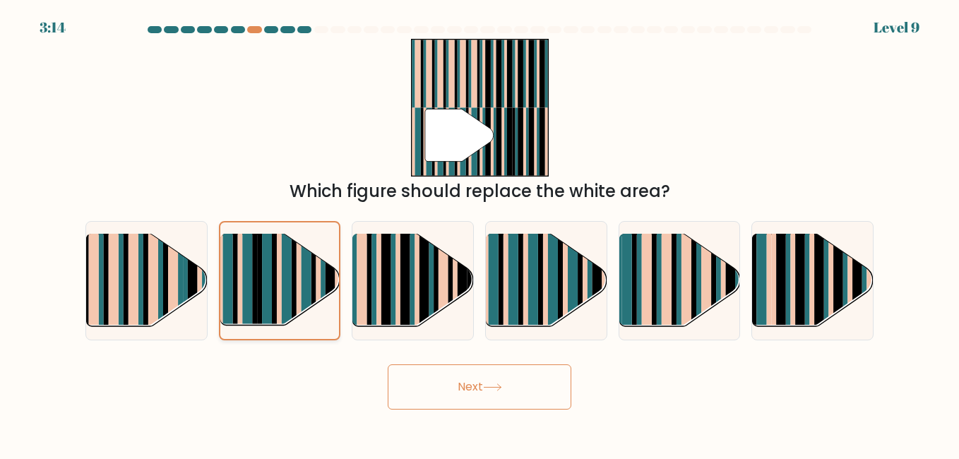
click at [295, 273] on rect at bounding box center [294, 291] width 5 height 118
click at [480, 233] on input "b." at bounding box center [480, 232] width 1 height 4
click at [475, 375] on button "Next" at bounding box center [480, 387] width 184 height 45
click at [476, 375] on button "Next" at bounding box center [480, 387] width 184 height 45
click at [673, 424] on body "2:46 Level 9" at bounding box center [479, 229] width 959 height 459
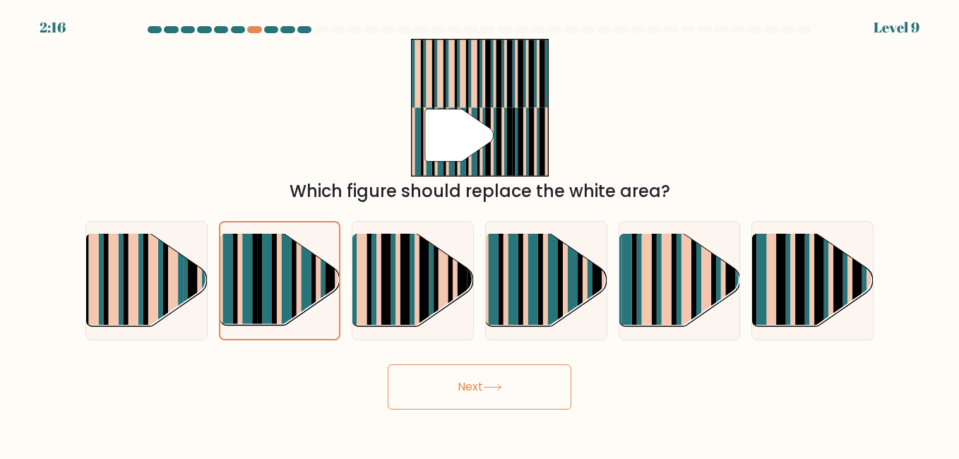
click at [637, 117] on div "" Which figure should replace the white area?" at bounding box center [479, 121] width 805 height 165
click at [625, 130] on div "" Which figure should replace the white area?" at bounding box center [479, 121] width 805 height 165
click at [474, 381] on button "Next" at bounding box center [480, 387] width 184 height 45
click at [319, 318] on rect at bounding box center [318, 291] width 5 height 118
click at [480, 233] on input "b." at bounding box center [480, 232] width 1 height 4
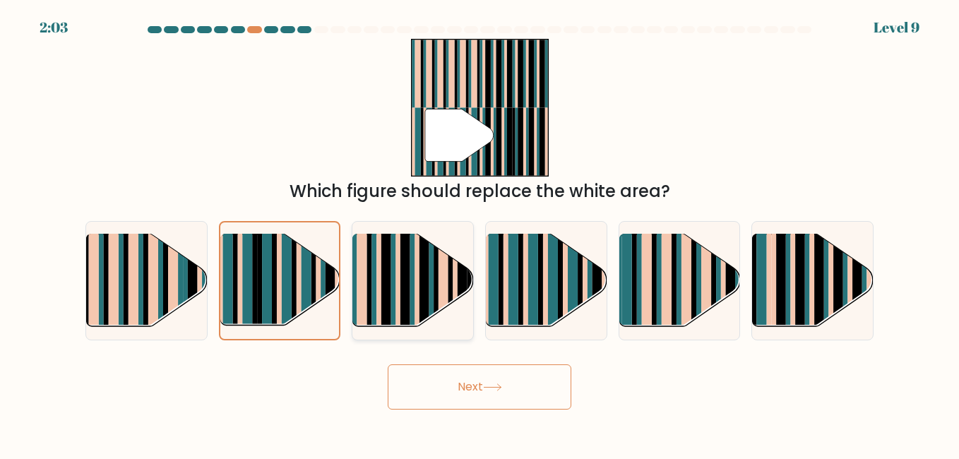
click at [402, 280] on rect at bounding box center [406, 270] width 10 height 119
click at [480, 233] on input "c." at bounding box center [480, 232] width 1 height 4
radio input "true"
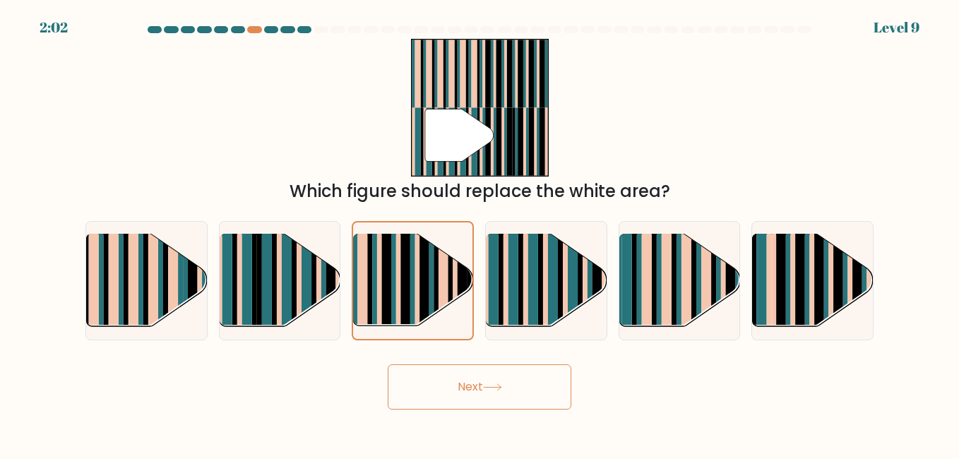
click at [442, 368] on button "Next" at bounding box center [480, 387] width 184 height 45
click at [507, 271] on rect at bounding box center [506, 291] width 5 height 119
click at [480, 233] on input "d." at bounding box center [480, 232] width 1 height 4
radio input "true"
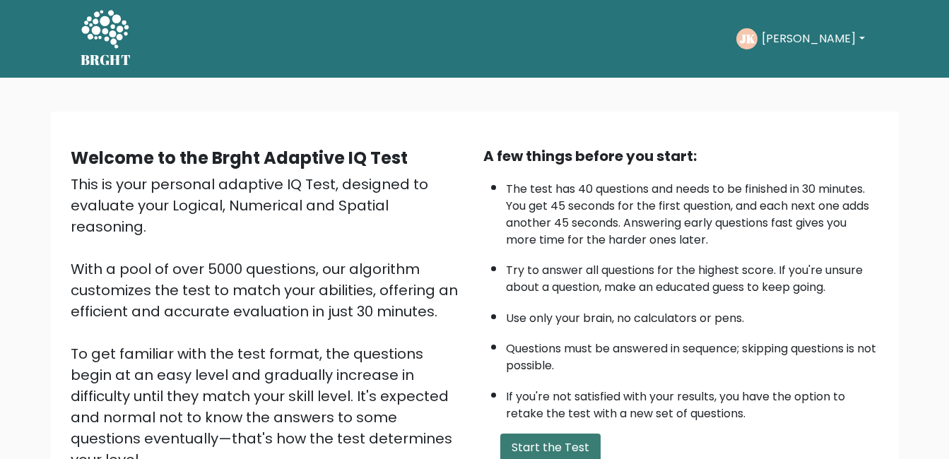
click at [567, 451] on button "Start the Test" at bounding box center [550, 448] width 100 height 28
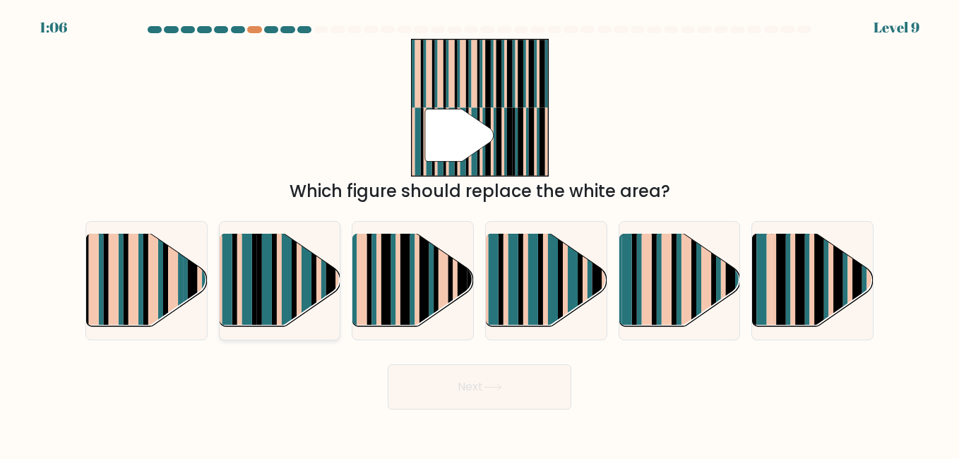
click at [298, 299] on rect at bounding box center [299, 291] width 5 height 119
click at [480, 233] on input "b." at bounding box center [480, 232] width 1 height 4
radio input "true"
click at [466, 405] on button "Next" at bounding box center [480, 387] width 184 height 45
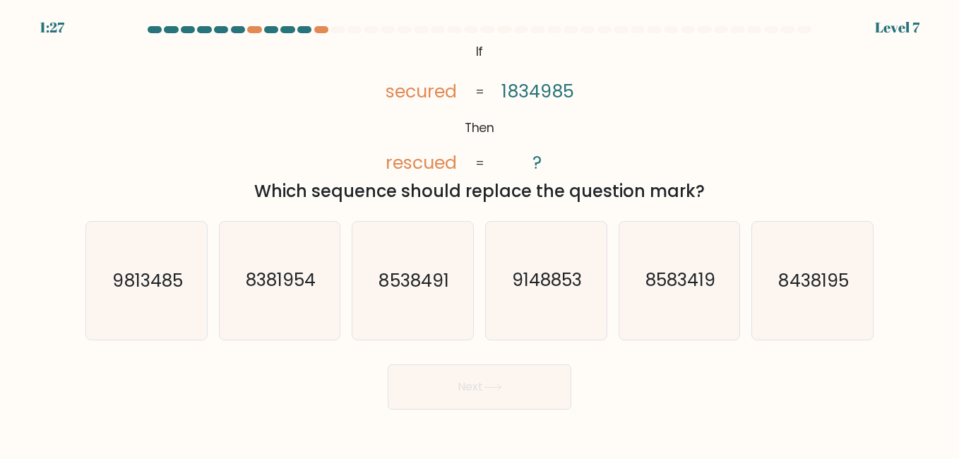
drag, startPoint x: 179, startPoint y: 291, endPoint x: 485, endPoint y: 338, distance: 310.2
click at [485, 338] on div "a. 9813485 b. 8381954 c. 8538491 d." at bounding box center [480, 275] width 800 height 130
click at [201, 324] on icon "9813485" at bounding box center [146, 280] width 117 height 117
click at [480, 233] on input "a. 9813485" at bounding box center [480, 232] width 1 height 4
radio input "true"
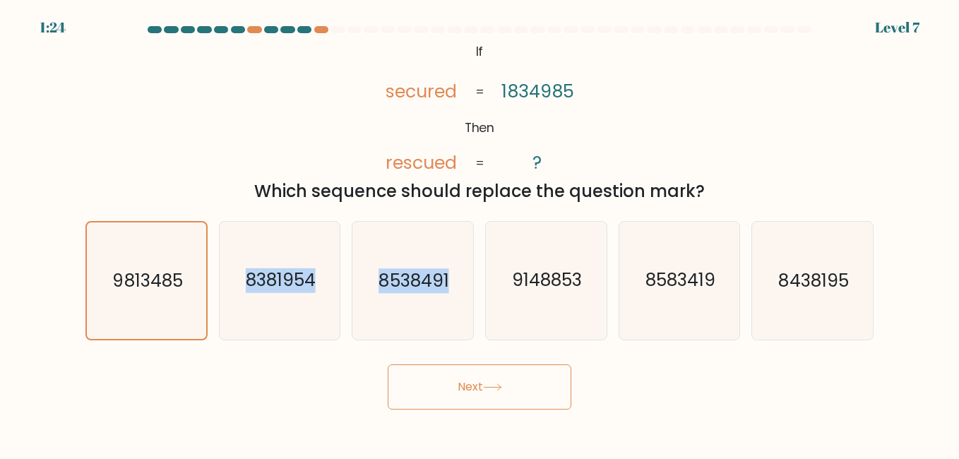
click at [430, 395] on button "Next" at bounding box center [480, 387] width 184 height 45
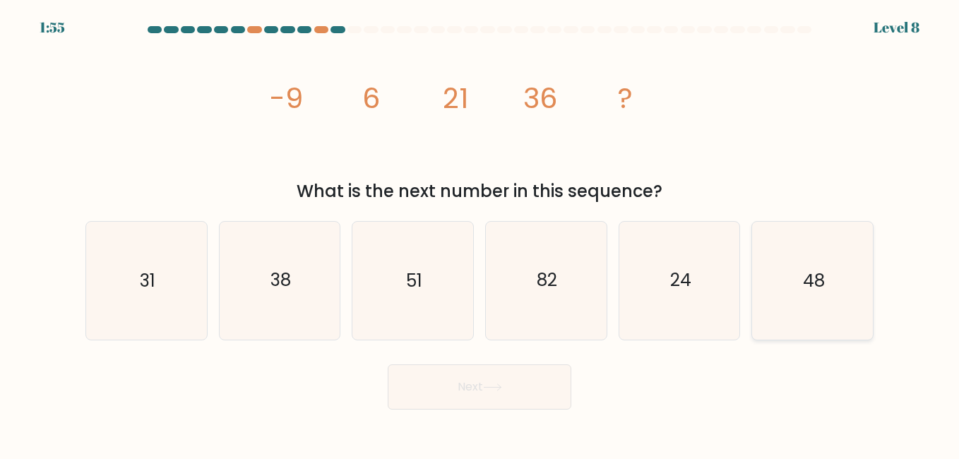
click at [798, 289] on icon "48" at bounding box center [812, 280] width 117 height 117
click at [480, 233] on input "f. 48" at bounding box center [480, 232] width 1 height 4
radio input "true"
click at [424, 372] on button "Next" at bounding box center [480, 387] width 184 height 45
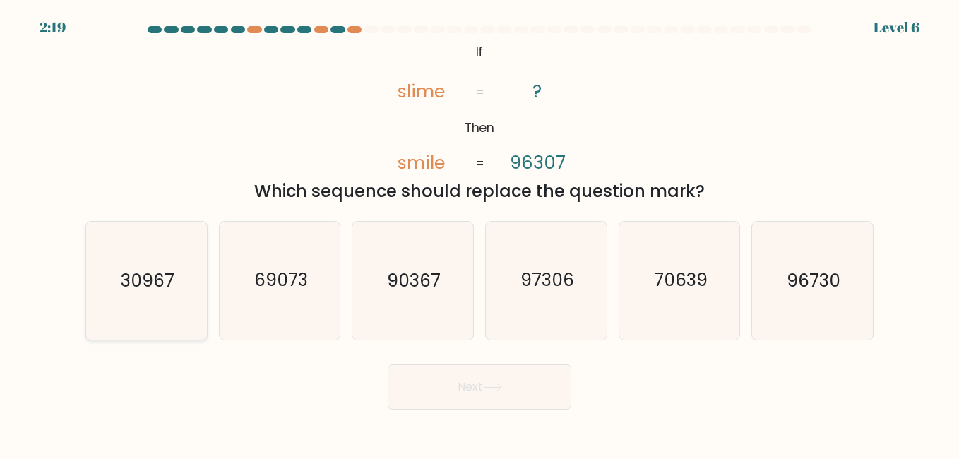
click at [102, 301] on icon "30967" at bounding box center [146, 280] width 117 height 117
click at [480, 233] on input "a. 30967" at bounding box center [480, 232] width 1 height 4
radio input "true"
click at [478, 386] on button "Next" at bounding box center [480, 387] width 184 height 45
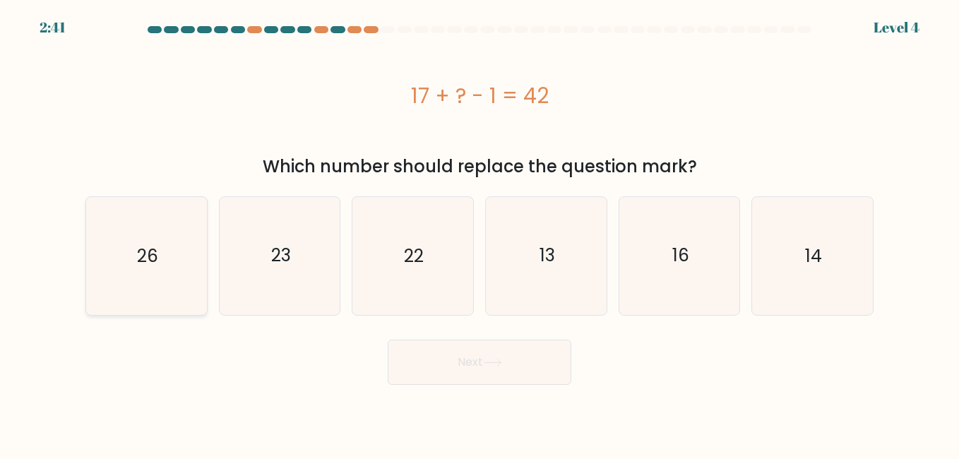
click at [174, 276] on icon "26" at bounding box center [146, 255] width 117 height 117
click at [480, 233] on input "a. 26" at bounding box center [480, 232] width 1 height 4
radio input "true"
click at [521, 371] on button "Next" at bounding box center [480, 362] width 184 height 45
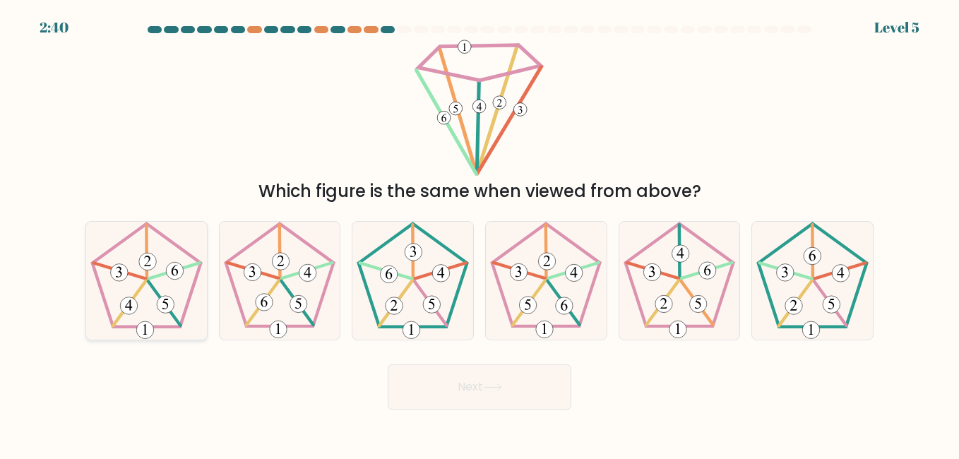
click at [138, 264] on icon at bounding box center [146, 280] width 117 height 117
click at [480, 233] on input "a." at bounding box center [480, 232] width 1 height 4
radio input "true"
click at [472, 383] on button "Next" at bounding box center [480, 387] width 184 height 45
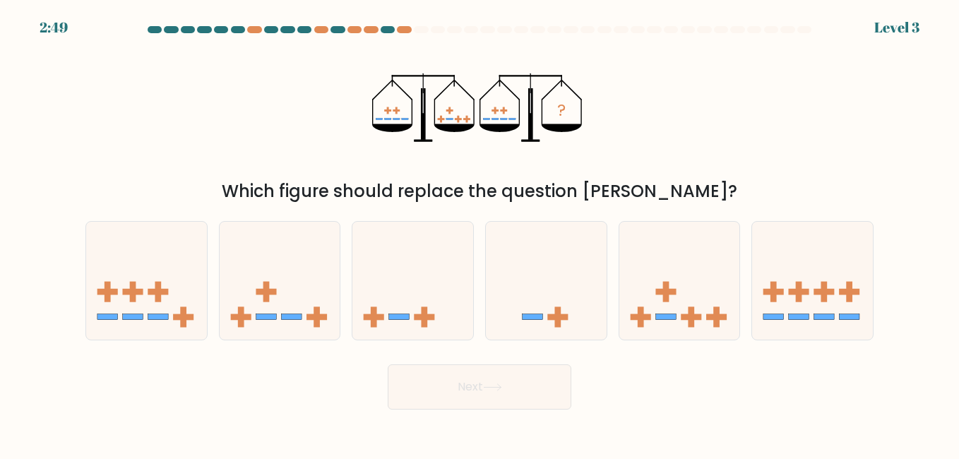
click at [660, 341] on form at bounding box center [479, 218] width 959 height 384
drag, startPoint x: 655, startPoint y: 332, endPoint x: 659, endPoint y: 305, distance: 27.2
click at [659, 305] on icon at bounding box center [680, 281] width 121 height 100
click at [480, 233] on input "e." at bounding box center [480, 232] width 1 height 4
radio input "true"
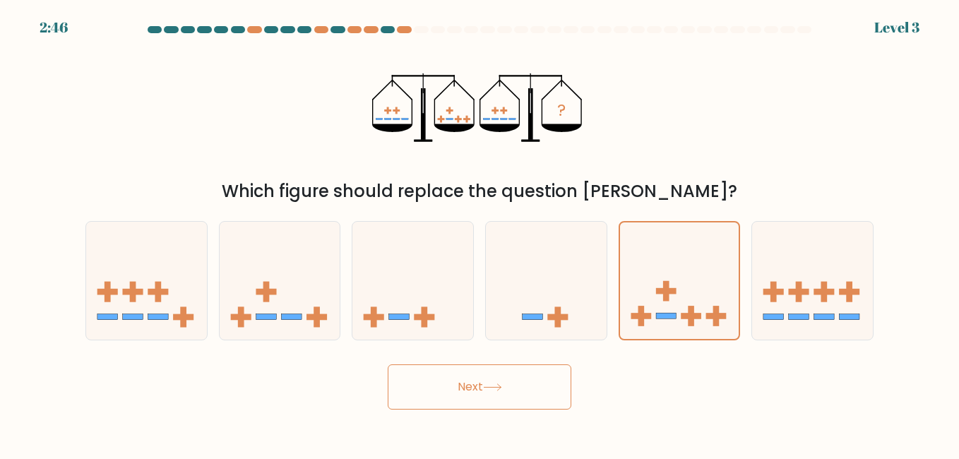
click at [524, 371] on button "Next" at bounding box center [480, 387] width 184 height 45
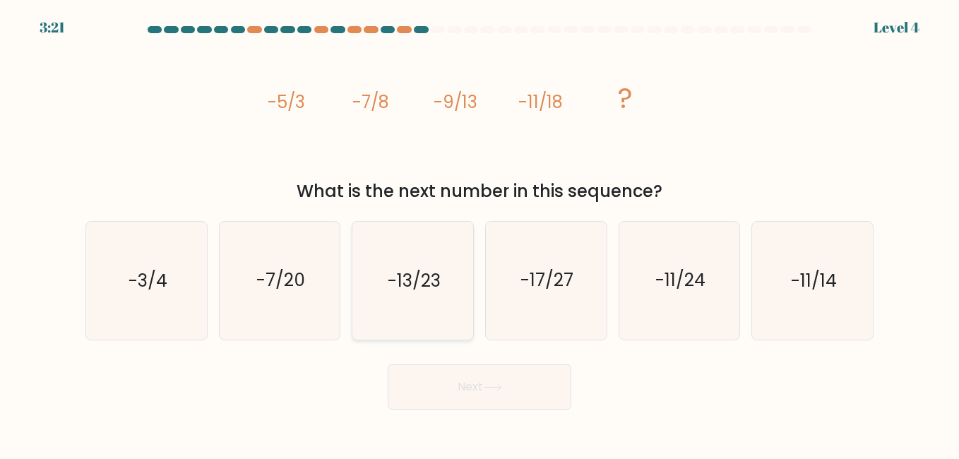
click at [438, 270] on text "-13/23" at bounding box center [414, 280] width 53 height 25
click at [480, 233] on input "c. -13/23" at bounding box center [480, 232] width 1 height 4
radio input "true"
click at [441, 348] on form at bounding box center [479, 218] width 959 height 384
click at [443, 377] on button "Next" at bounding box center [480, 387] width 184 height 45
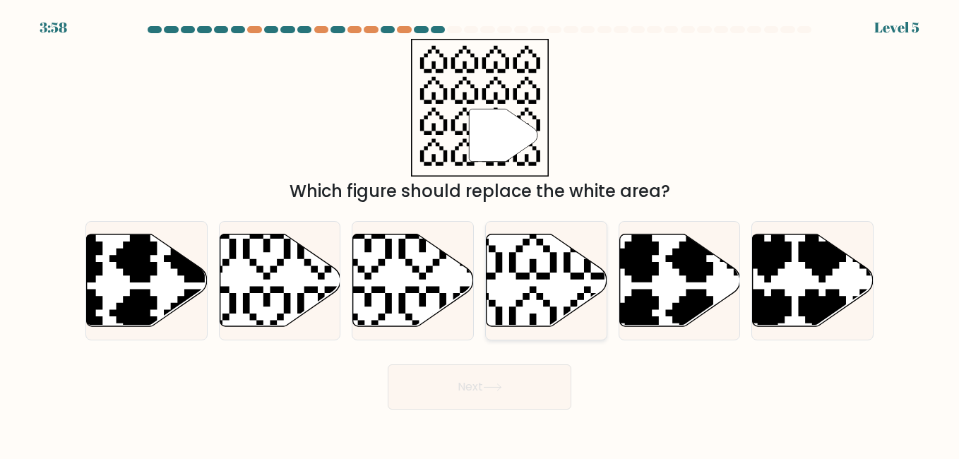
click at [509, 302] on icon at bounding box center [547, 280] width 121 height 93
click at [480, 233] on input "d." at bounding box center [480, 232] width 1 height 4
radio input "true"
click at [498, 368] on button "Next" at bounding box center [480, 387] width 184 height 45
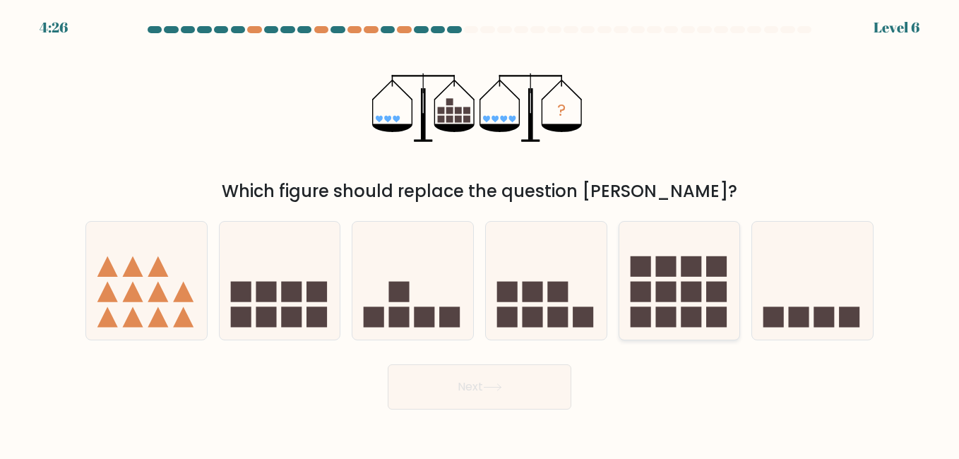
drag, startPoint x: 652, startPoint y: 314, endPoint x: 653, endPoint y: 330, distance: 15.6
click at [653, 330] on icon at bounding box center [680, 281] width 121 height 100
click at [480, 233] on input "e." at bounding box center [480, 232] width 1 height 4
radio input "true"
click at [492, 386] on icon at bounding box center [492, 388] width 19 height 8
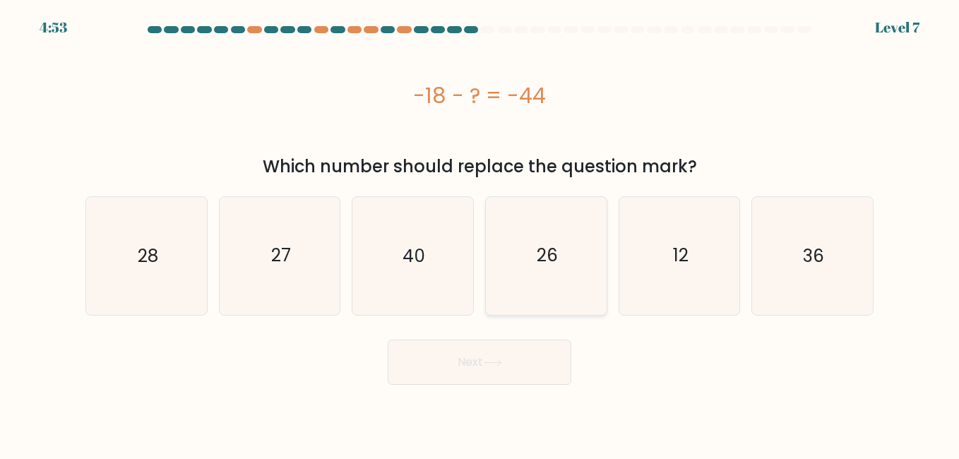
click at [529, 282] on icon "26" at bounding box center [545, 255] width 117 height 117
click at [480, 233] on input "d. 26" at bounding box center [480, 232] width 1 height 4
radio input "true"
click at [492, 352] on button "Next" at bounding box center [480, 362] width 184 height 45
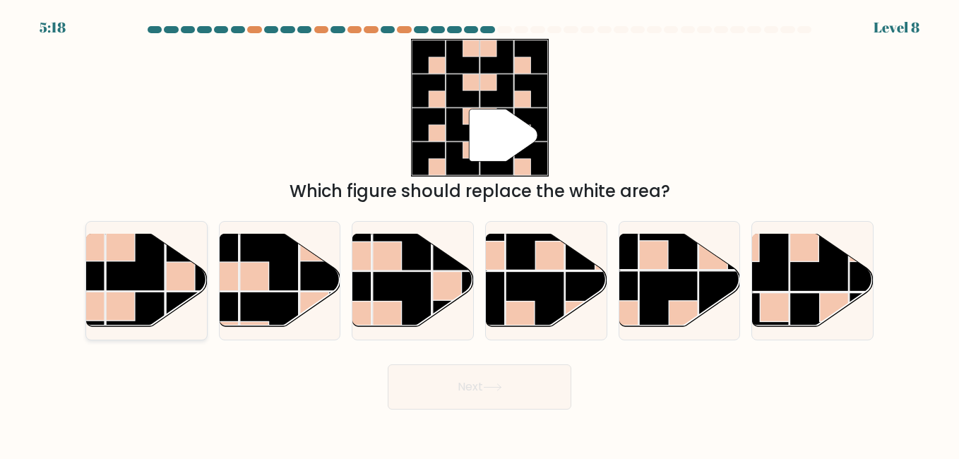
click at [176, 286] on rect at bounding box center [181, 276] width 29 height 29
click at [480, 233] on input "a." at bounding box center [480, 232] width 1 height 4
radio input "true"
click at [496, 384] on icon at bounding box center [492, 388] width 19 height 8
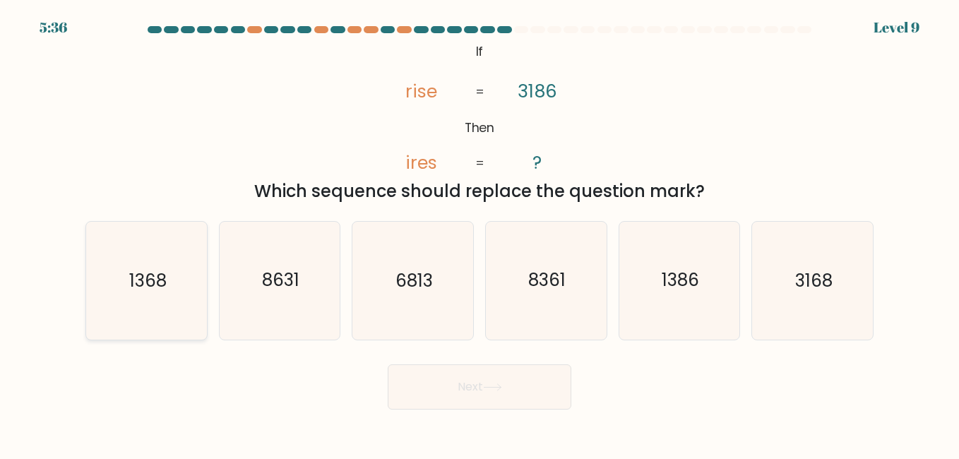
click at [125, 335] on icon "1368" at bounding box center [146, 280] width 117 height 117
click at [480, 233] on input "a. 1368" at bounding box center [480, 232] width 1 height 4
radio input "true"
click at [401, 393] on button "Next" at bounding box center [480, 387] width 184 height 45
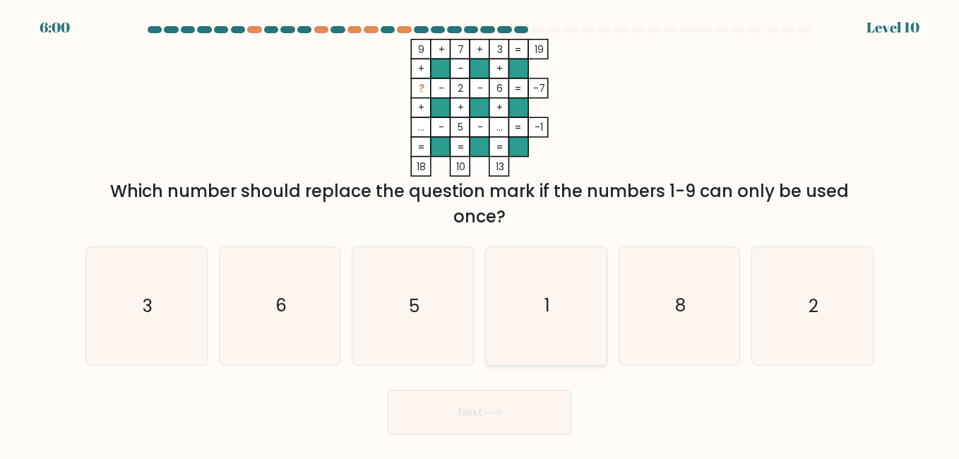
click at [527, 307] on icon "1" at bounding box center [545, 305] width 117 height 117
click at [480, 233] on input "d. 1" at bounding box center [480, 232] width 1 height 4
radio input "true"
drag, startPoint x: 541, startPoint y: 395, endPoint x: 538, endPoint y: 408, distance: 13.0
click at [538, 408] on button "Next" at bounding box center [480, 412] width 184 height 45
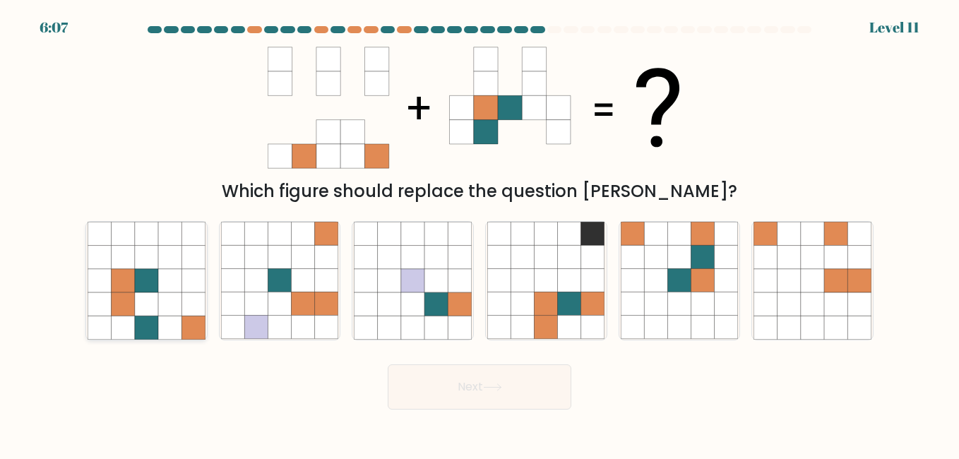
click at [150, 307] on icon at bounding box center [146, 303] width 23 height 23
click at [480, 233] on input "a." at bounding box center [480, 232] width 1 height 4
radio input "true"
click at [449, 396] on button "Next" at bounding box center [480, 387] width 184 height 45
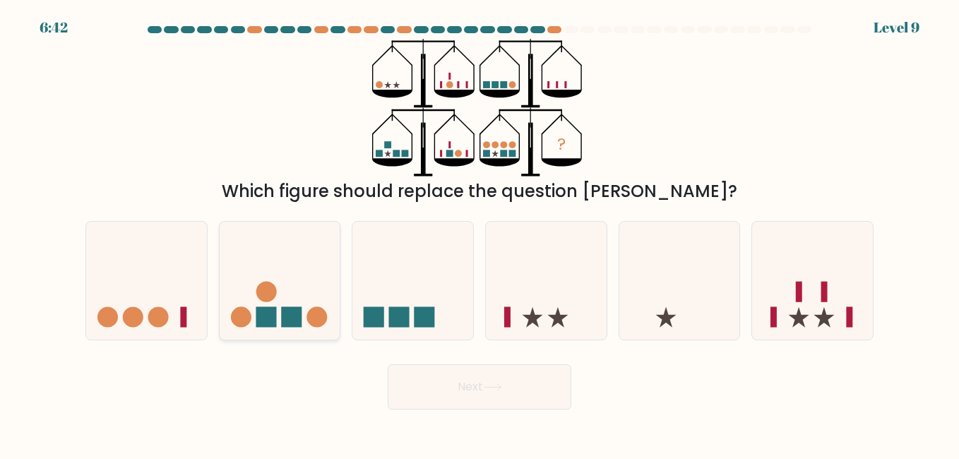
click at [285, 302] on icon at bounding box center [280, 281] width 121 height 100
click at [480, 233] on input "b." at bounding box center [480, 232] width 1 height 4
radio input "true"
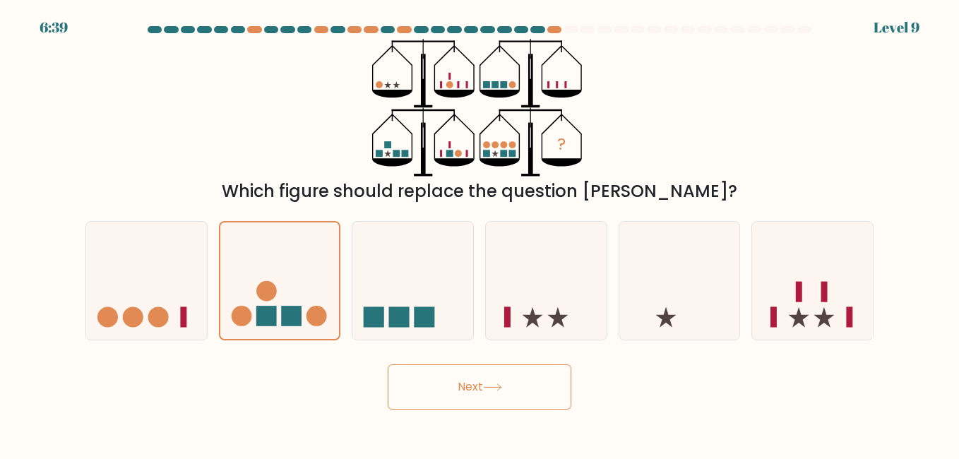
click at [442, 367] on button "Next" at bounding box center [480, 387] width 184 height 45
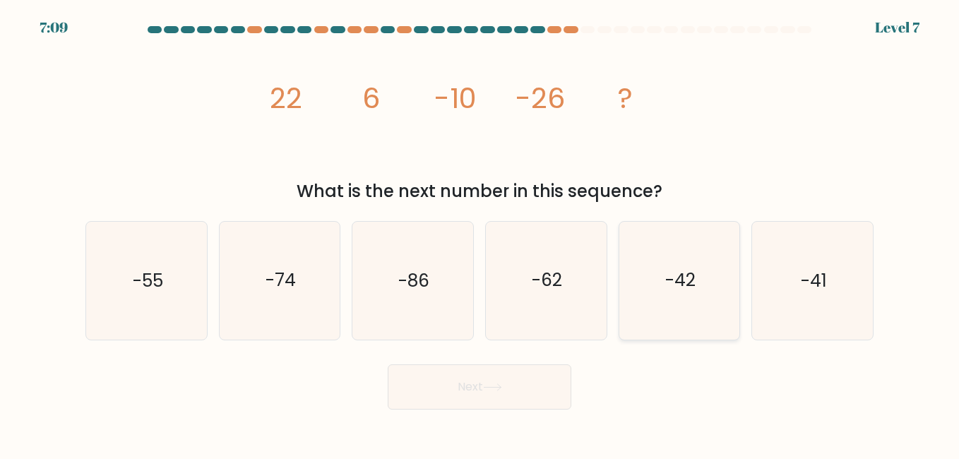
click at [673, 304] on icon "-42" at bounding box center [679, 280] width 117 height 117
click at [480, 233] on input "e. -42" at bounding box center [480, 232] width 1 height 4
radio input "true"
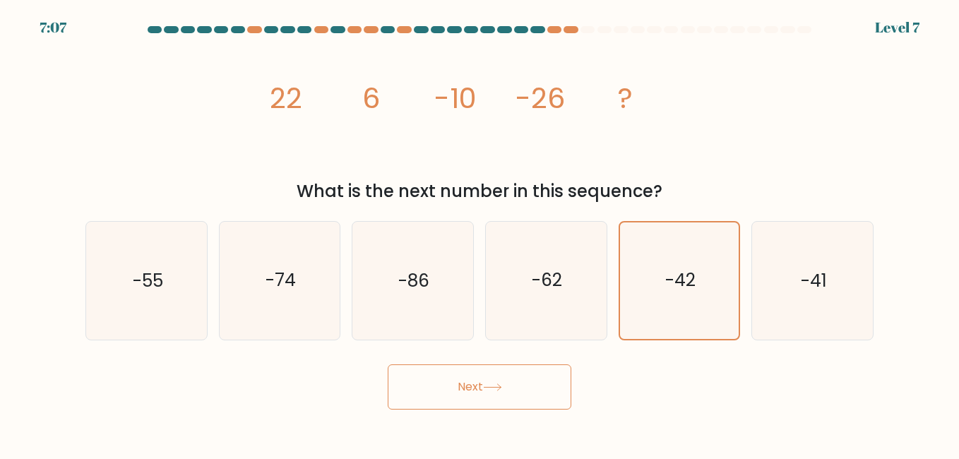
click at [549, 376] on button "Next" at bounding box center [480, 387] width 184 height 45
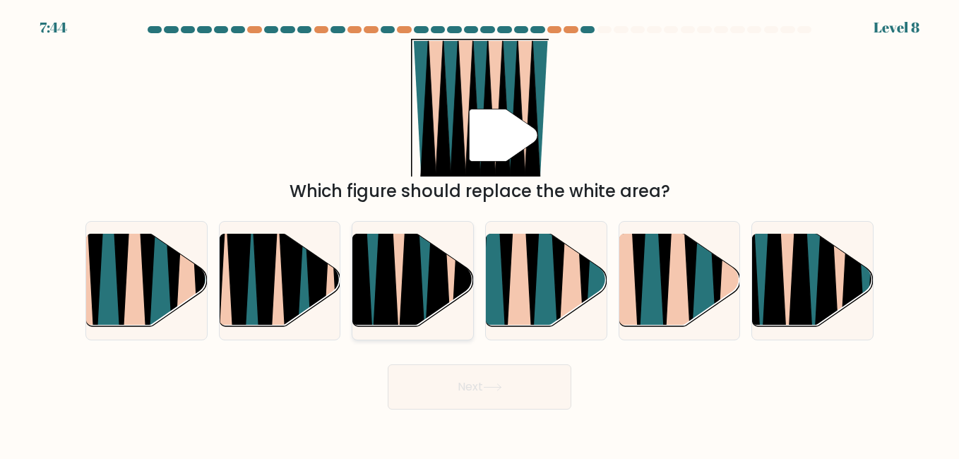
click at [417, 289] on icon at bounding box center [413, 235] width 28 height 242
click at [480, 233] on input "c." at bounding box center [480, 232] width 1 height 4
radio input "true"
click at [457, 371] on button "Next" at bounding box center [480, 387] width 184 height 45
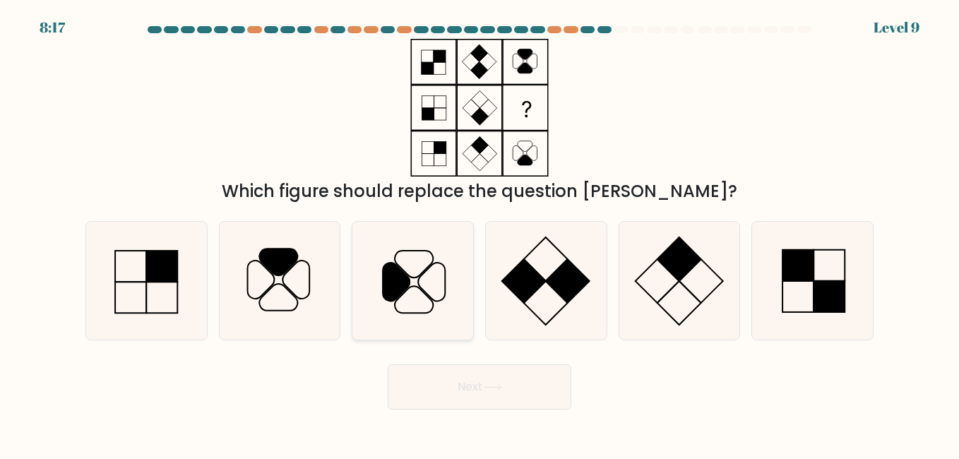
click at [419, 276] on icon at bounding box center [414, 264] width 38 height 27
click at [480, 233] on input "c." at bounding box center [480, 232] width 1 height 4
radio input "true"
click at [459, 374] on button "Next" at bounding box center [480, 387] width 184 height 45
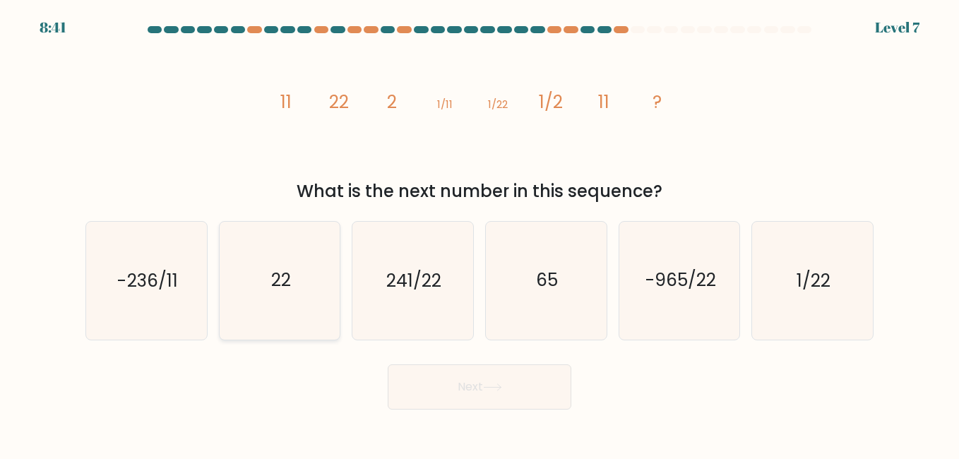
click at [310, 288] on icon "22" at bounding box center [279, 280] width 117 height 117
click at [480, 233] on input "b. 22" at bounding box center [480, 232] width 1 height 4
radio input "true"
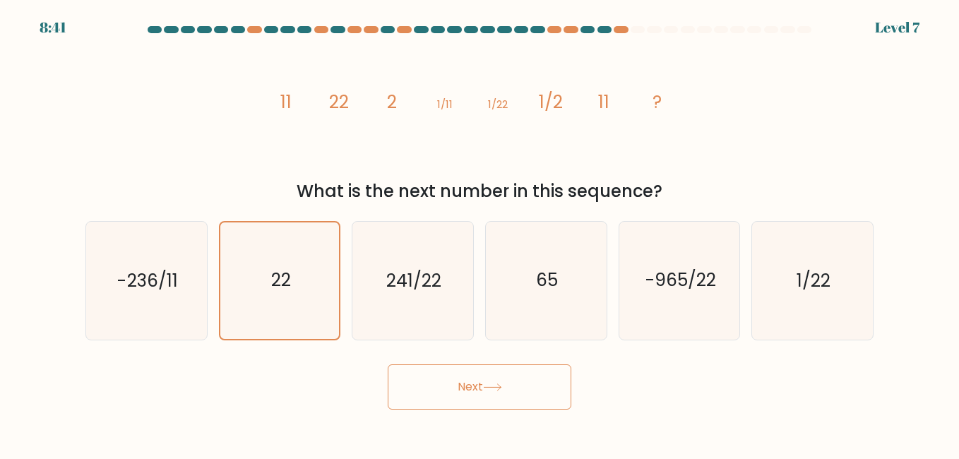
click at [451, 377] on button "Next" at bounding box center [480, 387] width 184 height 45
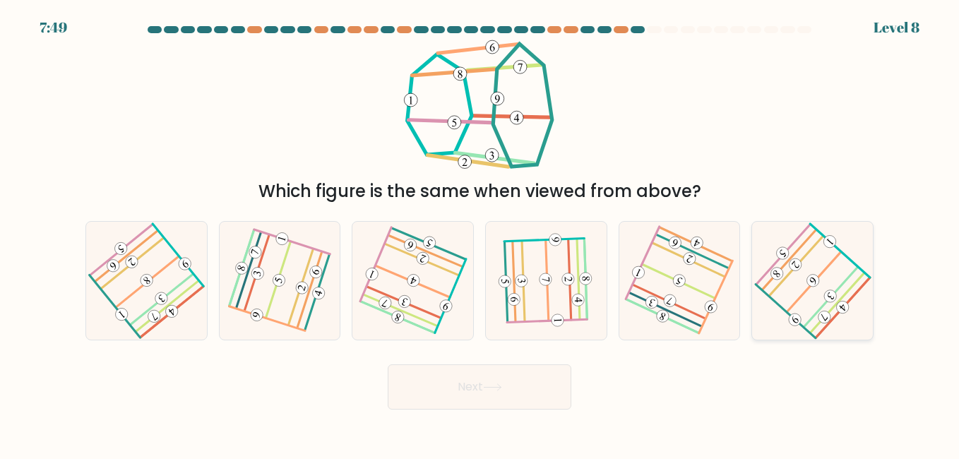
click at [798, 285] on icon at bounding box center [813, 281] width 94 height 94
click at [480, 233] on input "f." at bounding box center [480, 232] width 1 height 4
radio input "true"
click at [541, 371] on button "Next" at bounding box center [480, 387] width 184 height 45
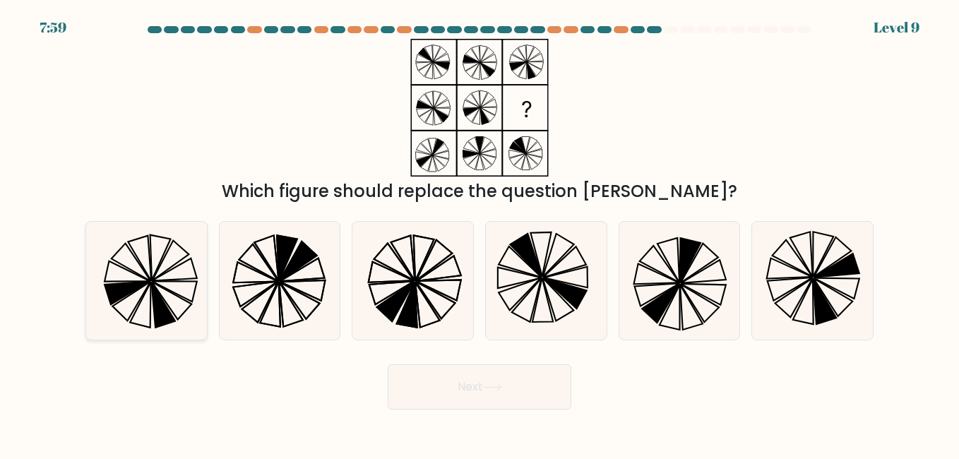
click at [85, 303] on div at bounding box center [146, 280] width 122 height 119
click at [480, 233] on input "a." at bounding box center [480, 232] width 1 height 4
radio input "true"
click at [434, 381] on button "Next" at bounding box center [480, 387] width 184 height 45
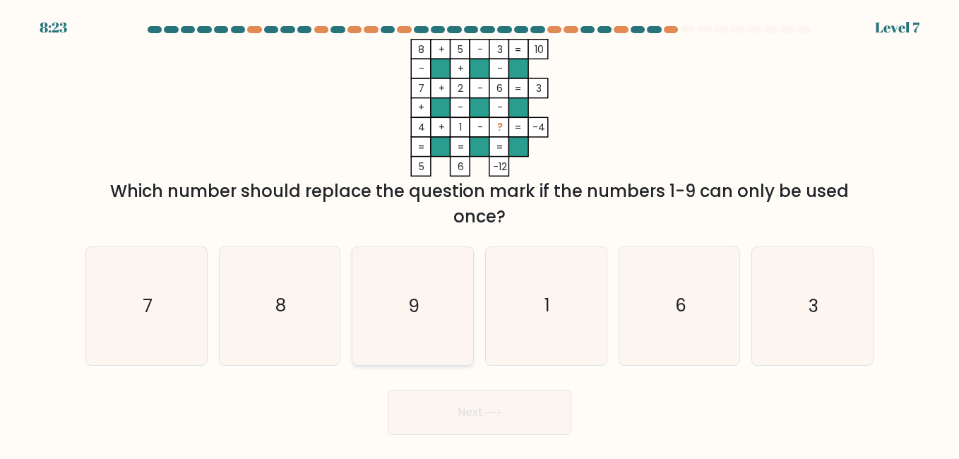
click at [442, 306] on icon "9" at bounding box center [412, 305] width 117 height 117
click at [480, 233] on input "c. 9" at bounding box center [480, 232] width 1 height 4
radio input "true"
click at [484, 415] on button "Next" at bounding box center [480, 412] width 184 height 45
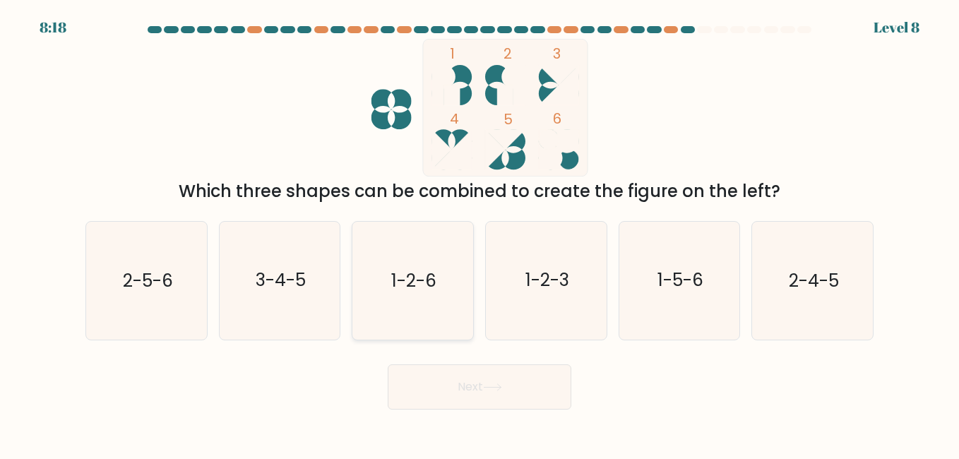
click at [436, 274] on text "1-2-6" at bounding box center [413, 280] width 45 height 25
click at [480, 233] on input "c. 1-2-6" at bounding box center [480, 232] width 1 height 4
radio input "true"
click at [478, 379] on button "Next" at bounding box center [480, 387] width 184 height 45
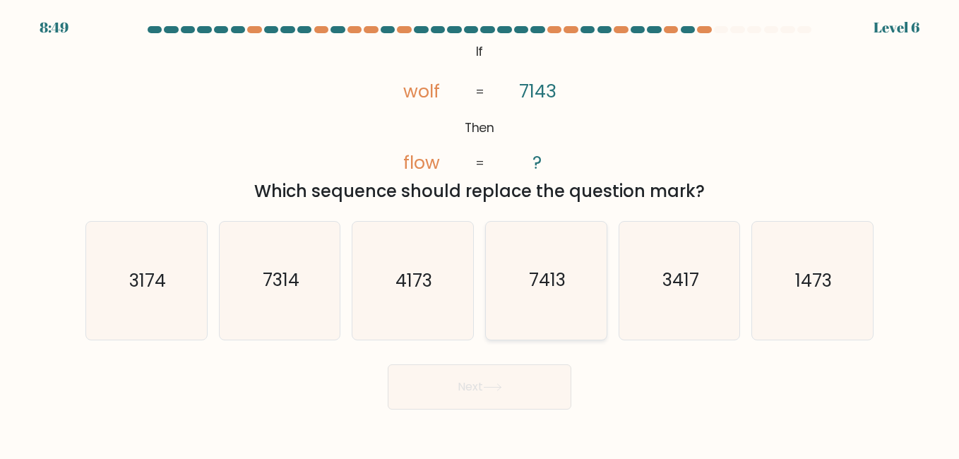
drag, startPoint x: 487, startPoint y: 227, endPoint x: 488, endPoint y: 237, distance: 10.0
click at [488, 237] on div "7413" at bounding box center [546, 280] width 122 height 119
click at [480, 233] on input "d. 7413" at bounding box center [480, 232] width 1 height 4
radio input "true"
click at [673, 295] on icon "3417" at bounding box center [679, 280] width 117 height 117
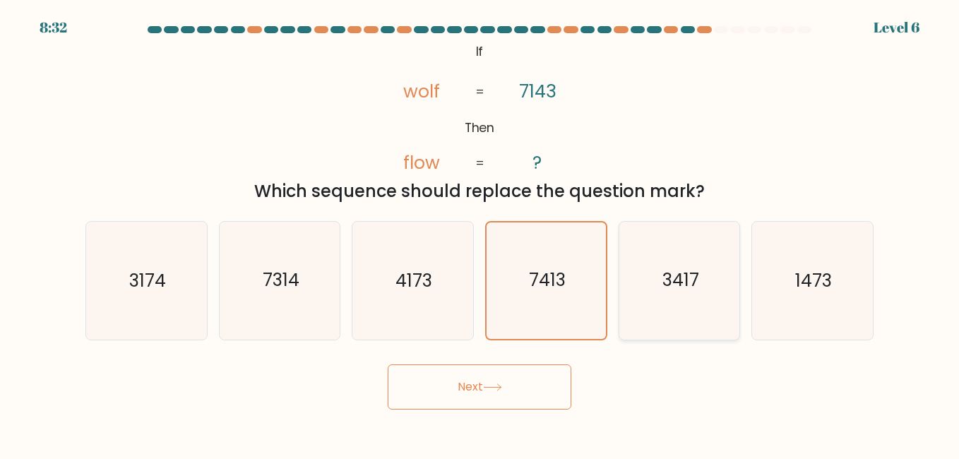
click at [480, 233] on input "e. 3417" at bounding box center [480, 232] width 1 height 4
radio input "true"
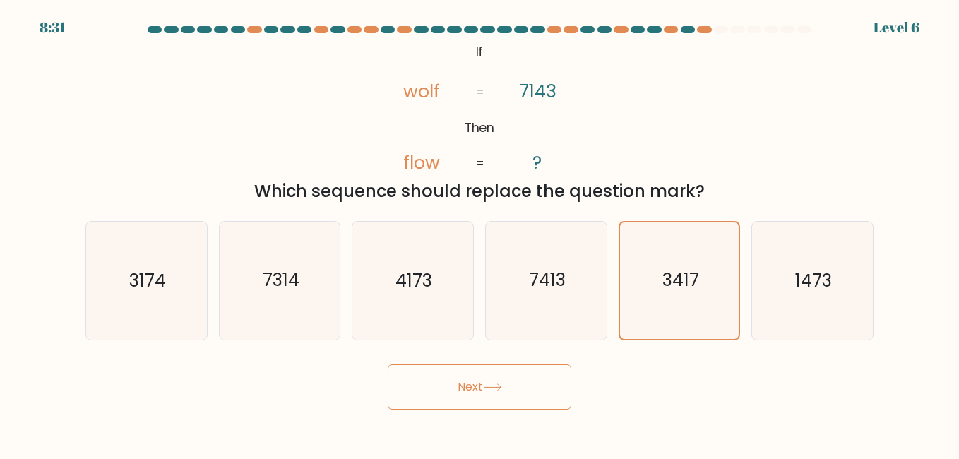
click at [544, 400] on button "Next" at bounding box center [480, 387] width 184 height 45
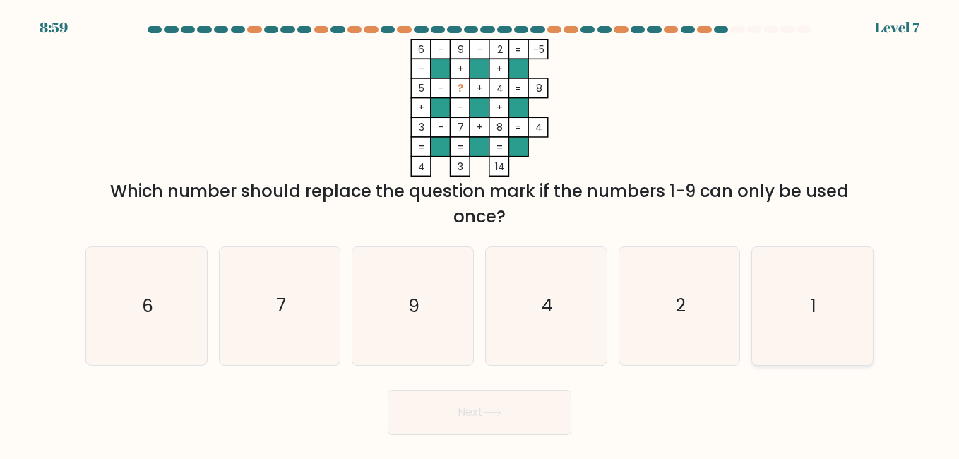
click at [823, 309] on icon "1" at bounding box center [812, 305] width 117 height 117
click at [480, 233] on input "f. 1" at bounding box center [480, 232] width 1 height 4
radio input "true"
click at [548, 418] on button "Next" at bounding box center [480, 412] width 184 height 45
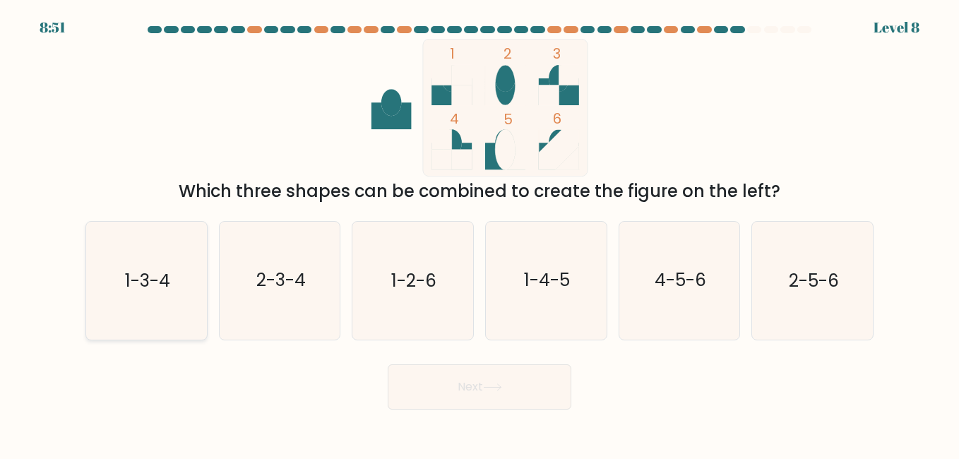
drag, startPoint x: 165, startPoint y: 305, endPoint x: 175, endPoint y: 301, distance: 11.4
click at [175, 301] on icon "1-3-4" at bounding box center [146, 280] width 117 height 117
click at [415, 395] on button "Next" at bounding box center [480, 387] width 184 height 45
click at [174, 322] on icon "1-3-4" at bounding box center [146, 280] width 117 height 117
click at [480, 233] on input "a. 1-3-4" at bounding box center [480, 232] width 1 height 4
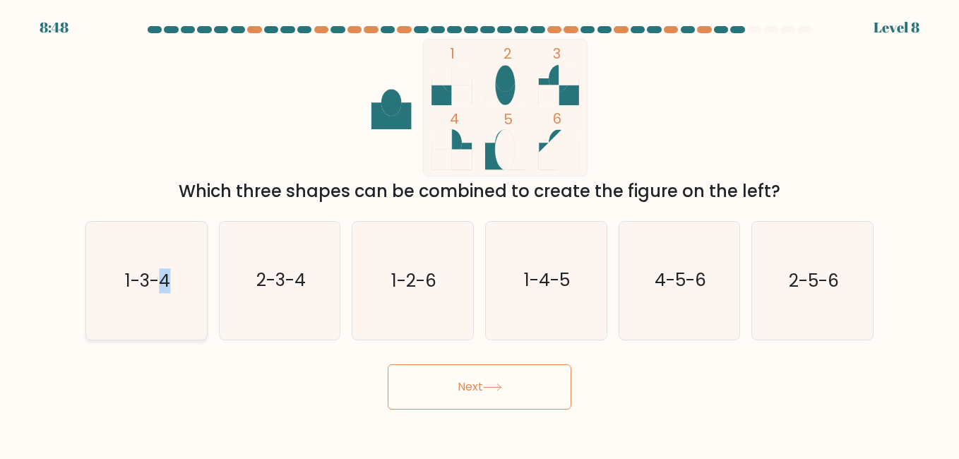
radio input "true"
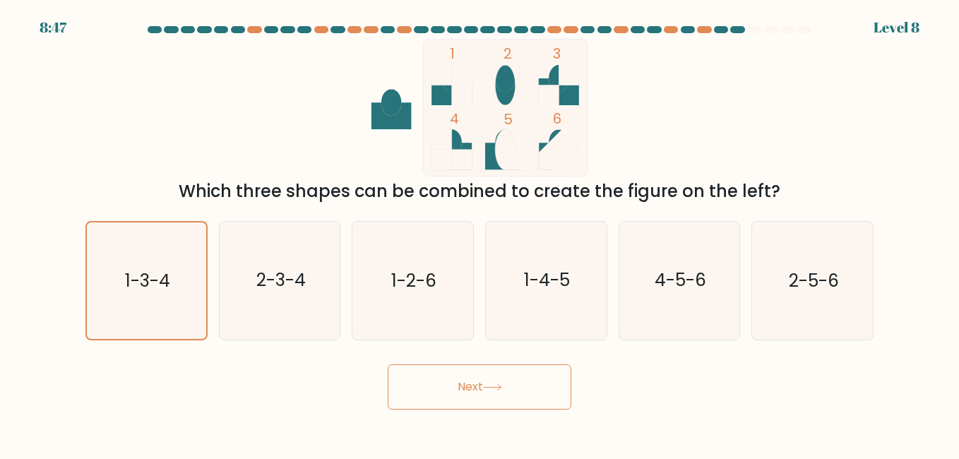
click at [438, 394] on button "Next" at bounding box center [480, 387] width 184 height 45
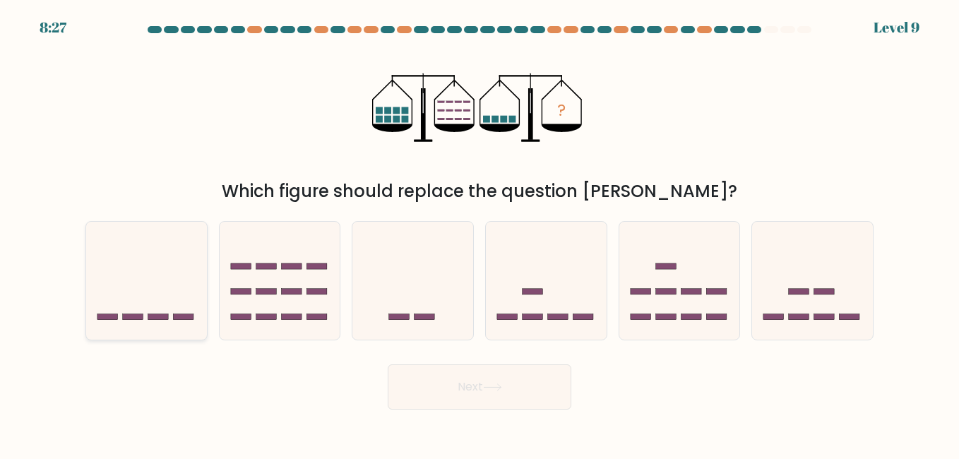
click at [158, 295] on icon at bounding box center [146, 281] width 121 height 100
click at [480, 233] on input "a." at bounding box center [480, 232] width 1 height 4
radio input "true"
click at [531, 381] on button "Next" at bounding box center [480, 387] width 184 height 45
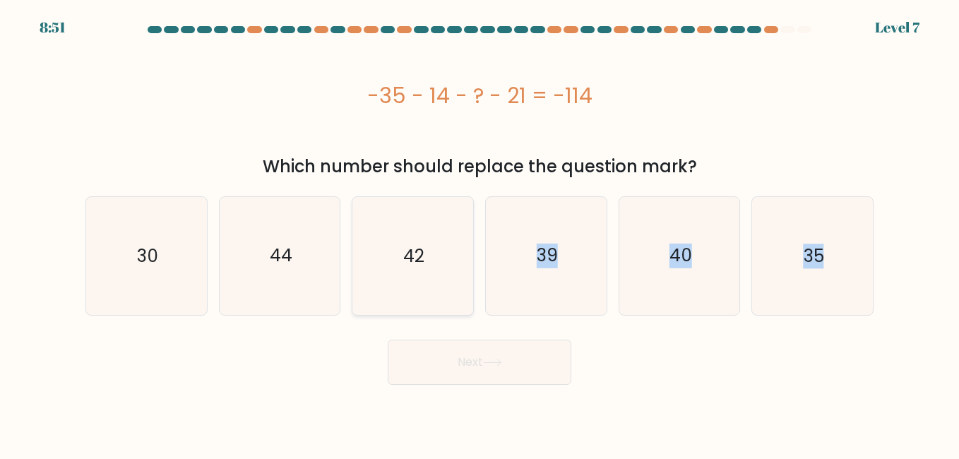
drag, startPoint x: 430, startPoint y: 317, endPoint x: 432, endPoint y: 288, distance: 29.7
click at [432, 288] on form "a." at bounding box center [479, 205] width 959 height 359
click at [429, 283] on icon "42" at bounding box center [412, 255] width 117 height 117
click at [480, 233] on input "c. 42" at bounding box center [480, 232] width 1 height 4
radio input "true"
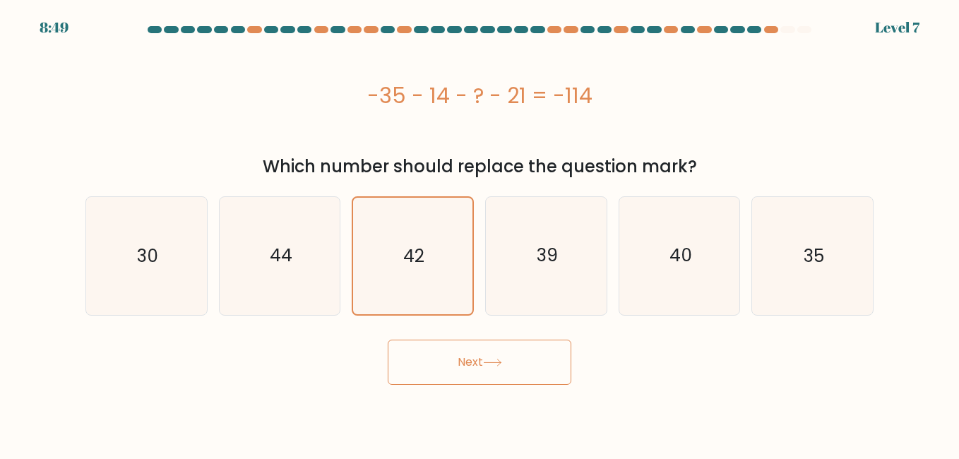
click at [456, 358] on button "Next" at bounding box center [480, 362] width 184 height 45
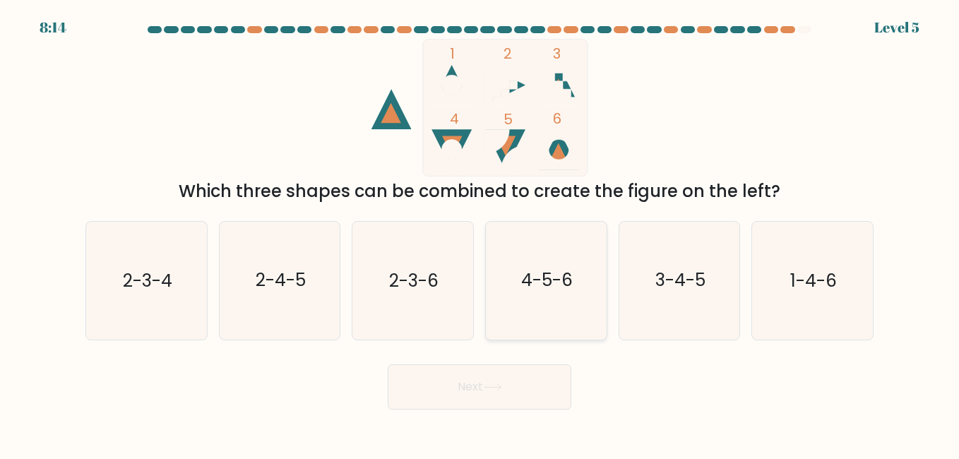
click at [526, 309] on icon "4-5-6" at bounding box center [545, 280] width 117 height 117
click at [480, 233] on input "d. 4-5-6" at bounding box center [480, 232] width 1 height 4
radio input "true"
click at [533, 370] on button "Next" at bounding box center [480, 387] width 184 height 45
